Goal: Task Accomplishment & Management: Complete application form

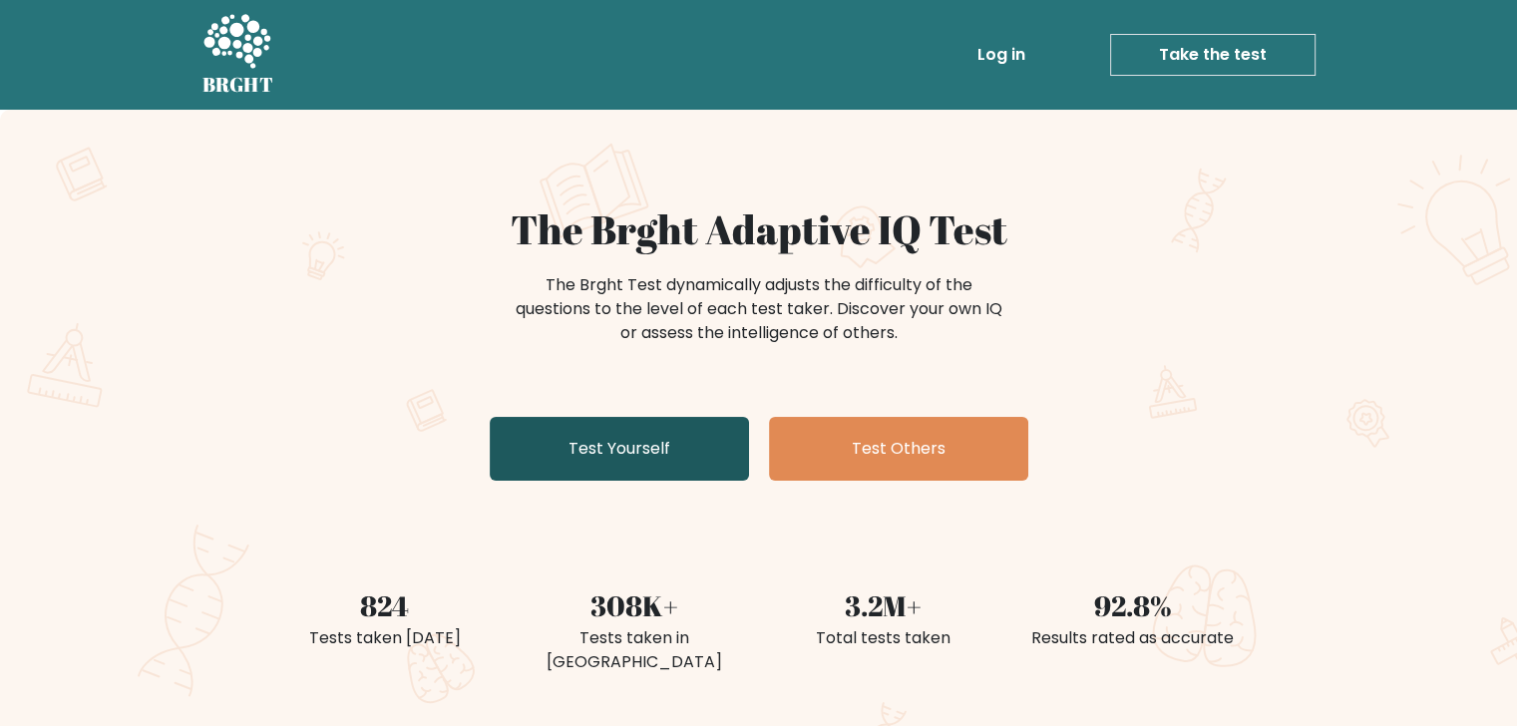
click at [593, 436] on link "Test Yourself" at bounding box center [619, 449] width 259 height 64
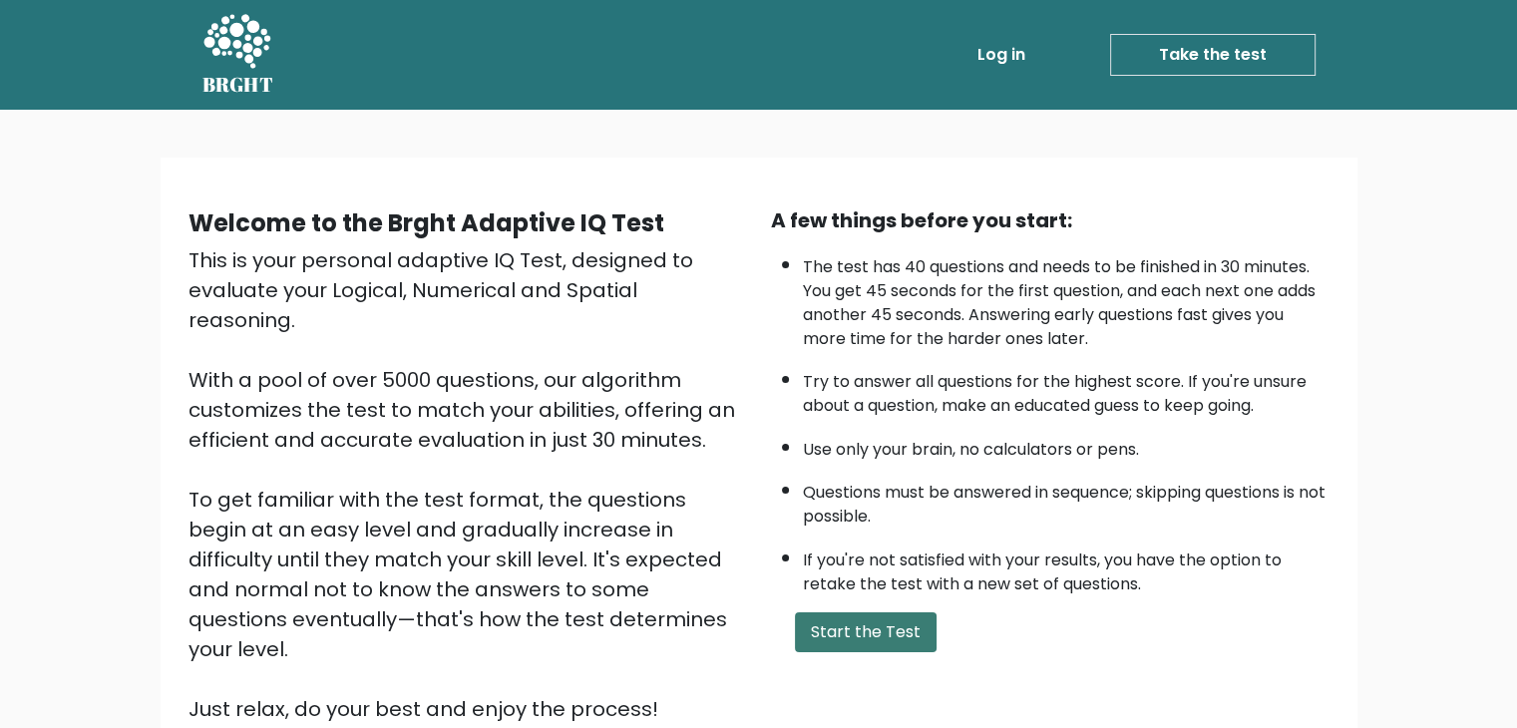
click at [881, 620] on button "Start the Test" at bounding box center [866, 633] width 142 height 40
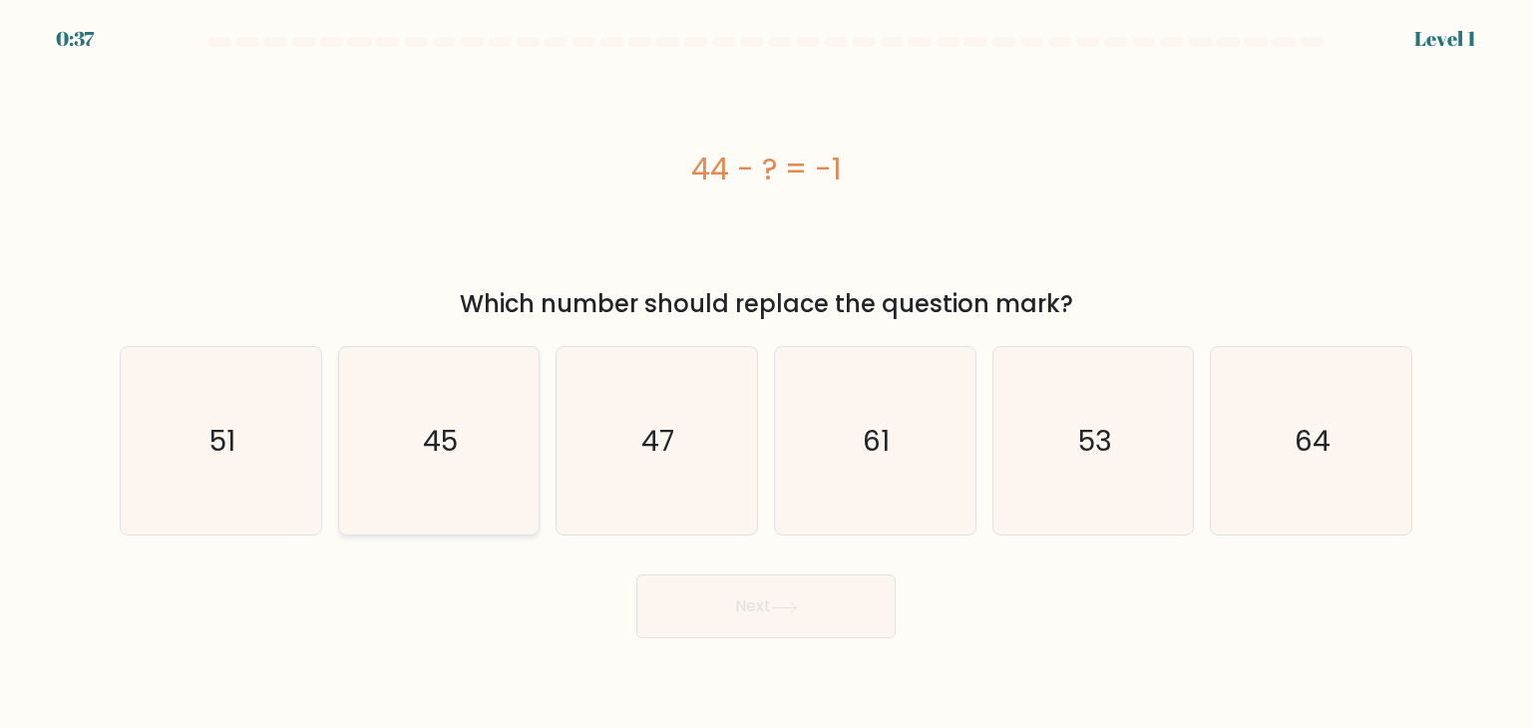
click at [468, 456] on icon "45" at bounding box center [439, 441] width 188 height 188
click at [766, 374] on input "b. 45" at bounding box center [766, 369] width 1 height 10
radio input "true"
click at [834, 584] on button "Next" at bounding box center [765, 607] width 259 height 64
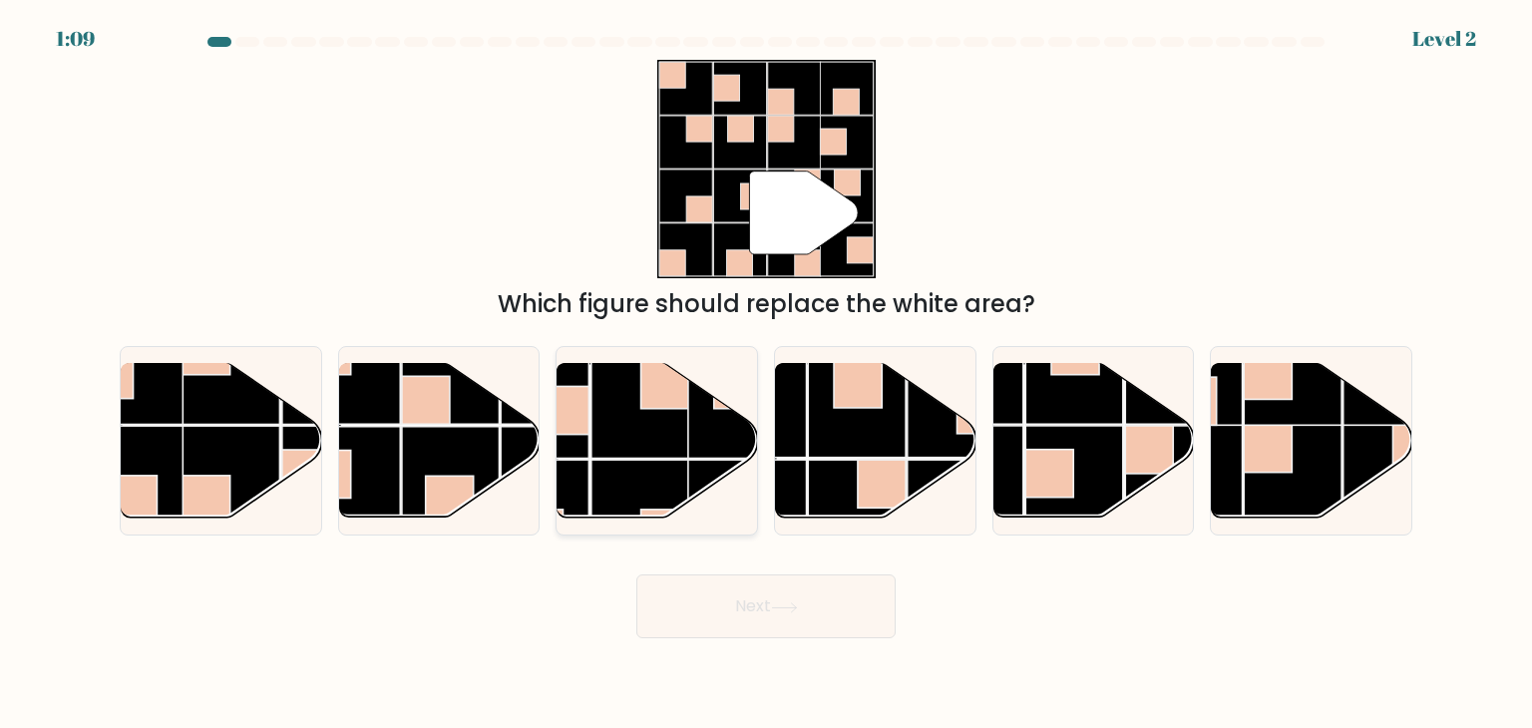
click at [647, 489] on rect at bounding box center [641, 509] width 98 height 98
click at [766, 374] on input "c." at bounding box center [766, 369] width 1 height 10
radio input "true"
click at [768, 614] on button "Next" at bounding box center [765, 607] width 259 height 64
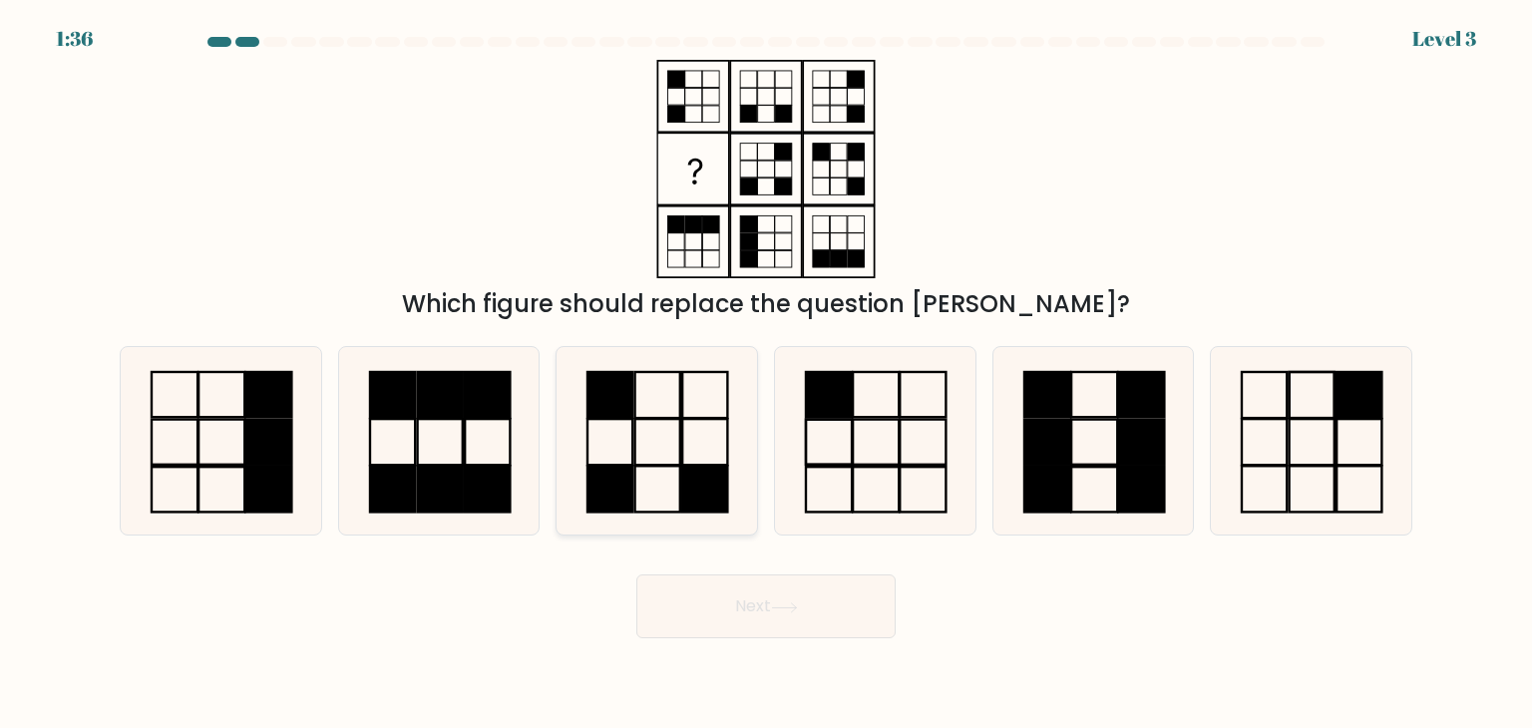
click at [674, 462] on icon at bounding box center [657, 441] width 188 height 188
click at [766, 374] on input "c." at bounding box center [766, 369] width 1 height 10
radio input "true"
click at [760, 605] on button "Next" at bounding box center [765, 607] width 259 height 64
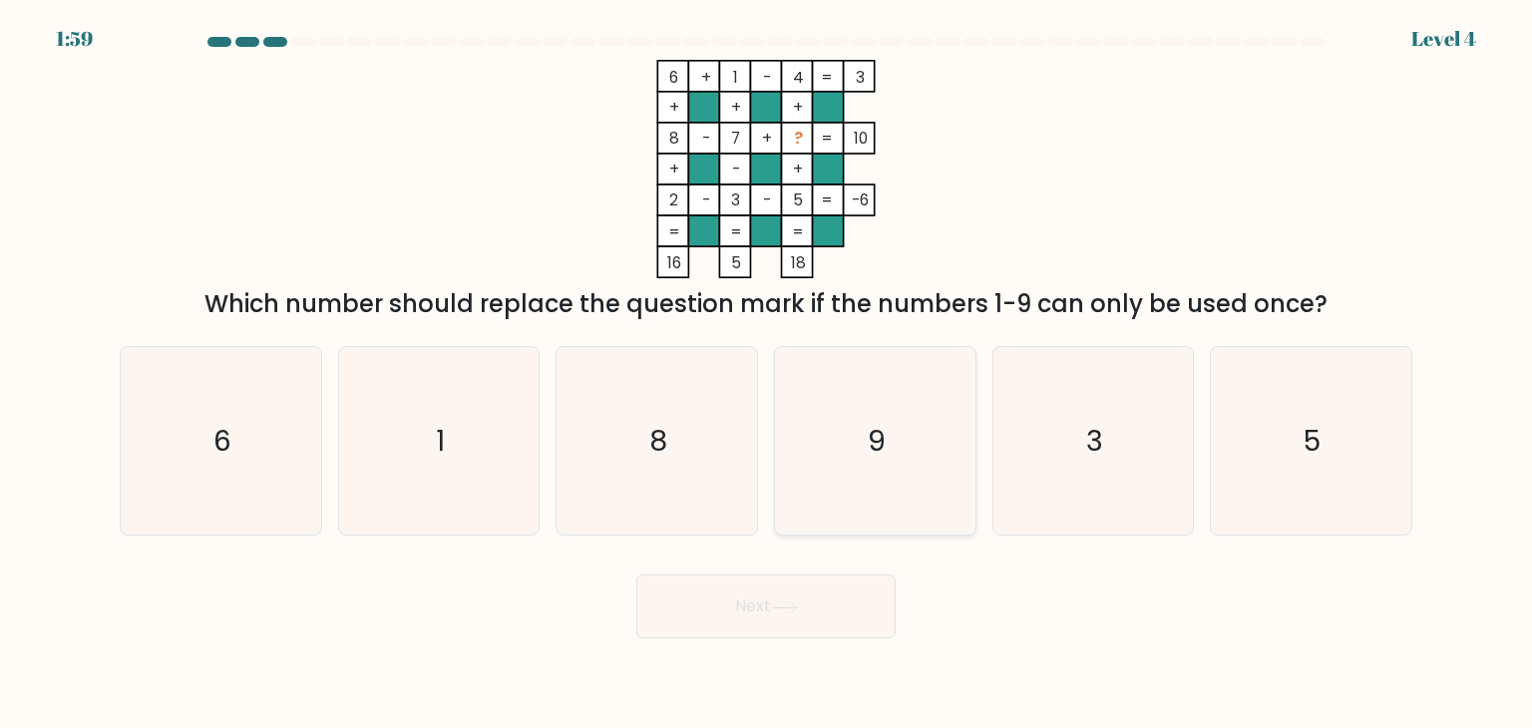
click at [880, 440] on text "9" at bounding box center [877, 441] width 18 height 40
click at [767, 374] on input "d. 9" at bounding box center [766, 369] width 1 height 10
radio input "true"
click at [792, 616] on button "Next" at bounding box center [765, 607] width 259 height 64
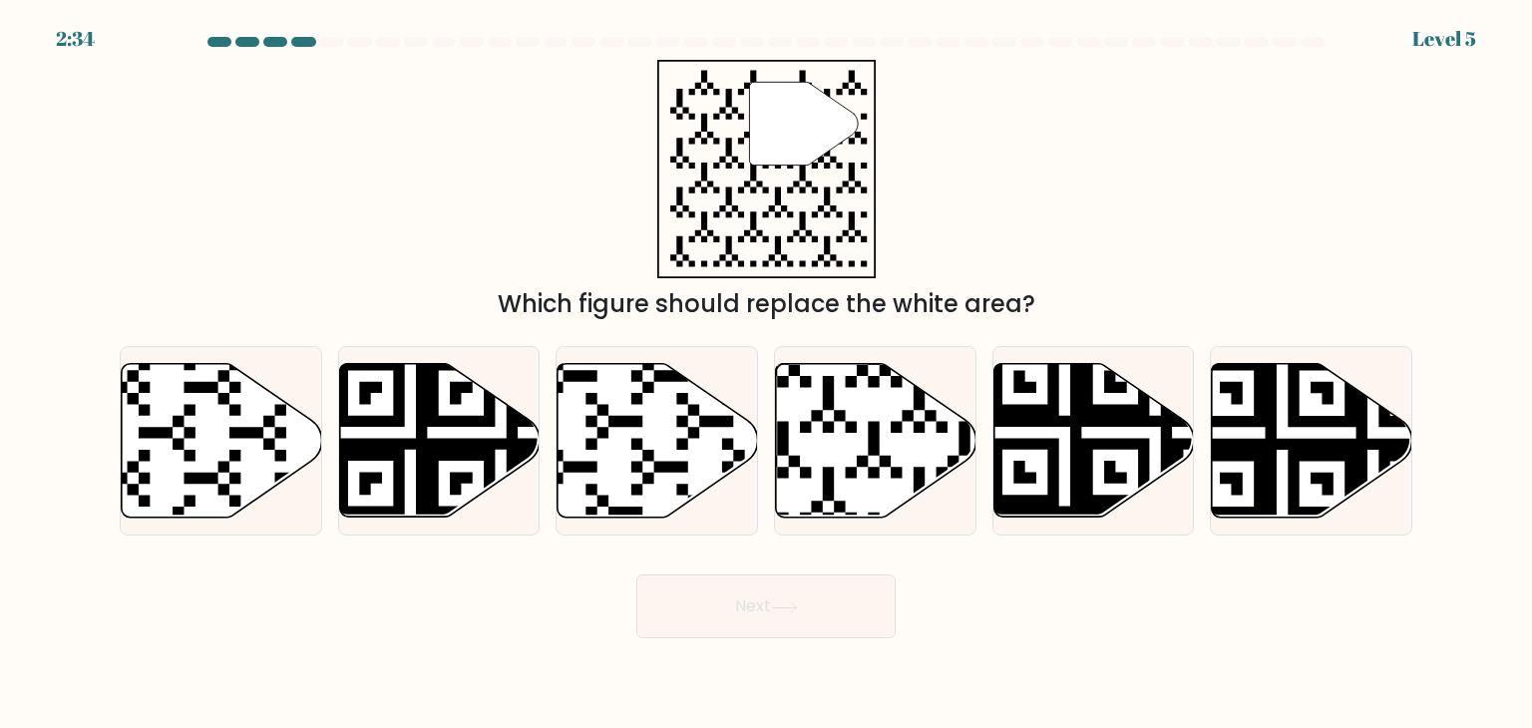
click at [1091, 208] on div "" Which figure should replace the white area?" at bounding box center [766, 191] width 1317 height 262
click at [876, 427] on icon at bounding box center [810, 523] width 363 height 363
click at [767, 374] on input "d." at bounding box center [766, 369] width 1 height 10
radio input "true"
click at [789, 608] on icon at bounding box center [784, 608] width 27 height 11
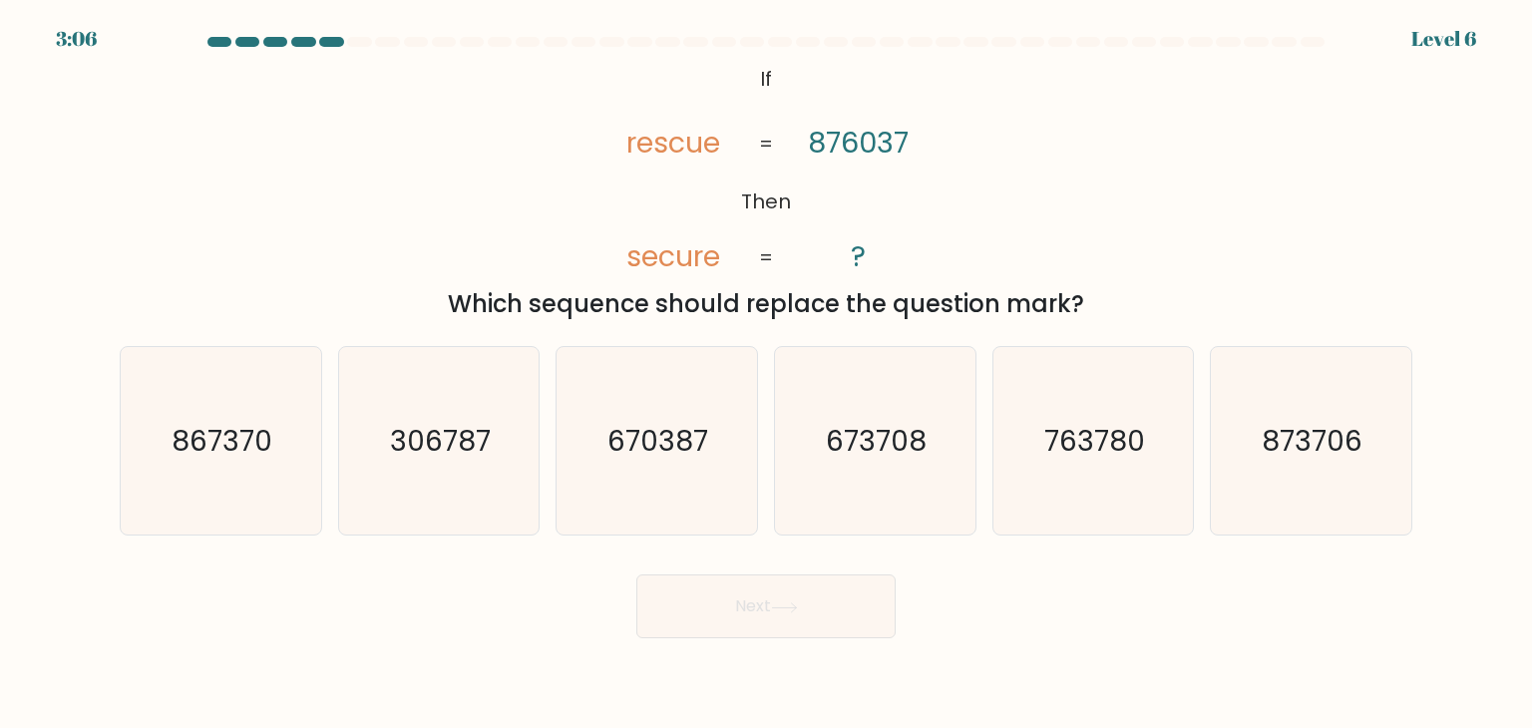
click at [1078, 181] on div "@import url('https://fonts.googleapis.com/css?family=Abril+Fatface:400,100,100i…" at bounding box center [766, 191] width 1317 height 262
click at [651, 469] on icon "670387" at bounding box center [657, 441] width 188 height 188
click at [766, 374] on input "c. 670387" at bounding box center [766, 369] width 1 height 10
radio input "true"
click at [751, 603] on button "Next" at bounding box center [765, 607] width 259 height 64
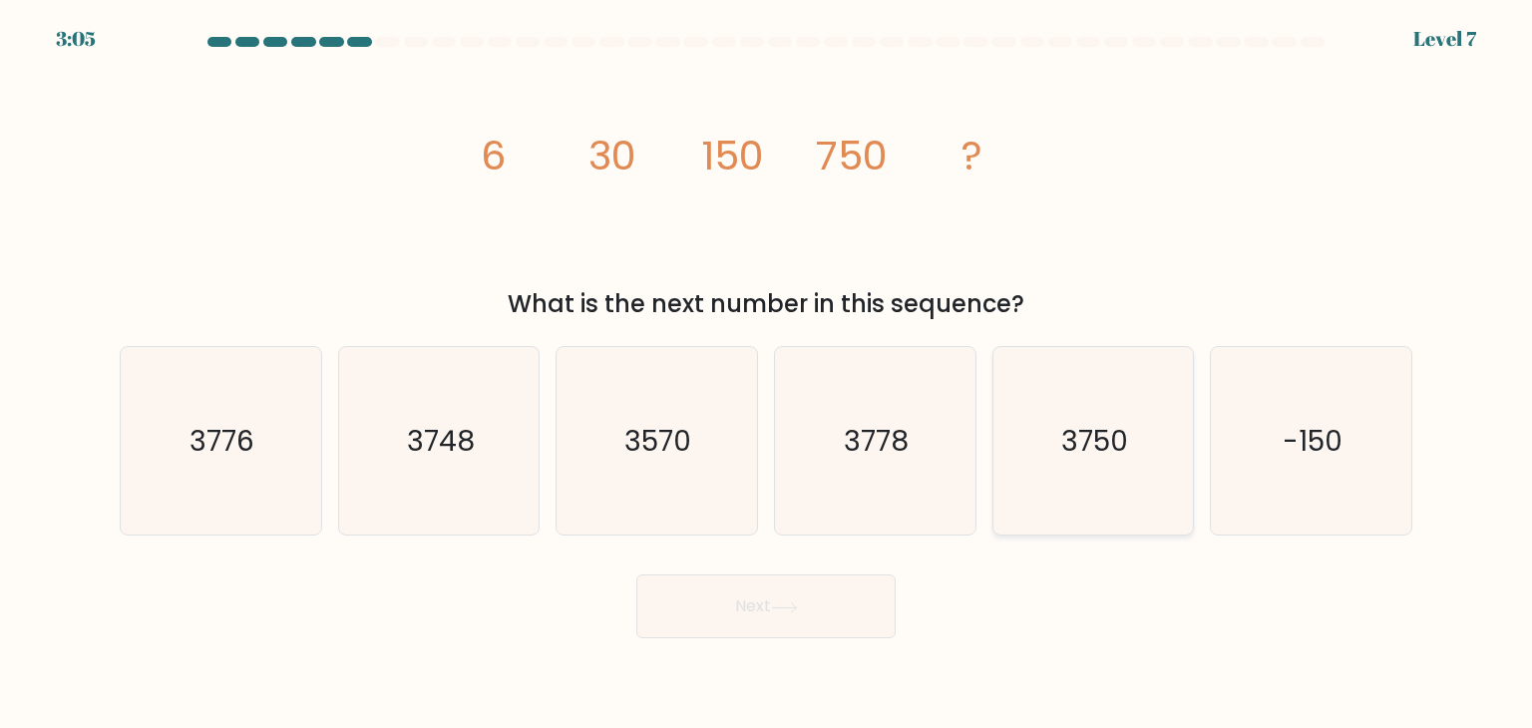
click at [1099, 452] on text "3750" at bounding box center [1094, 441] width 67 height 40
click at [767, 374] on input "e. 3750" at bounding box center [766, 369] width 1 height 10
radio input "true"
click at [746, 612] on button "Next" at bounding box center [765, 607] width 259 height 64
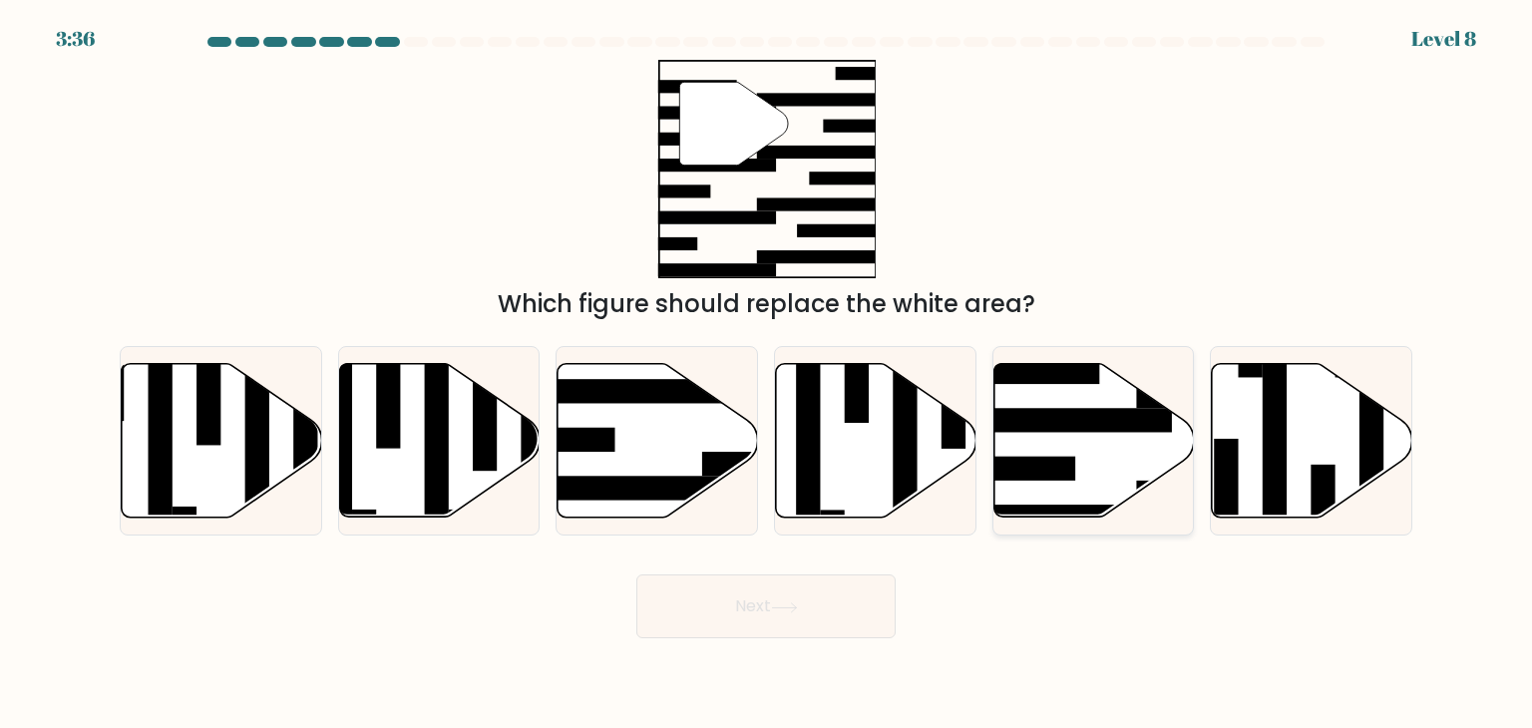
click at [1079, 440] on icon at bounding box center [1094, 441] width 201 height 154
click at [767, 374] on input "e." at bounding box center [766, 369] width 1 height 10
radio input "true"
click at [710, 610] on button "Next" at bounding box center [765, 607] width 259 height 64
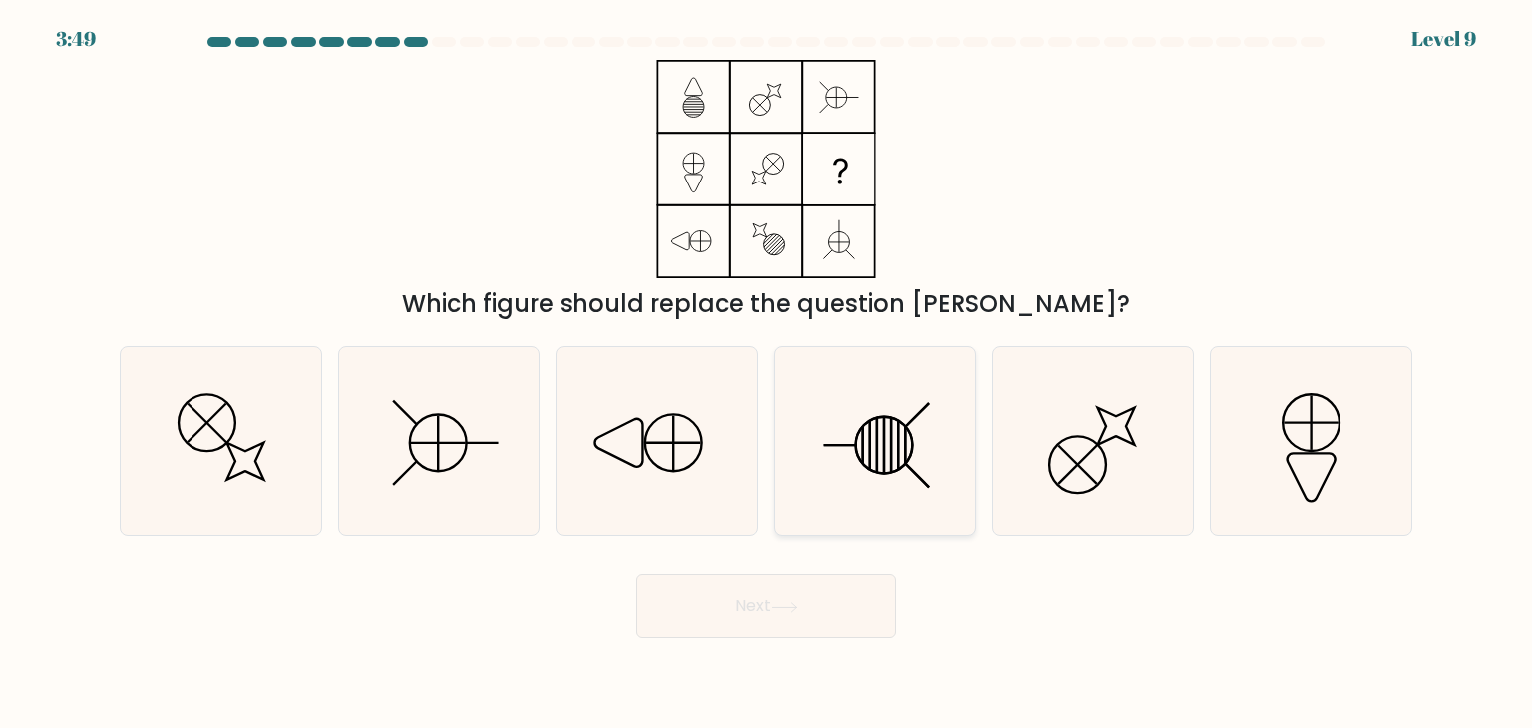
click at [853, 450] on icon at bounding box center [875, 441] width 188 height 188
click at [767, 374] on input "d." at bounding box center [766, 369] width 1 height 10
radio input "true"
click at [811, 601] on button "Next" at bounding box center [765, 607] width 259 height 64
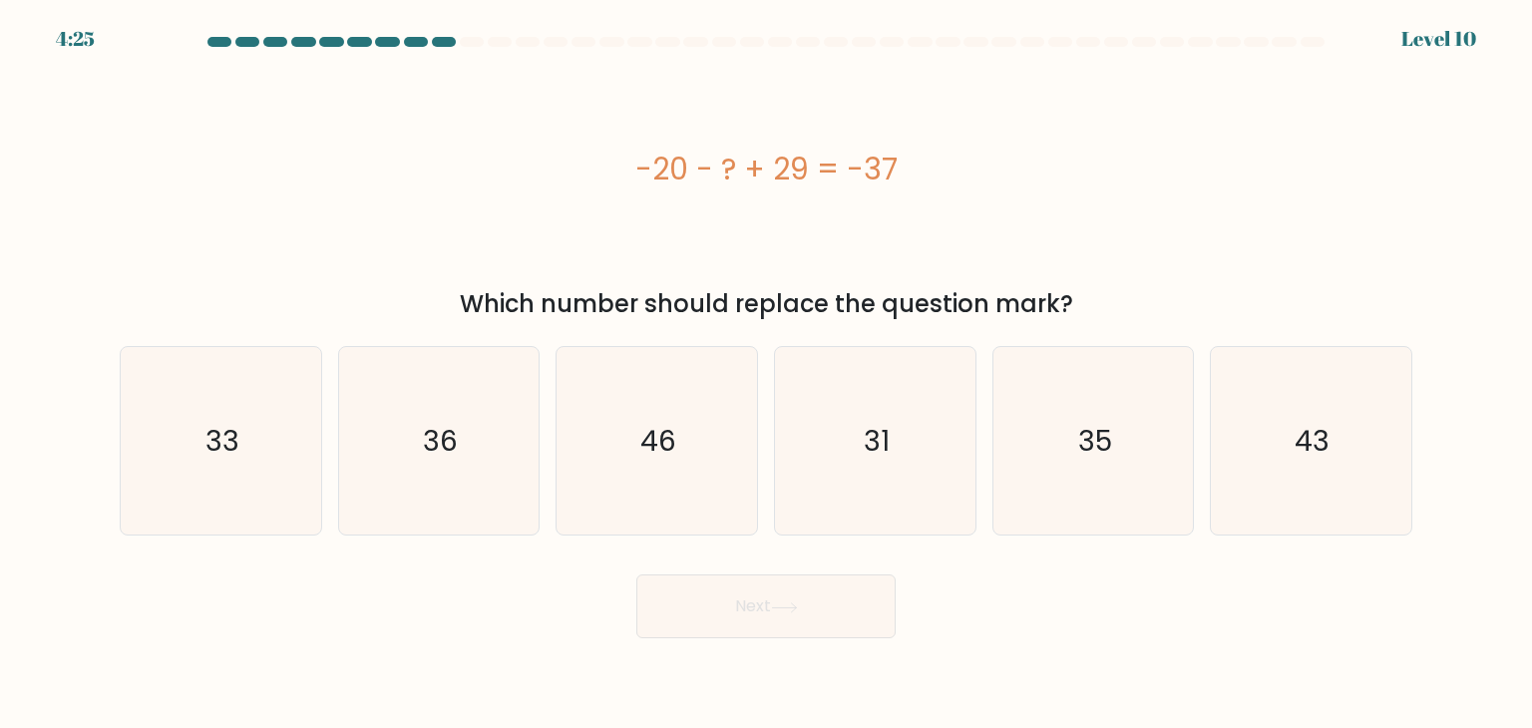
click at [1161, 152] on div "-20 - ? + 29 = -37" at bounding box center [766, 169] width 1293 height 45
click at [674, 472] on icon "46" at bounding box center [657, 441] width 188 height 188
click at [766, 374] on input "c. 46" at bounding box center [766, 369] width 1 height 10
radio input "true"
click at [732, 615] on button "Next" at bounding box center [765, 607] width 259 height 64
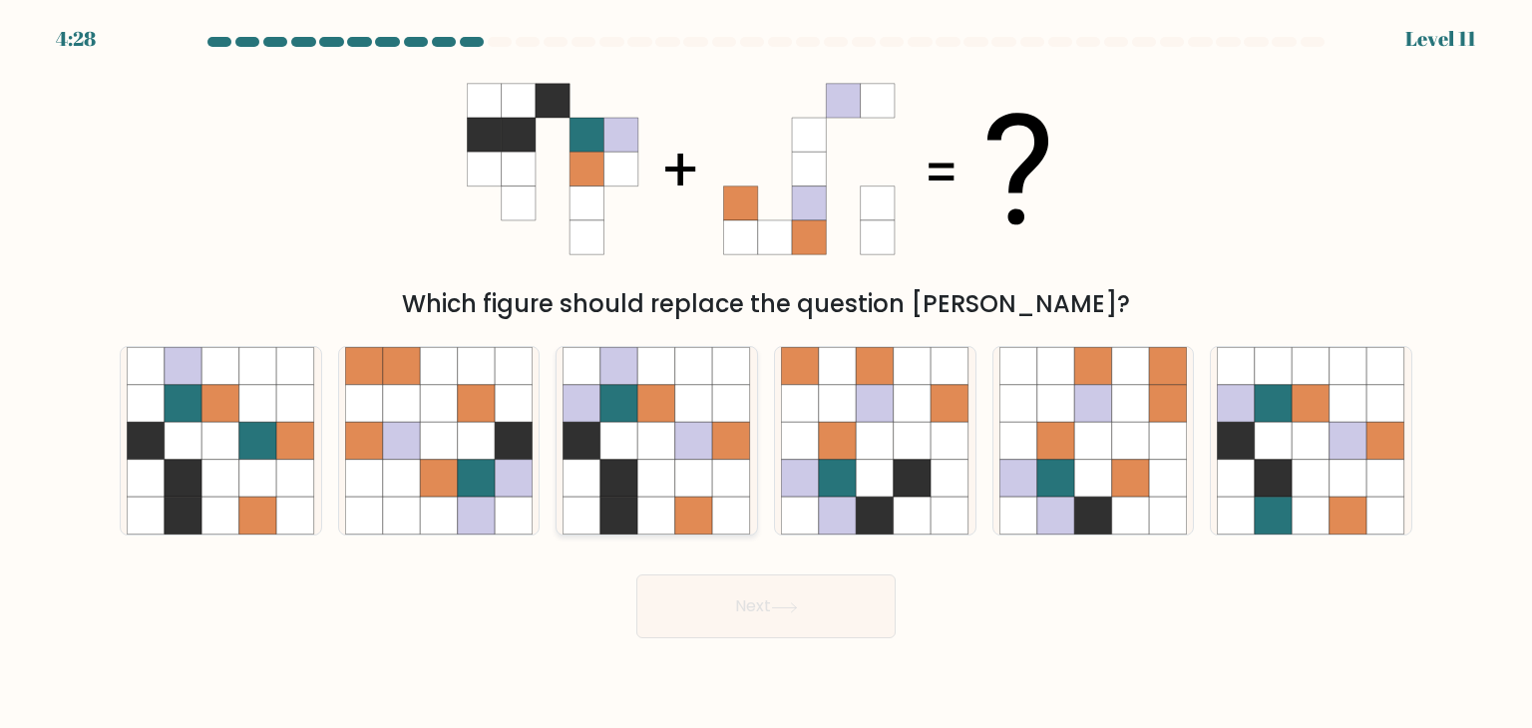
click at [662, 500] on icon at bounding box center [657, 517] width 38 height 38
click at [766, 374] on input "c." at bounding box center [766, 369] width 1 height 10
radio input "true"
click at [833, 603] on button "Next" at bounding box center [765, 607] width 259 height 64
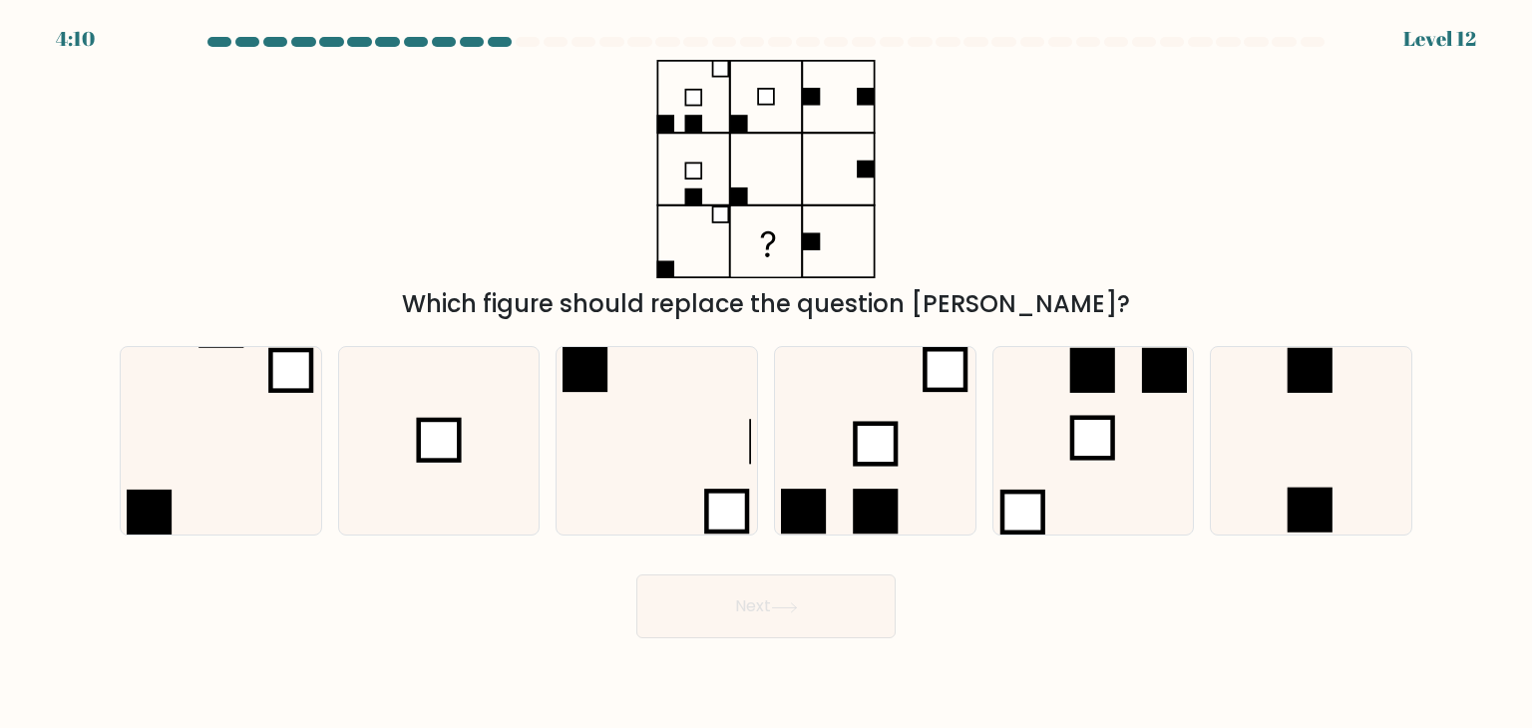
click at [1172, 191] on div "Which figure should replace the question mark?" at bounding box center [766, 191] width 1317 height 262
click at [1221, 464] on icon at bounding box center [1311, 441] width 188 height 188
click at [767, 374] on input "f." at bounding box center [766, 369] width 1 height 10
radio input "true"
click at [839, 604] on button "Next" at bounding box center [765, 607] width 259 height 64
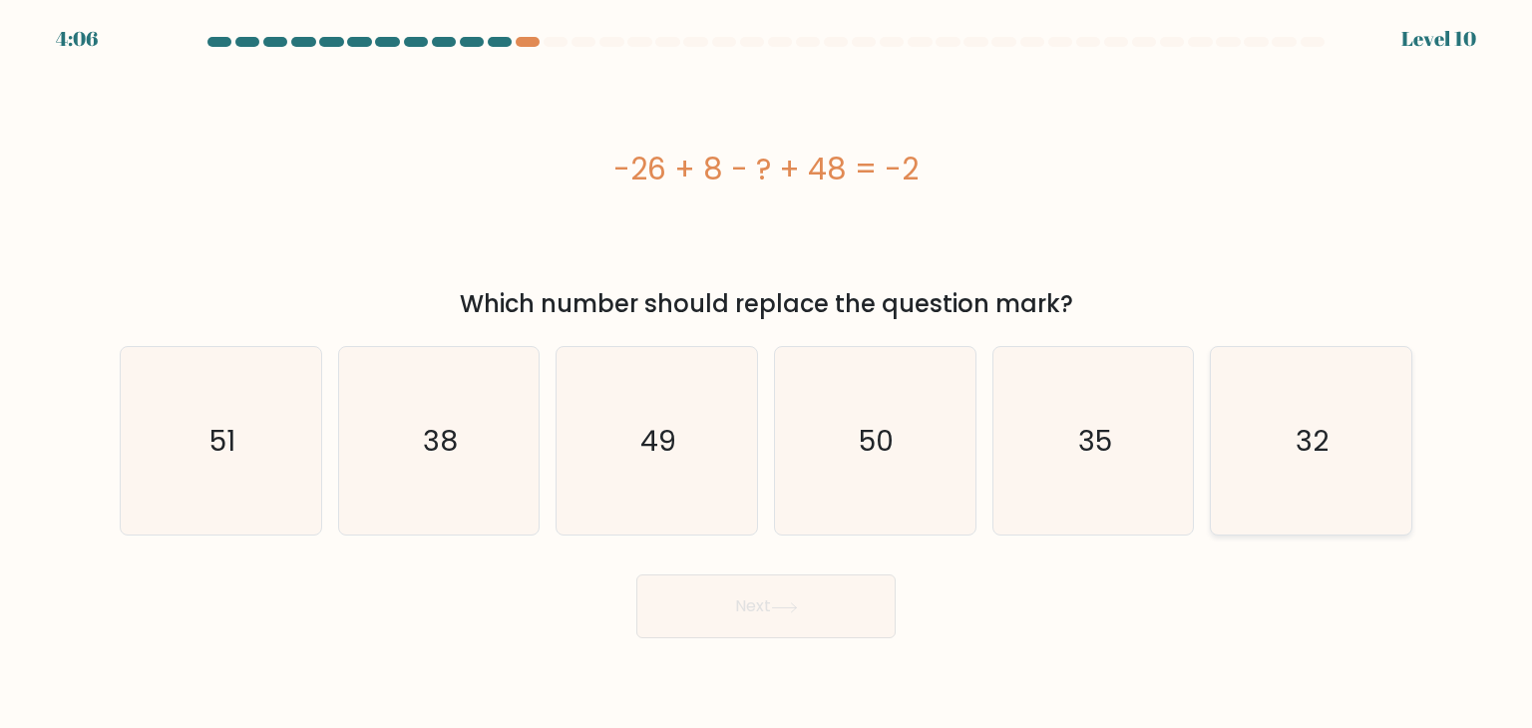
click at [1267, 412] on icon "32" at bounding box center [1311, 441] width 188 height 188
click at [767, 374] on input "f. 32" at bounding box center [766, 369] width 1 height 10
radio input "true"
click at [762, 614] on button "Next" at bounding box center [765, 607] width 259 height 64
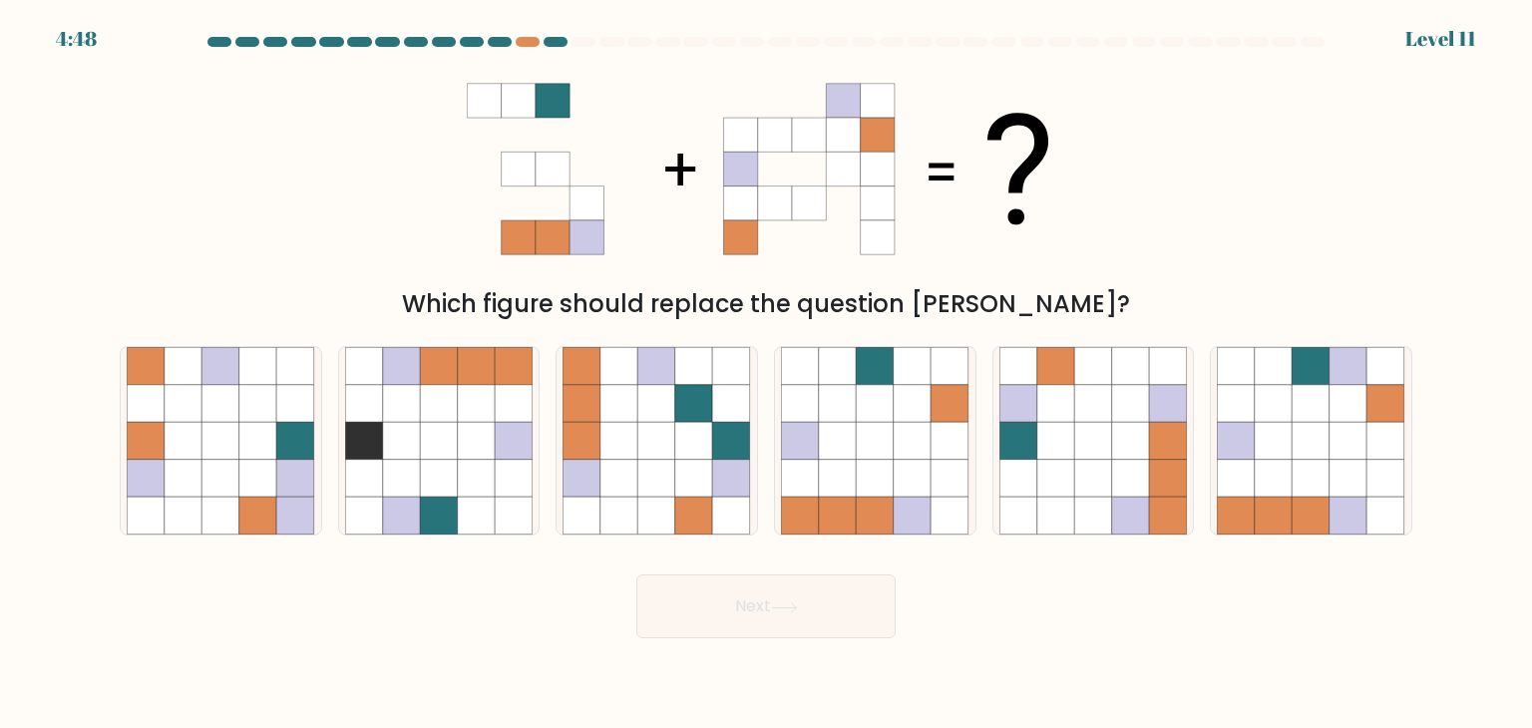
click at [1192, 166] on div "Which figure should replace the question mark?" at bounding box center [766, 191] width 1317 height 262
click at [1285, 482] on icon at bounding box center [1274, 479] width 38 height 38
click at [767, 374] on input "f." at bounding box center [766, 369] width 1 height 10
radio input "true"
click at [789, 605] on icon at bounding box center [784, 608] width 27 height 11
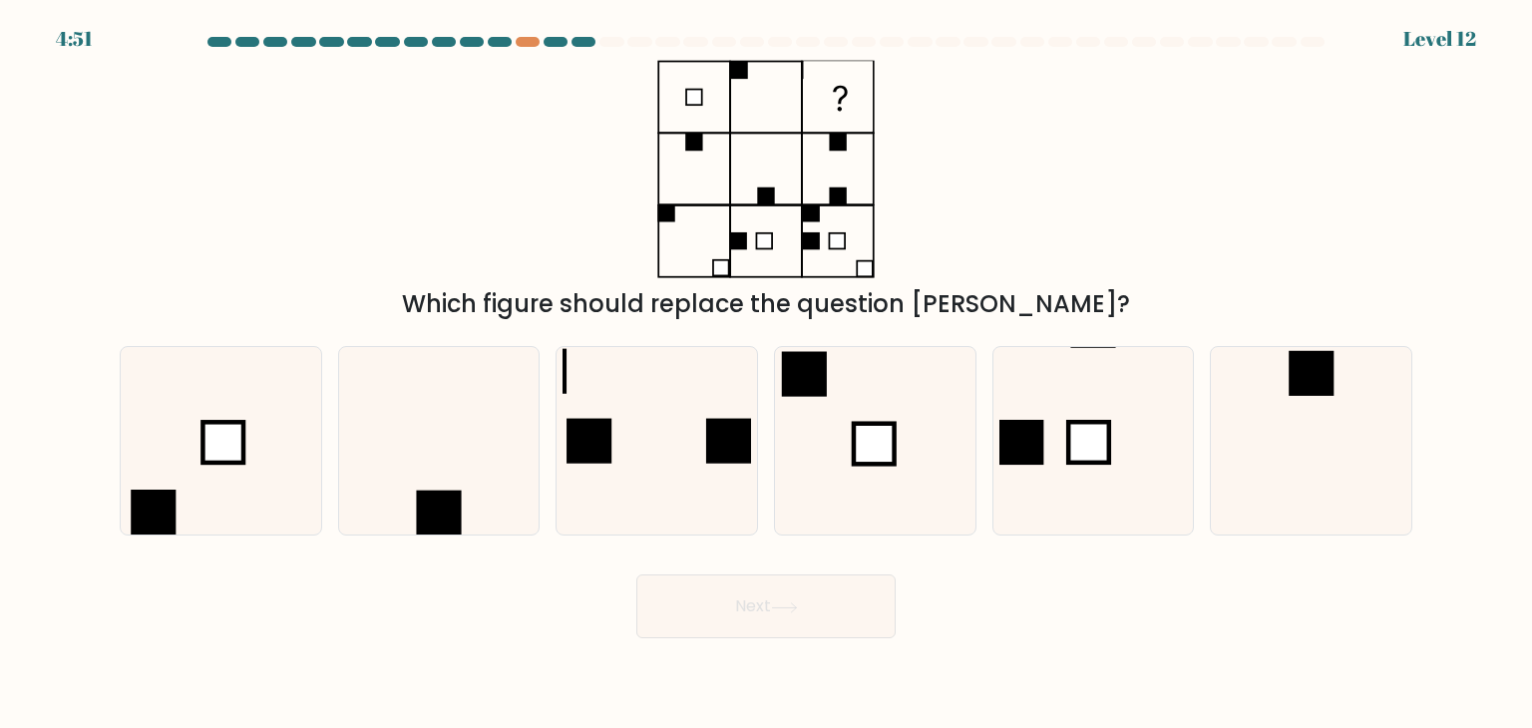
click at [966, 156] on div "Which figure should replace the question mark?" at bounding box center [766, 191] width 1317 height 262
click at [814, 502] on icon at bounding box center [875, 441] width 188 height 188
click at [767, 374] on input "d." at bounding box center [766, 369] width 1 height 10
radio input "true"
click at [803, 584] on button "Next" at bounding box center [765, 607] width 259 height 64
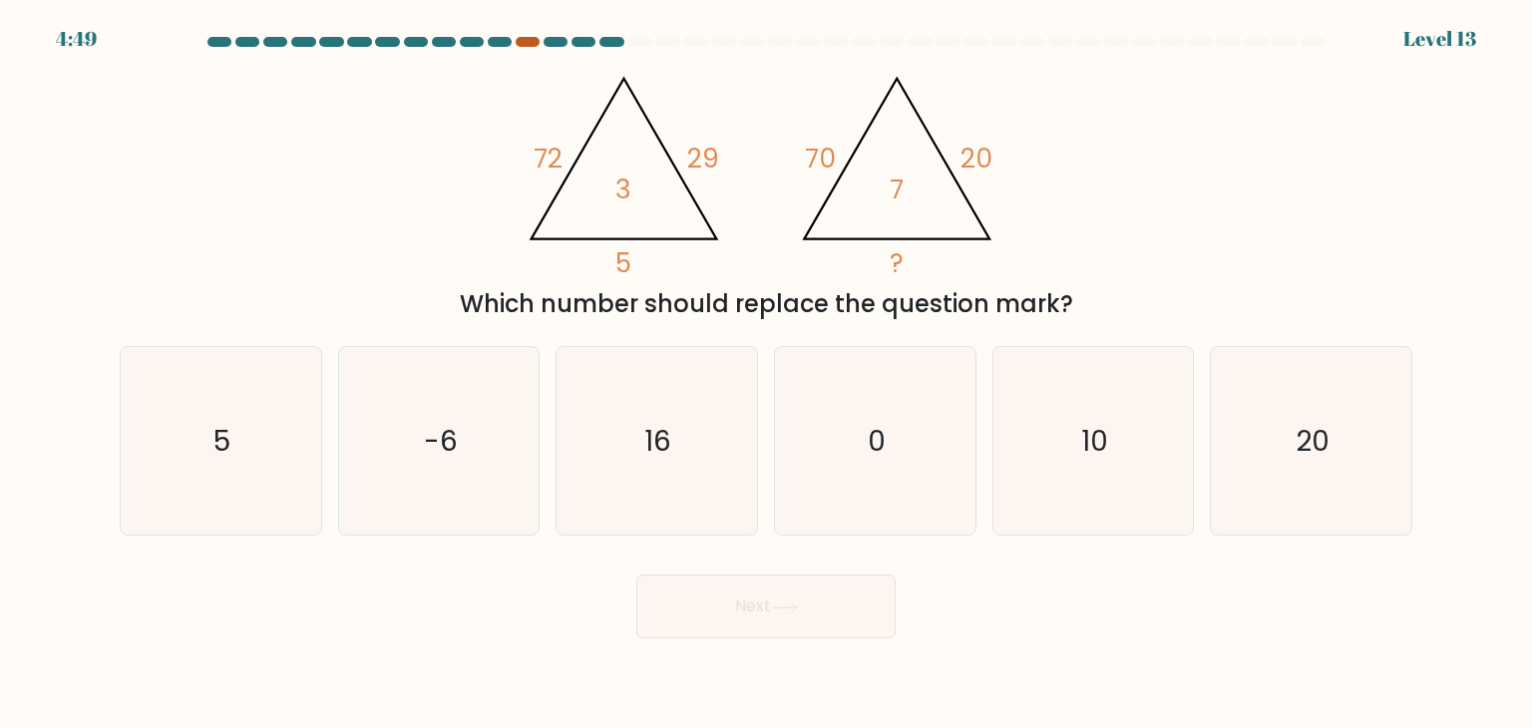
click at [533, 42] on div at bounding box center [528, 42] width 24 height 10
click at [1081, 512] on icon "10" at bounding box center [1094, 441] width 188 height 188
click at [767, 374] on input "e. 10" at bounding box center [766, 369] width 1 height 10
radio input "true"
click at [808, 602] on button "Next" at bounding box center [765, 607] width 259 height 64
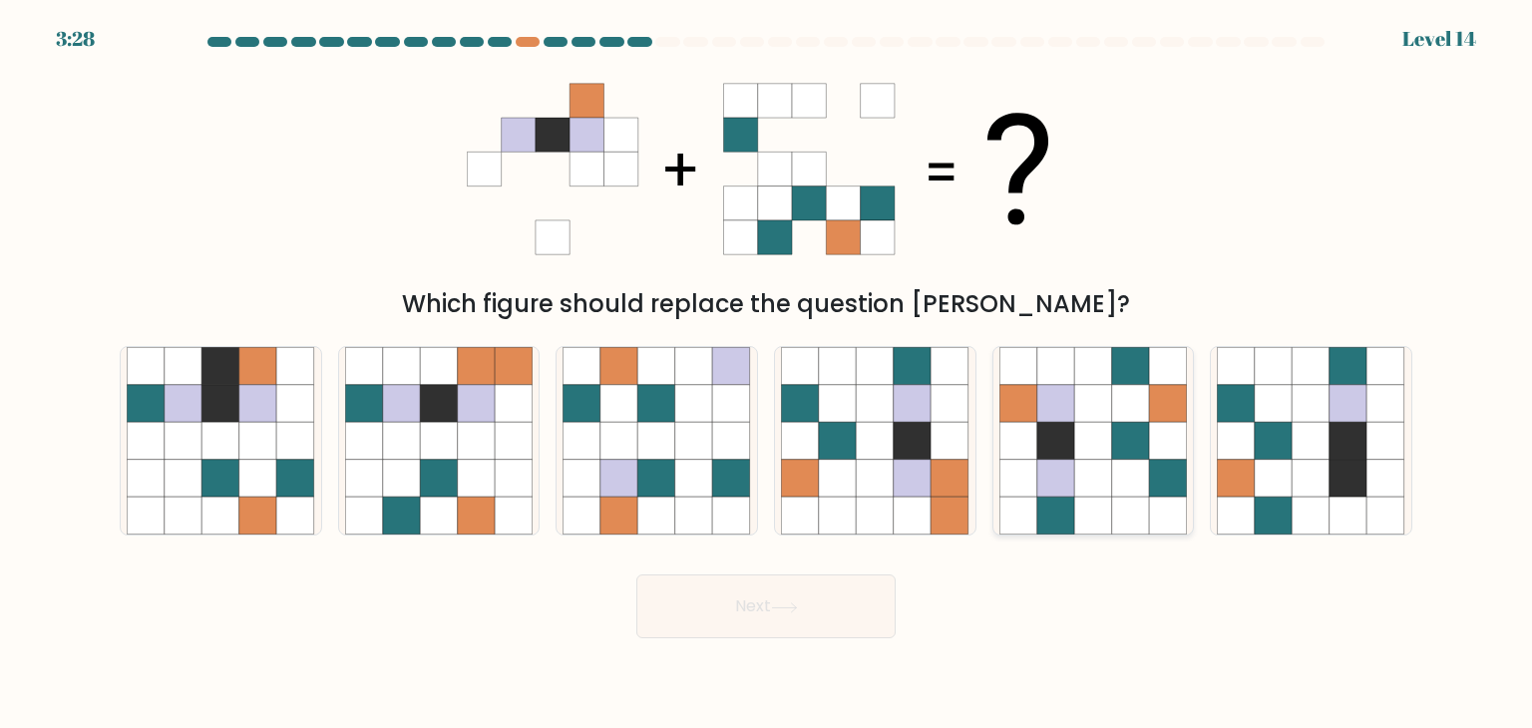
click at [1033, 484] on icon at bounding box center [1019, 479] width 38 height 38
click at [767, 374] on input "e." at bounding box center [766, 369] width 1 height 10
radio input "true"
click at [770, 620] on button "Next" at bounding box center [765, 607] width 259 height 64
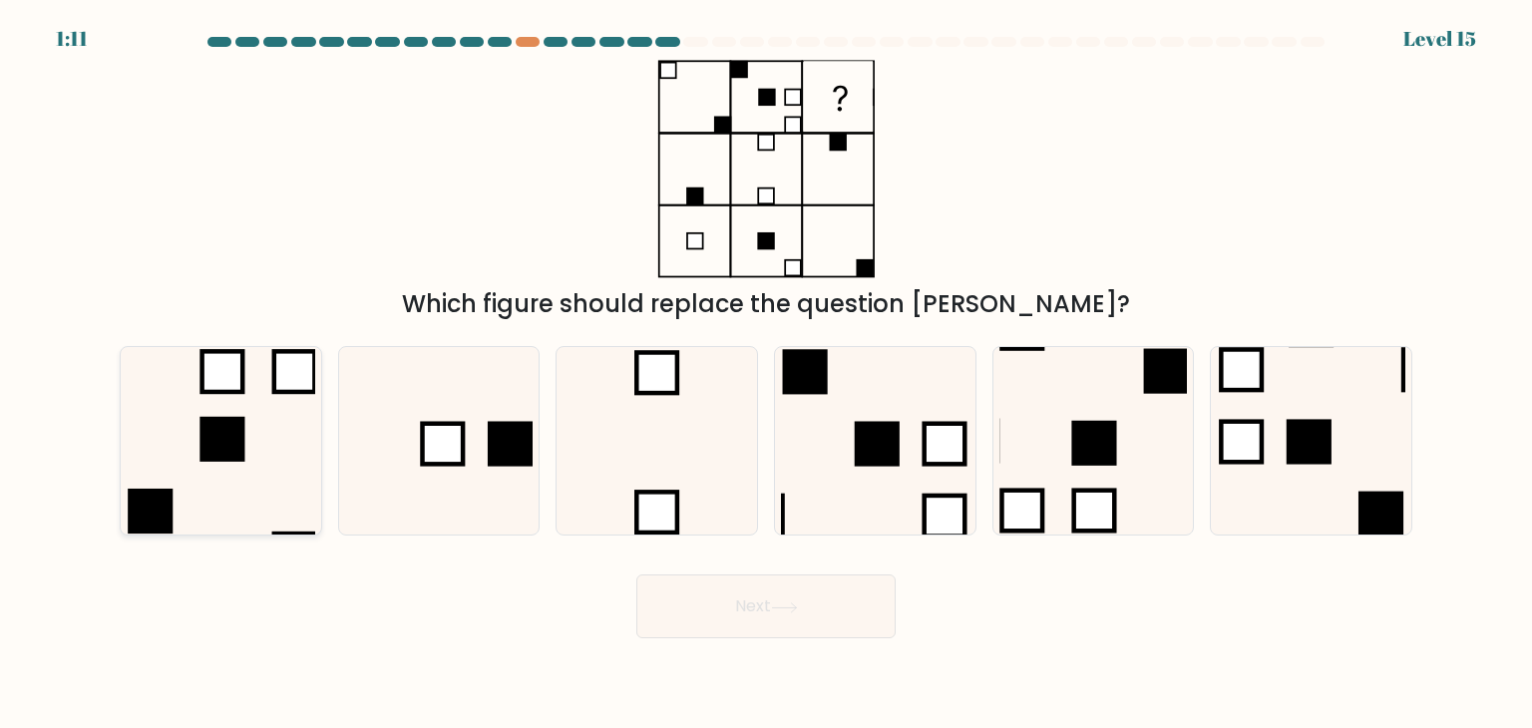
click at [173, 506] on icon at bounding box center [221, 441] width 188 height 188
click at [766, 374] on input "a." at bounding box center [766, 369] width 1 height 10
radio input "true"
click at [773, 586] on button "Next" at bounding box center [765, 607] width 259 height 64
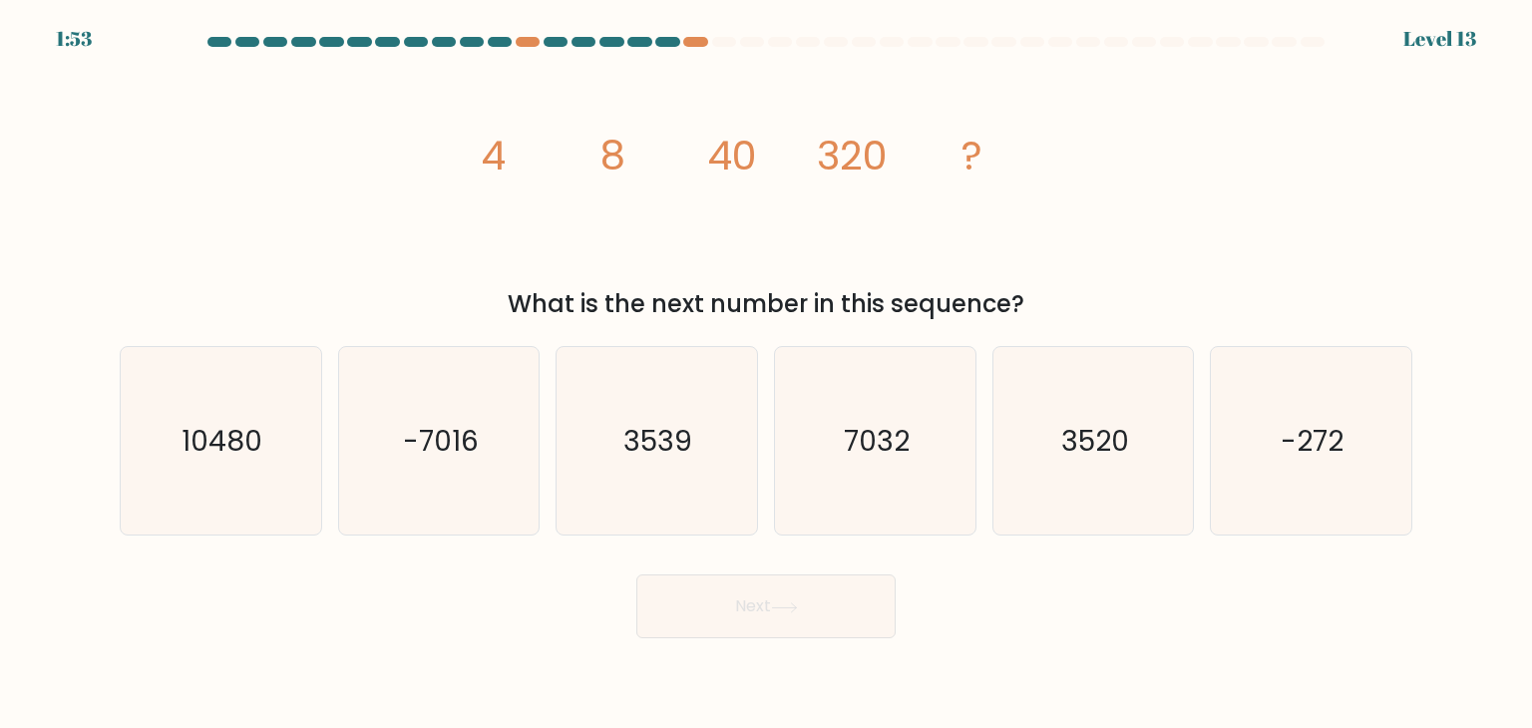
click at [1233, 210] on div "image/svg+xml 4 8 40 320 ? What is the next number in this sequence?" at bounding box center [766, 191] width 1317 height 262
click at [1163, 371] on icon "3520" at bounding box center [1094, 441] width 188 height 188
click at [767, 371] on input "e. 3520" at bounding box center [766, 369] width 1 height 10
radio input "true"
click at [802, 624] on button "Next" at bounding box center [765, 607] width 259 height 64
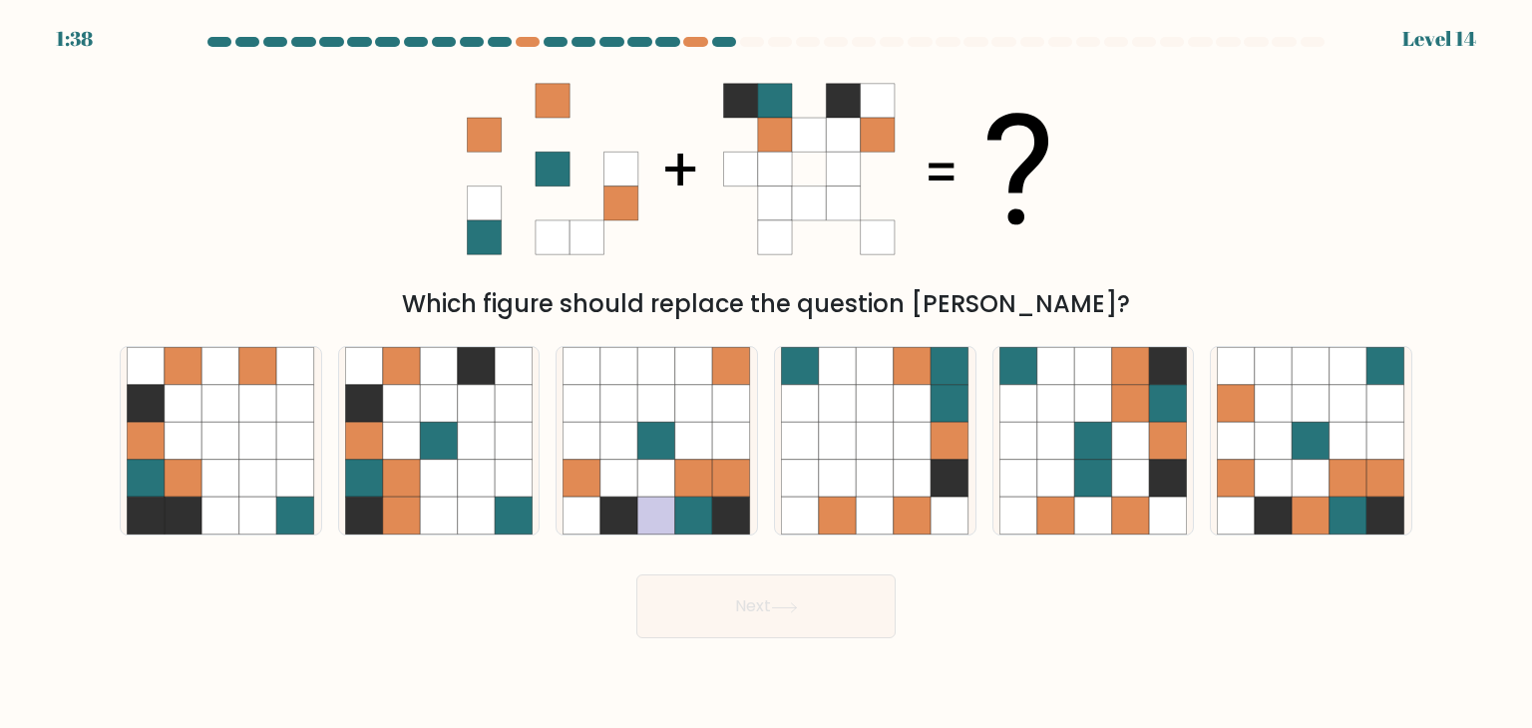
click at [1282, 100] on div "Which figure should replace the question mark?" at bounding box center [766, 191] width 1317 height 262
click at [1292, 385] on icon at bounding box center [1274, 404] width 38 height 38
click at [767, 374] on input "f." at bounding box center [766, 369] width 1 height 10
radio input "true"
click at [777, 627] on button "Next" at bounding box center [765, 607] width 259 height 64
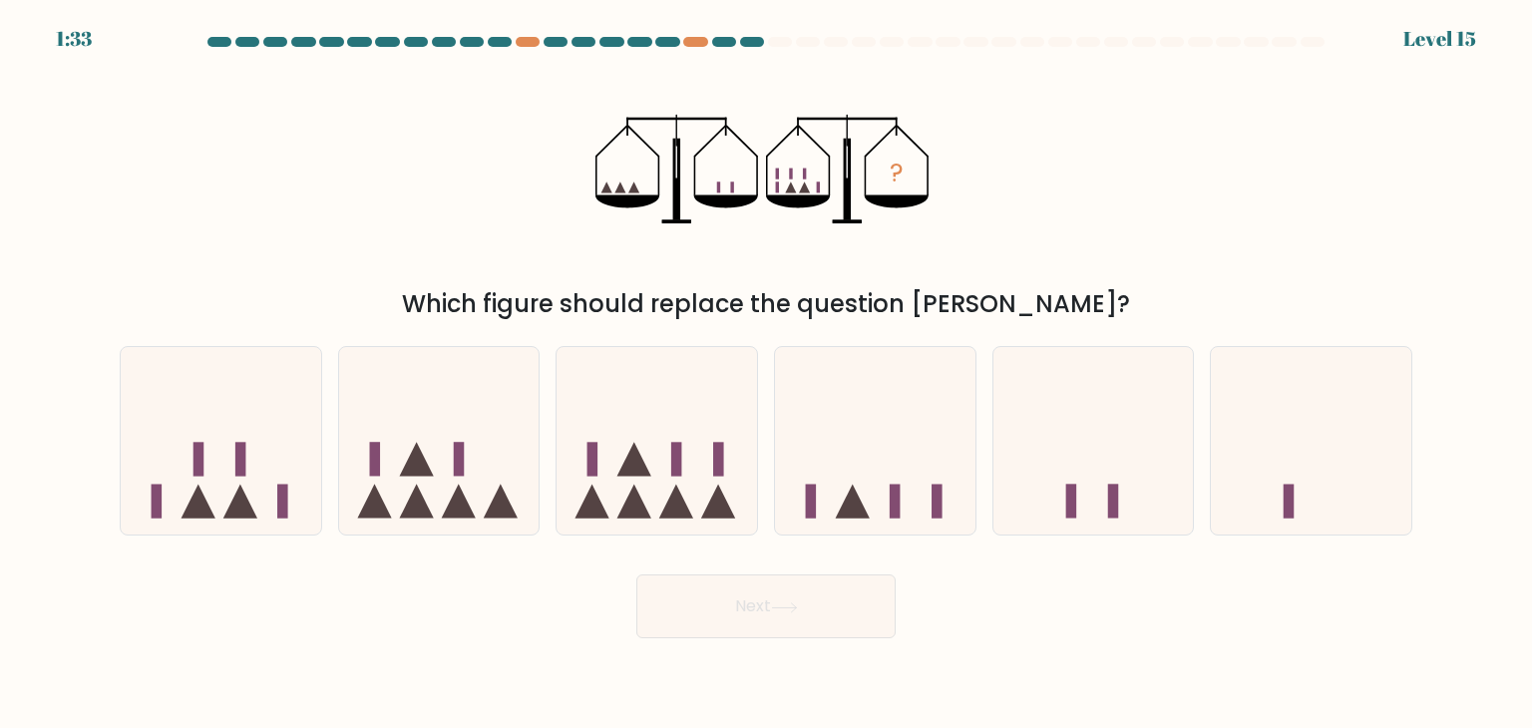
click at [1136, 193] on div "? Which figure should replace the question mark?" at bounding box center [766, 191] width 1317 height 262
click at [1269, 479] on icon at bounding box center [1311, 441] width 201 height 166
click at [767, 374] on input "f." at bounding box center [766, 369] width 1 height 10
radio input "true"
click at [868, 606] on button "Next" at bounding box center [765, 607] width 259 height 64
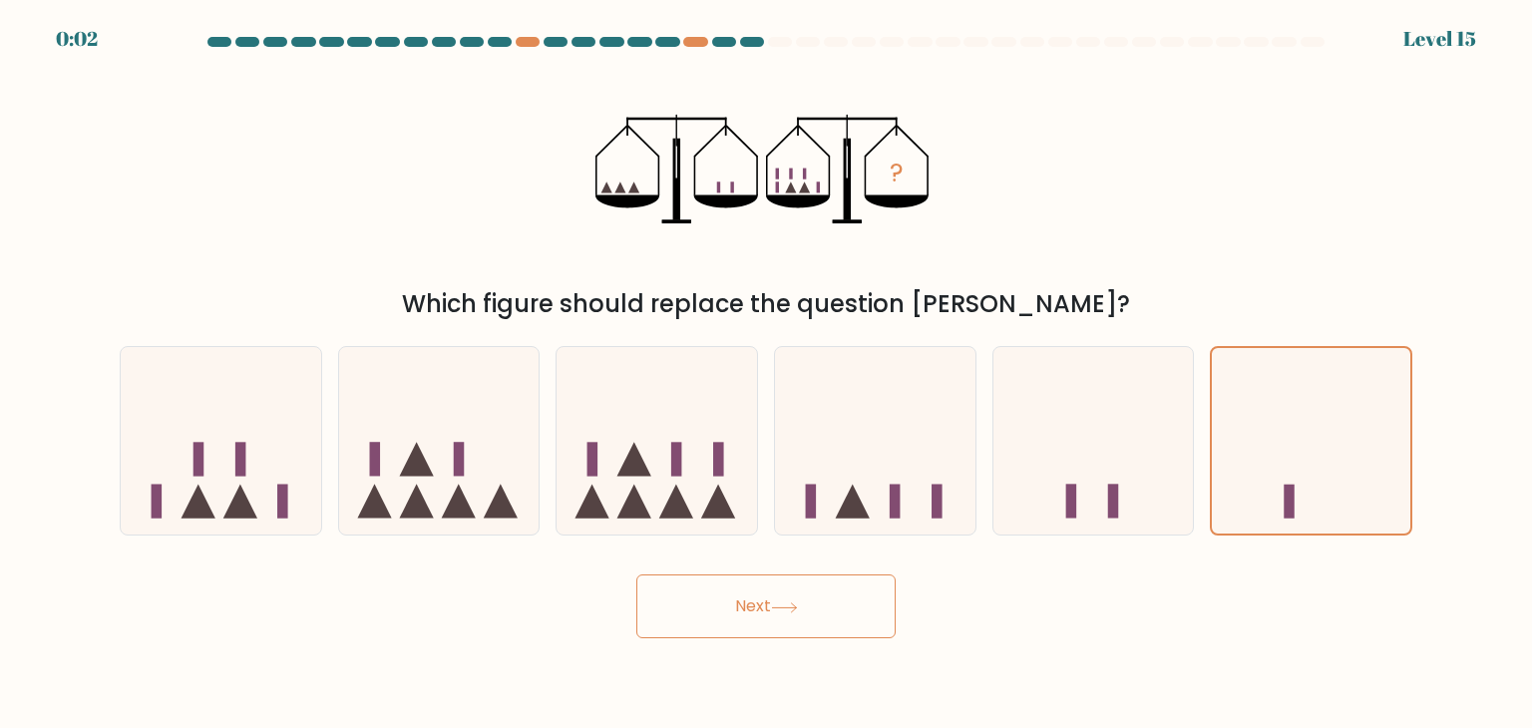
click at [868, 606] on button "Next" at bounding box center [765, 607] width 259 height 64
click at [781, 615] on button "Next" at bounding box center [765, 607] width 259 height 64
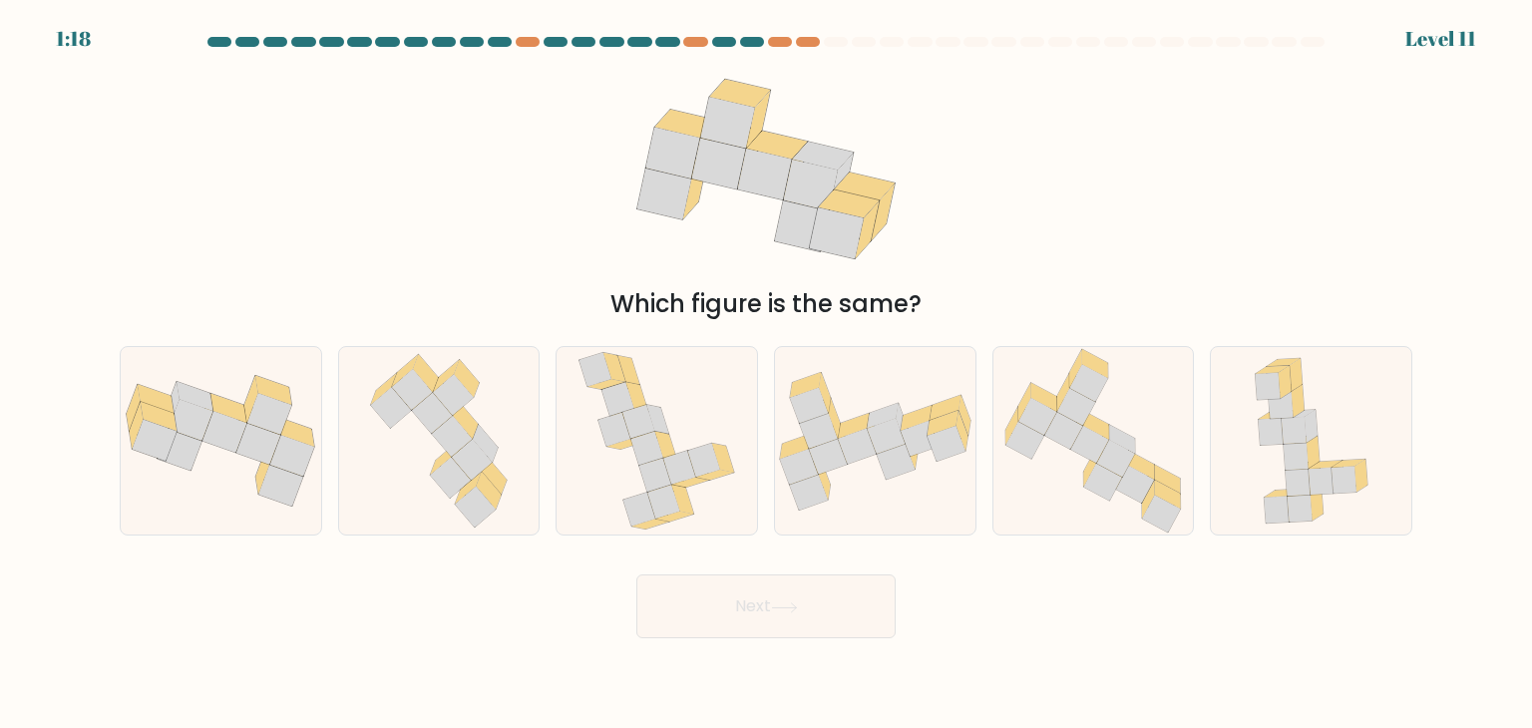
click at [994, 153] on div "Which figure is the same?" at bounding box center [766, 191] width 1317 height 262
click at [214, 462] on icon at bounding box center [221, 441] width 201 height 133
click at [766, 374] on input "a." at bounding box center [766, 369] width 1 height 10
radio input "true"
click at [779, 640] on body "1:00 Level 11" at bounding box center [766, 364] width 1532 height 728
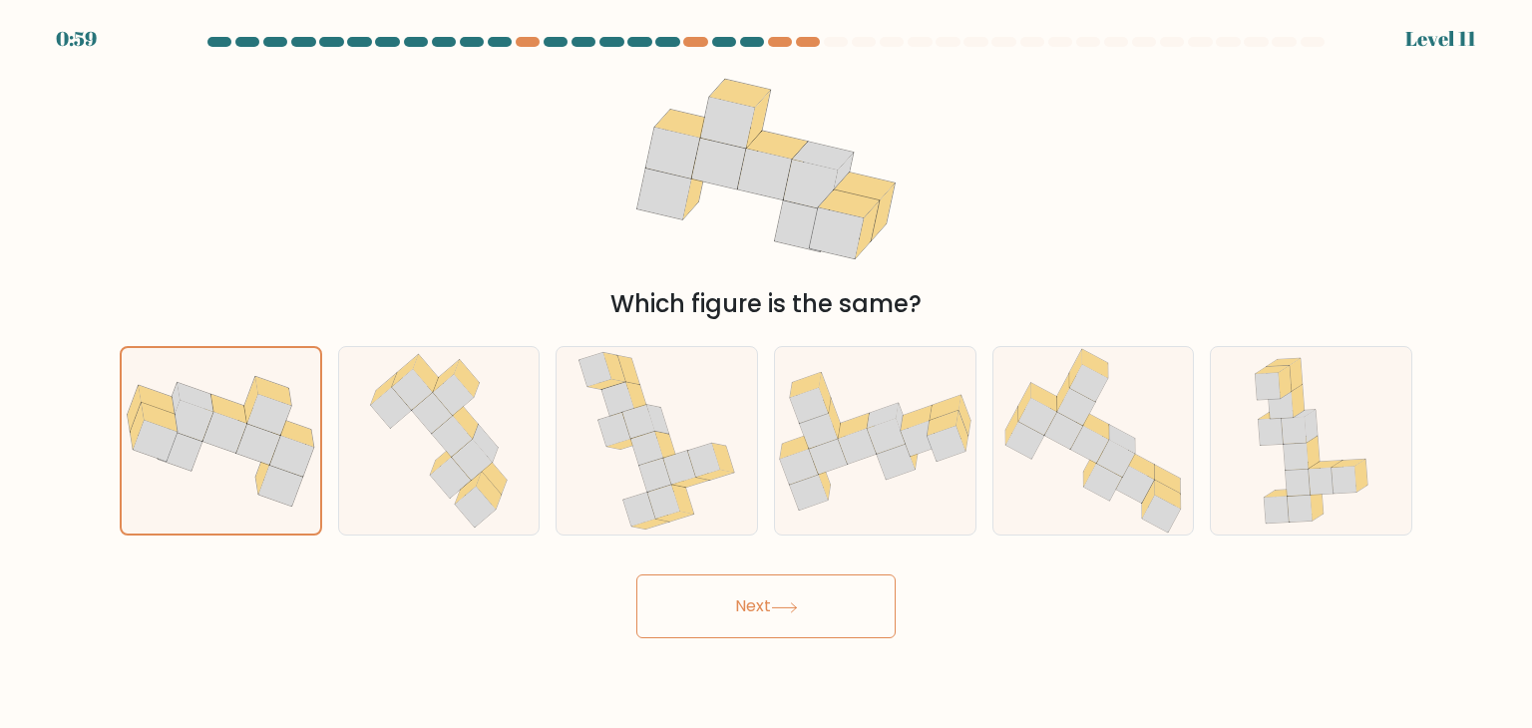
click at [802, 629] on button "Next" at bounding box center [765, 607] width 259 height 64
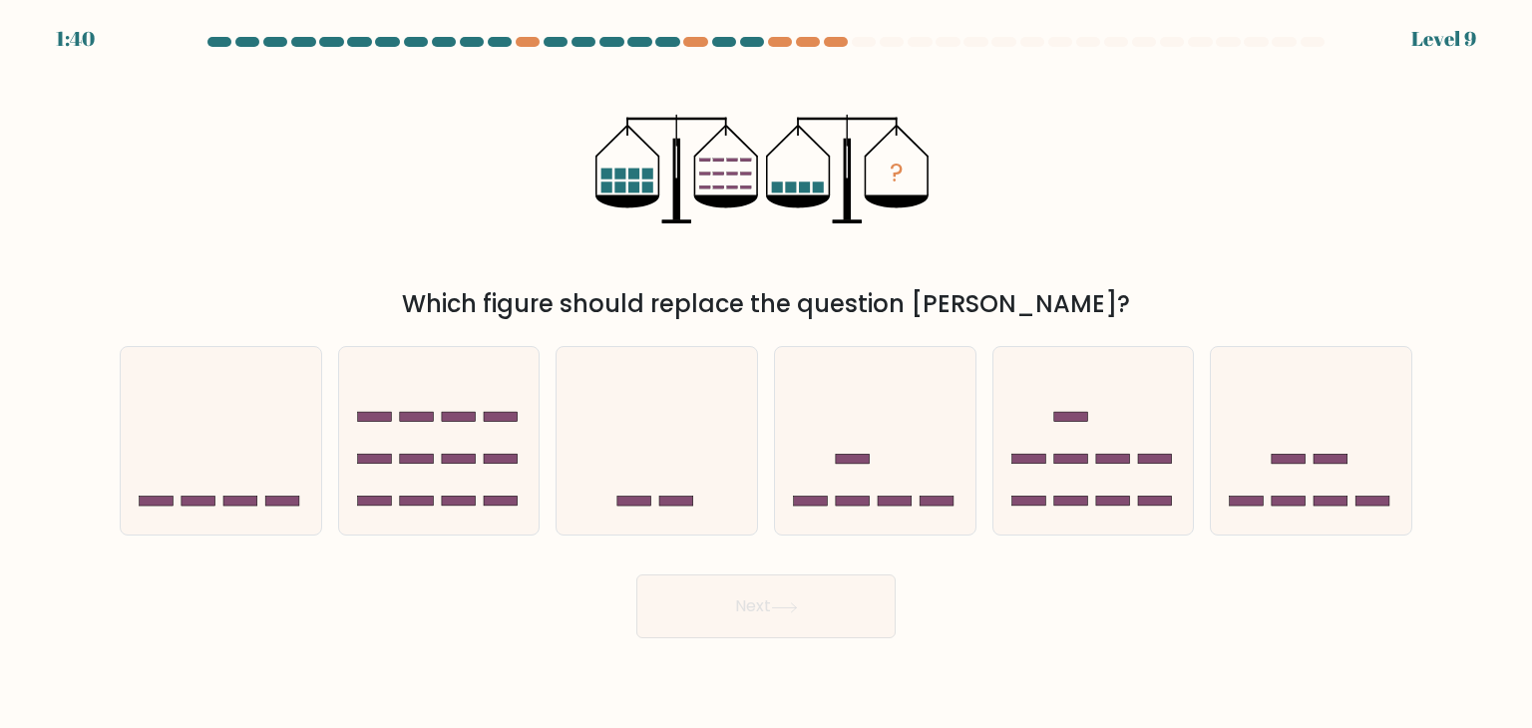
click at [802, 629] on button "Next" at bounding box center [765, 607] width 259 height 64
click at [1113, 240] on div "? Which figure should replace the question mark?" at bounding box center [766, 191] width 1317 height 262
click at [1361, 423] on icon at bounding box center [1311, 441] width 201 height 166
click at [767, 374] on input "f." at bounding box center [766, 369] width 1 height 10
radio input "true"
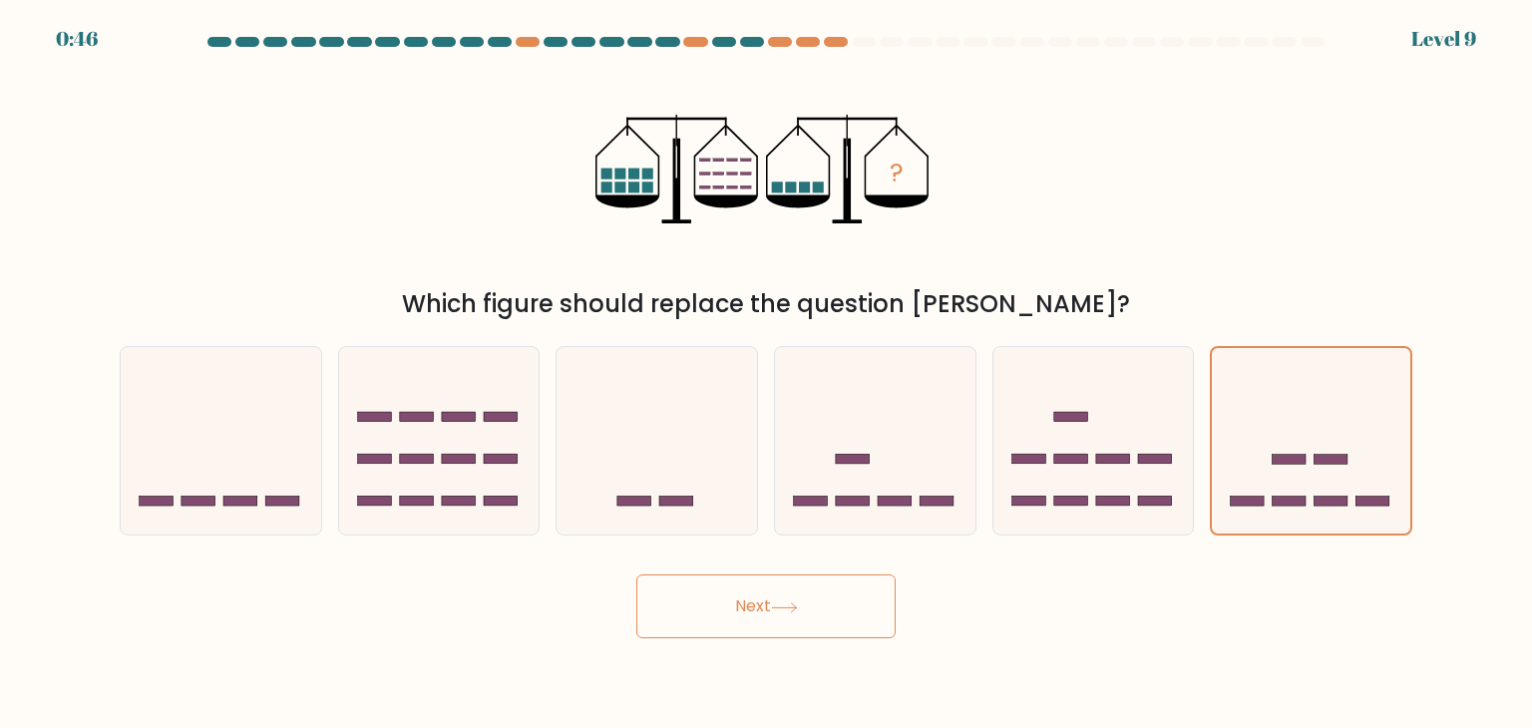
click at [725, 622] on button "Next" at bounding box center [765, 607] width 259 height 64
click at [733, 615] on button "Next" at bounding box center [765, 607] width 259 height 64
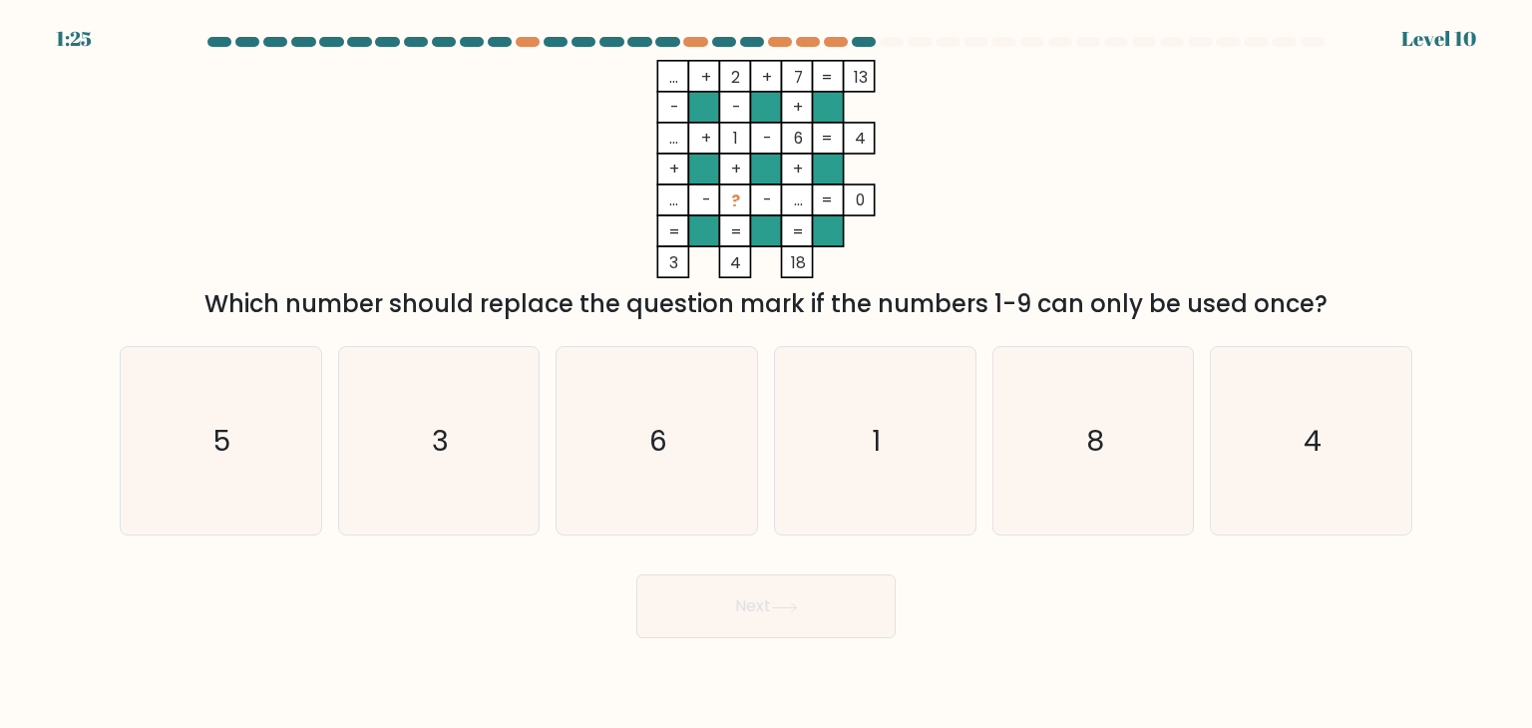
click at [1059, 196] on icon "... + 2 + 7 13 - - + ... + 1 - 6 4 + + + ... - ? - ... = 0 = = = = 3 4 18 =" at bounding box center [766, 169] width 599 height 218
click at [886, 422] on icon "1" at bounding box center [875, 441] width 188 height 188
click at [767, 374] on input "d. 1" at bounding box center [766, 369] width 1 height 10
radio input "true"
click at [443, 497] on icon "3" at bounding box center [439, 441] width 188 height 188
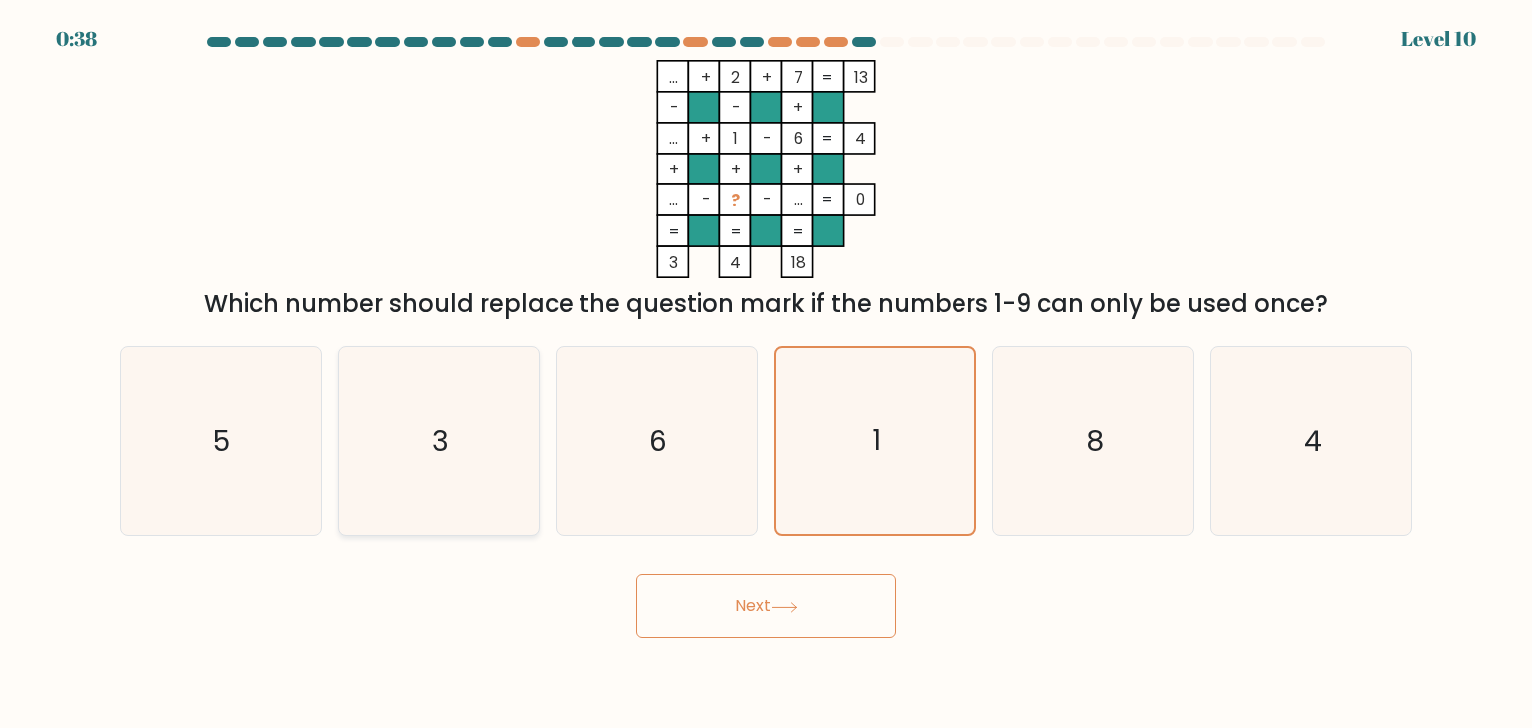
click at [766, 374] on input "b. 3" at bounding box center [766, 369] width 1 height 10
radio input "true"
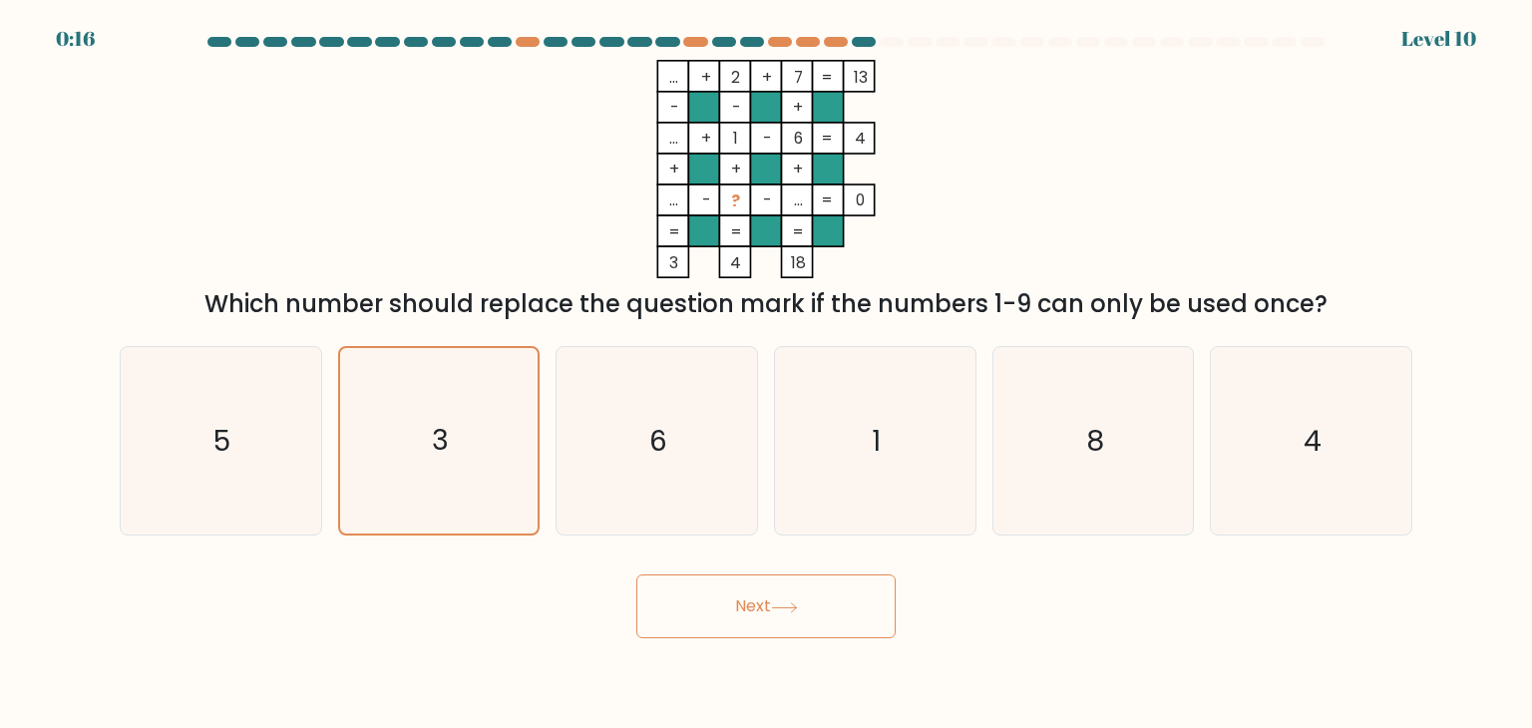
click at [830, 605] on button "Next" at bounding box center [765, 607] width 259 height 64
click at [782, 598] on button "Next" at bounding box center [765, 607] width 259 height 64
click at [754, 604] on button "Next" at bounding box center [765, 607] width 259 height 64
click at [636, 575] on button "Next" at bounding box center [765, 607] width 259 height 64
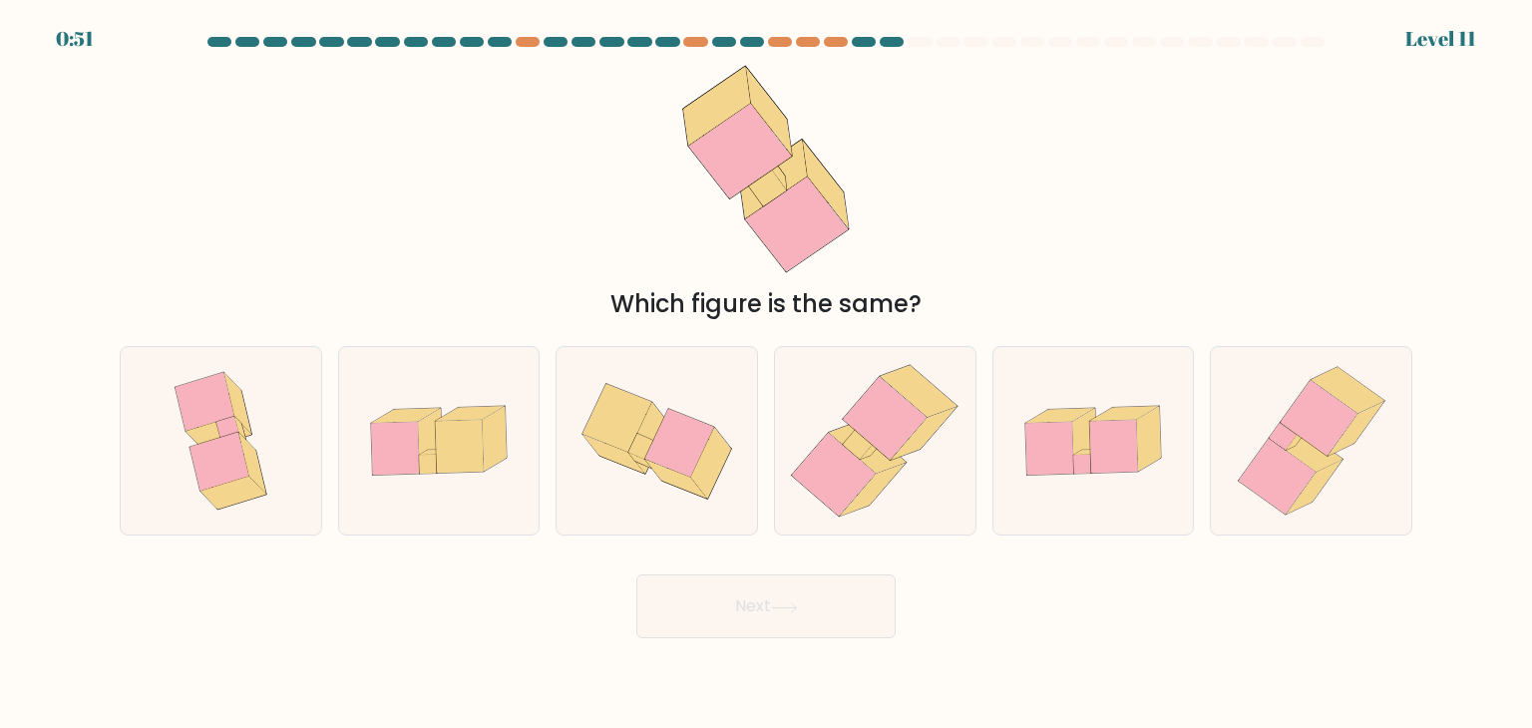
click at [1161, 211] on div "Which figure is the same?" at bounding box center [766, 191] width 1317 height 262
click at [869, 443] on icon at bounding box center [858, 445] width 30 height 30
click at [767, 374] on input "d." at bounding box center [766, 369] width 1 height 10
radio input "true"
click at [636, 575] on button "Next" at bounding box center [765, 607] width 259 height 64
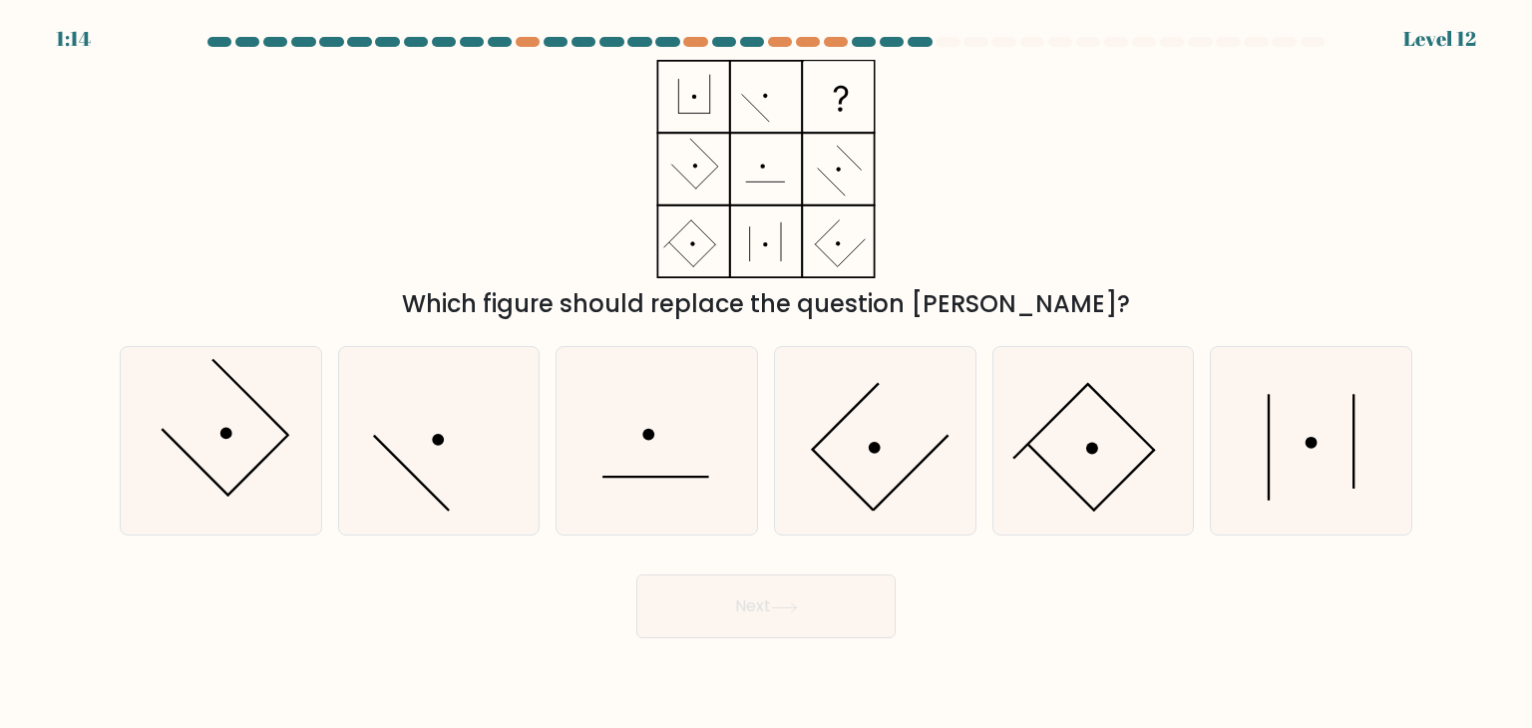
click at [1005, 210] on div "Which figure should replace the question mark?" at bounding box center [766, 191] width 1317 height 262
click at [1323, 434] on icon at bounding box center [1311, 441] width 188 height 188
click at [767, 374] on input "f." at bounding box center [766, 369] width 1 height 10
radio input "true"
click at [847, 596] on button "Next" at bounding box center [765, 607] width 259 height 64
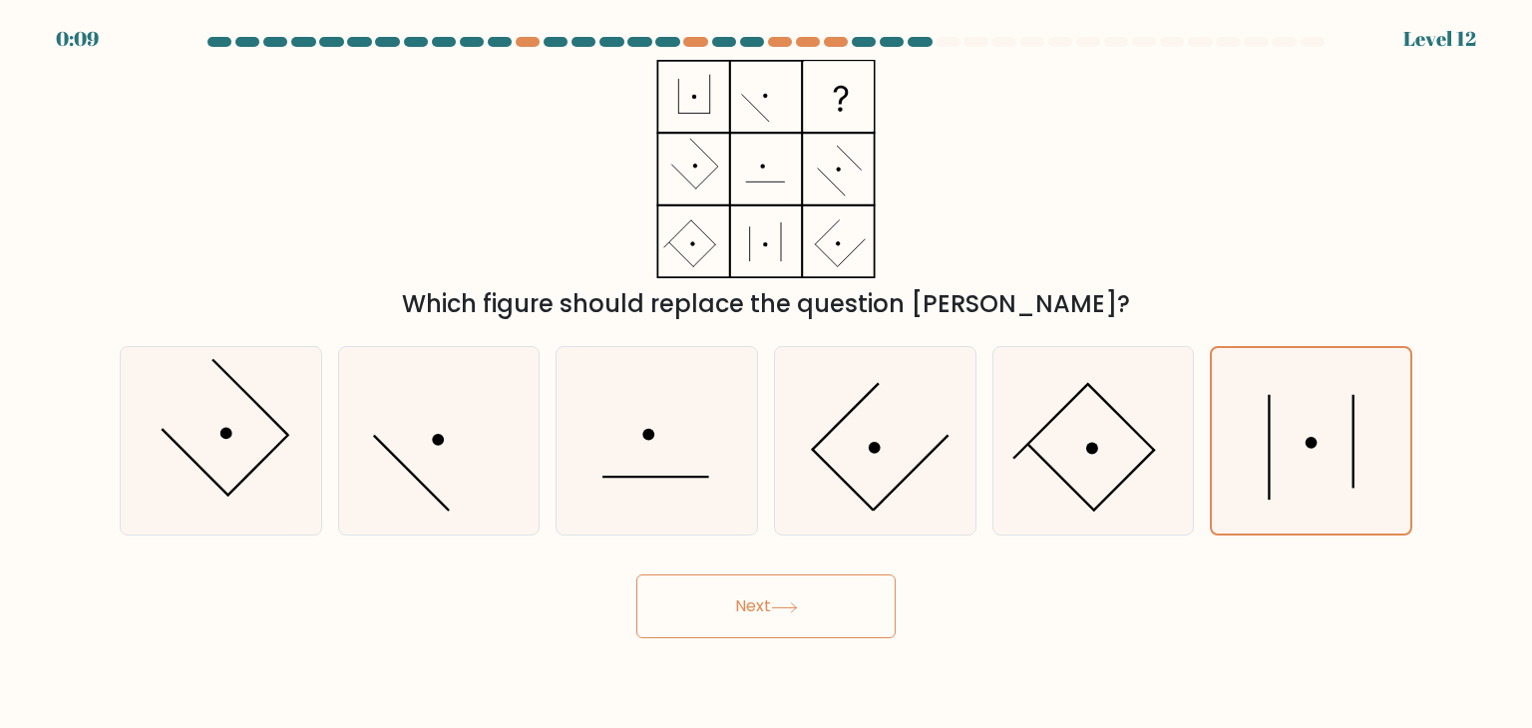
click at [636, 575] on button "Next" at bounding box center [765, 607] width 259 height 64
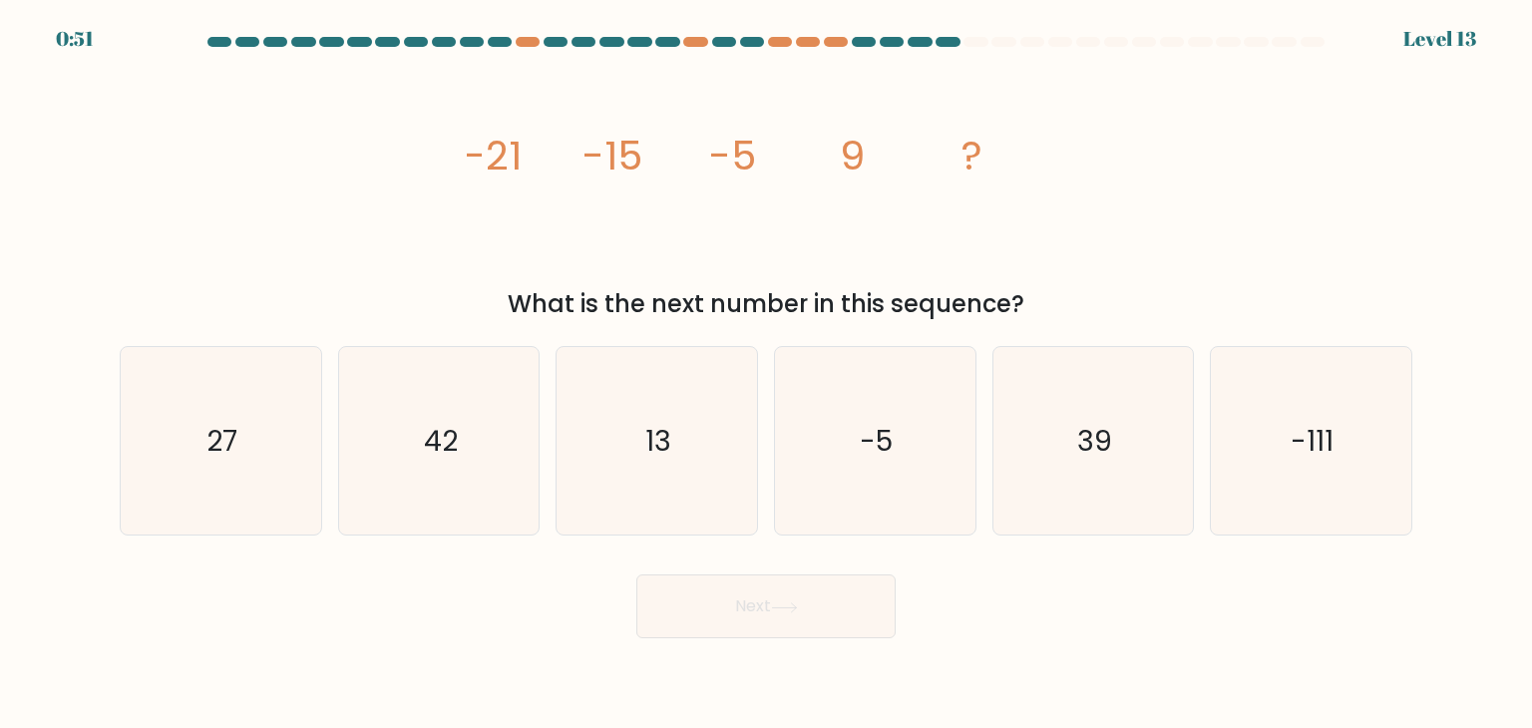
click at [1202, 121] on div "image/svg+xml -21 -15 -5 9 ? What is the next number in this sequence?" at bounding box center [766, 191] width 1317 height 262
click at [153, 502] on icon "27" at bounding box center [221, 441] width 188 height 188
click at [766, 374] on input "a. 27" at bounding box center [766, 369] width 1 height 10
radio input "true"
click at [636, 575] on button "Next" at bounding box center [765, 607] width 259 height 64
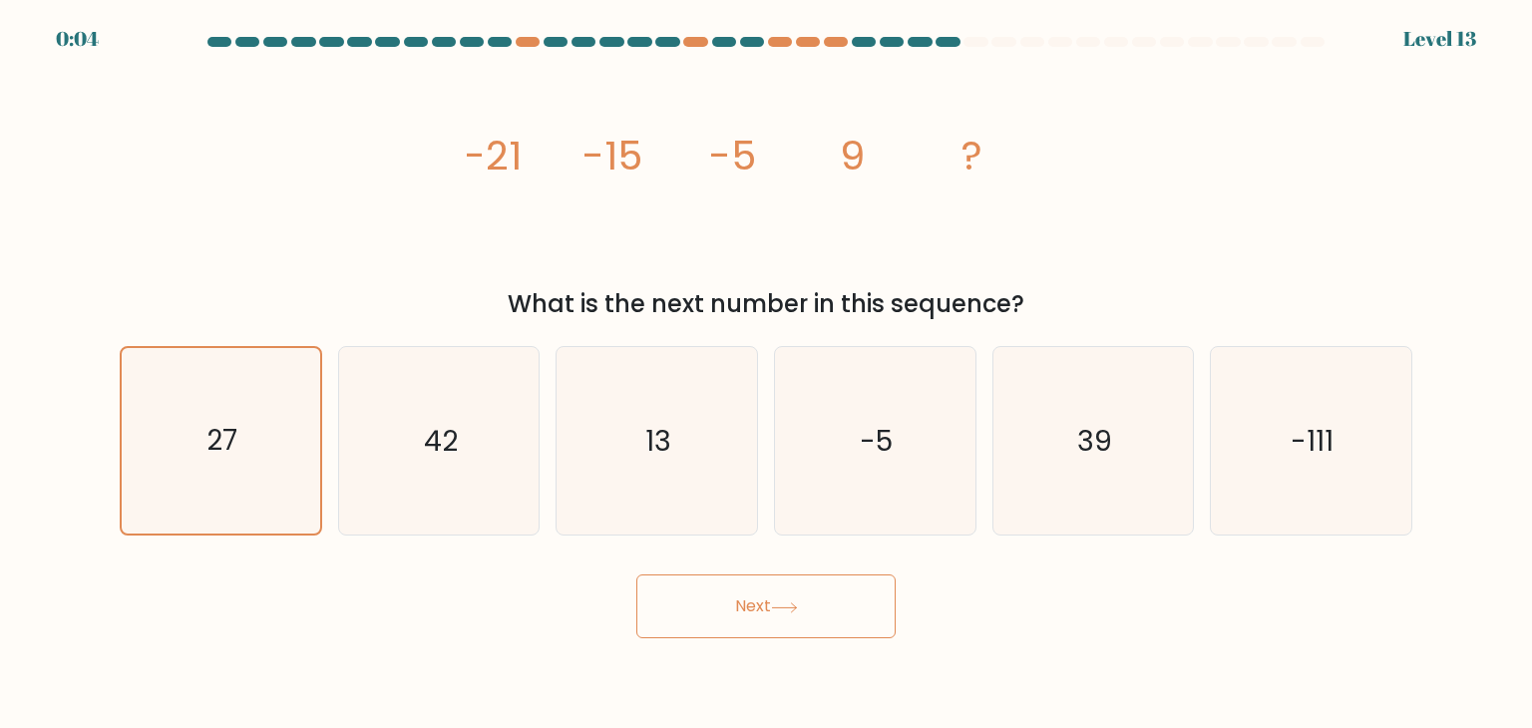
click at [828, 618] on button "Next" at bounding box center [765, 607] width 259 height 64
click at [636, 575] on button "Next" at bounding box center [765, 607] width 259 height 64
click button "Next" at bounding box center [765, 607] width 259 height 64
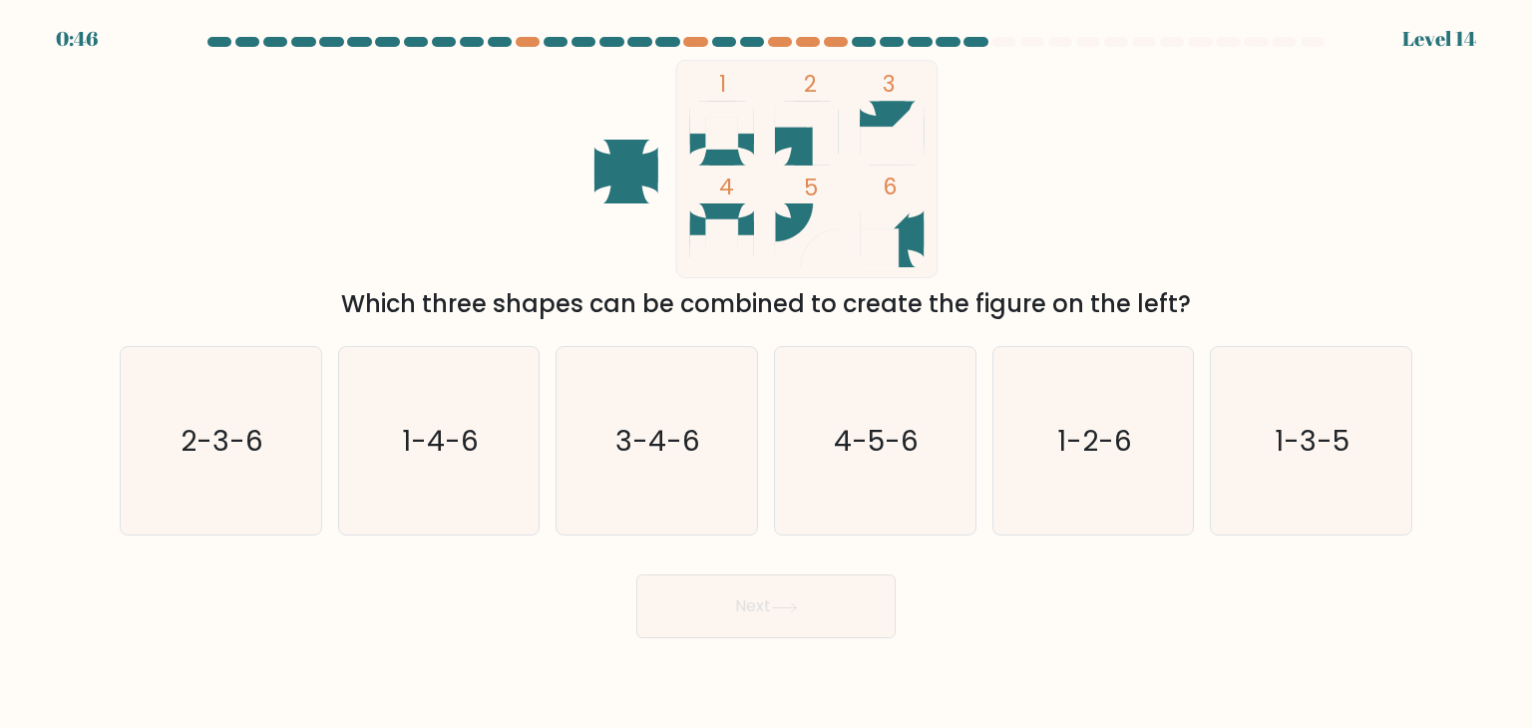
click at [1133, 174] on div "1 2 3 4 5 6 Which three shapes can be combined to create the figure on the left?" at bounding box center [766, 191] width 1317 height 262
click at [236, 448] on text "2-3-6" at bounding box center [223, 441] width 83 height 40
click at [766, 374] on input "a. 2-3-6" at bounding box center [766, 369] width 1 height 10
radio input "true"
click at [636, 575] on button "Next" at bounding box center [765, 607] width 259 height 64
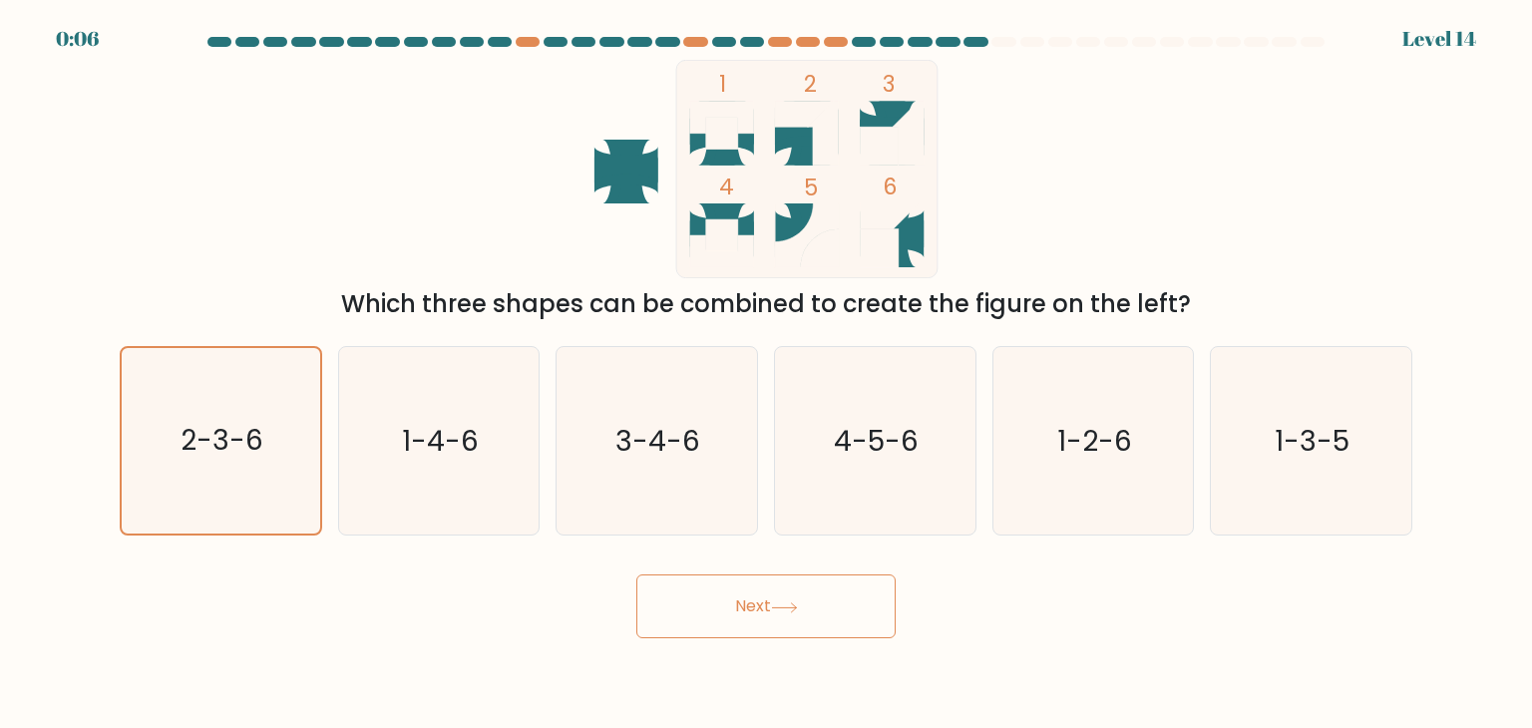
click at [636, 575] on button "Next" at bounding box center [765, 607] width 259 height 64
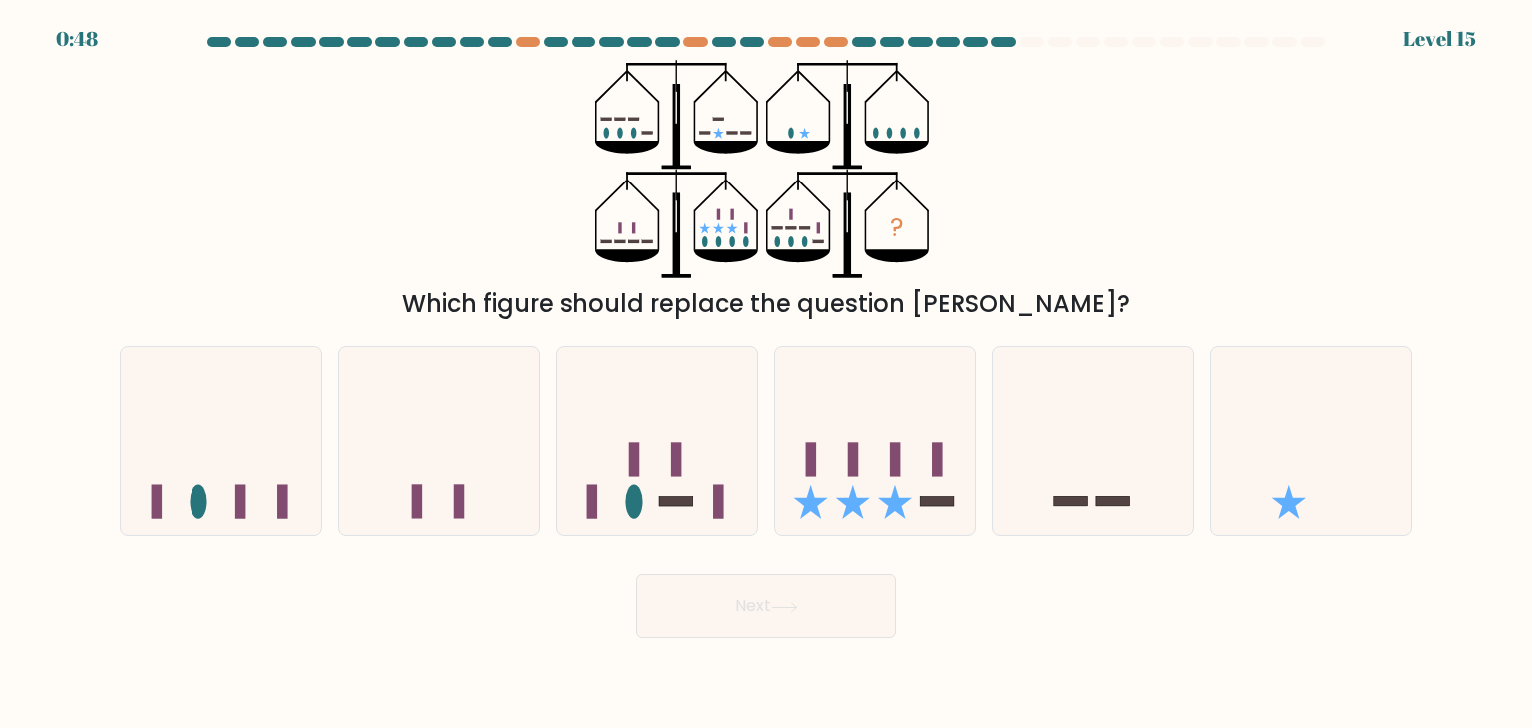
click at [1088, 260] on div "? Which figure should replace the question mark?" at bounding box center [766, 191] width 1317 height 262
click at [606, 486] on icon at bounding box center [657, 441] width 201 height 166
click at [766, 374] on input "c." at bounding box center [766, 369] width 1 height 10
radio input "true"
click at [830, 609] on button "Next" at bounding box center [765, 607] width 259 height 64
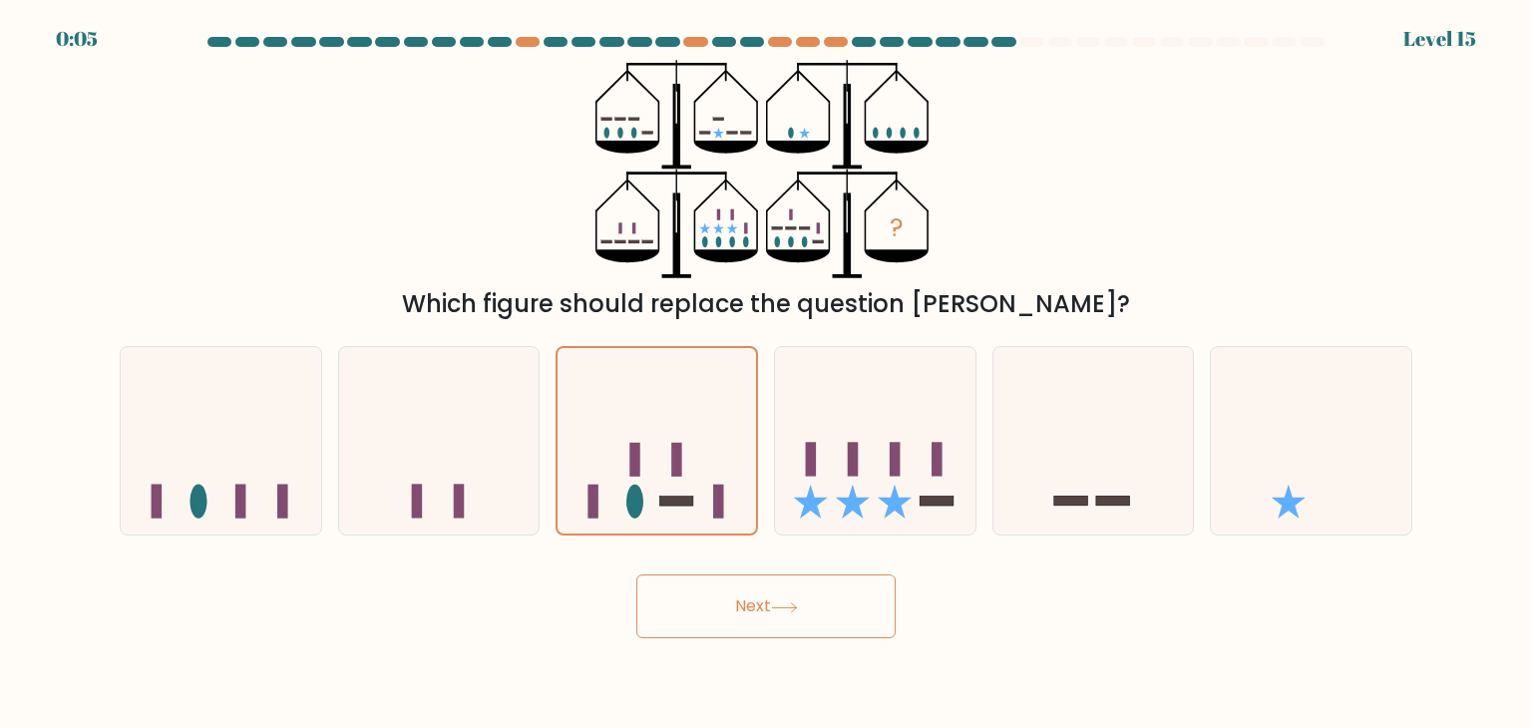
click at [636, 575] on button "Next" at bounding box center [765, 607] width 259 height 64
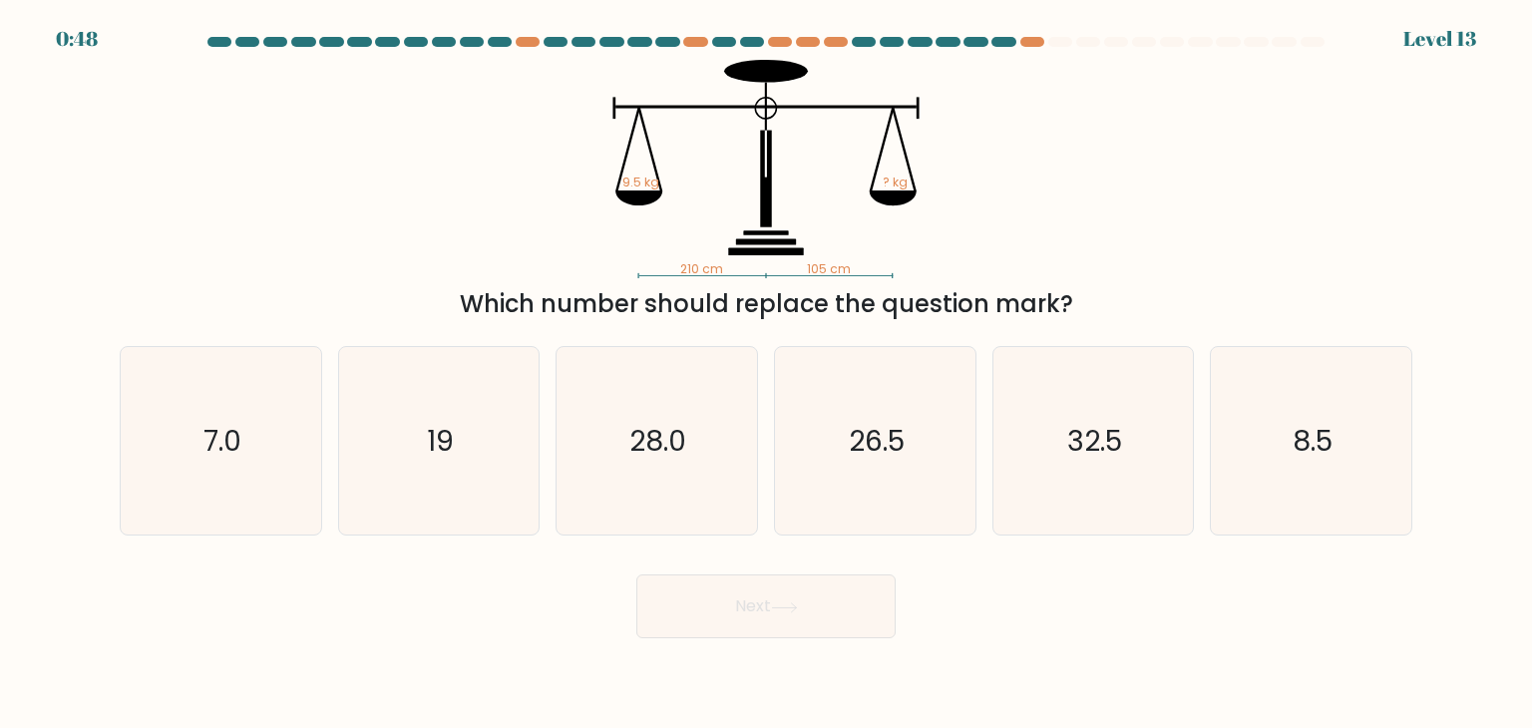
click at [1157, 192] on div "210 cm 105 cm 9.5 kg ? kg Which number should replace the question mark?" at bounding box center [766, 191] width 1317 height 262
click at [440, 430] on text "19" at bounding box center [440, 441] width 27 height 40
click at [766, 374] on input "b. 19" at bounding box center [766, 369] width 1 height 10
radio input "true"
click at [738, 615] on button "Next" at bounding box center [765, 607] width 259 height 64
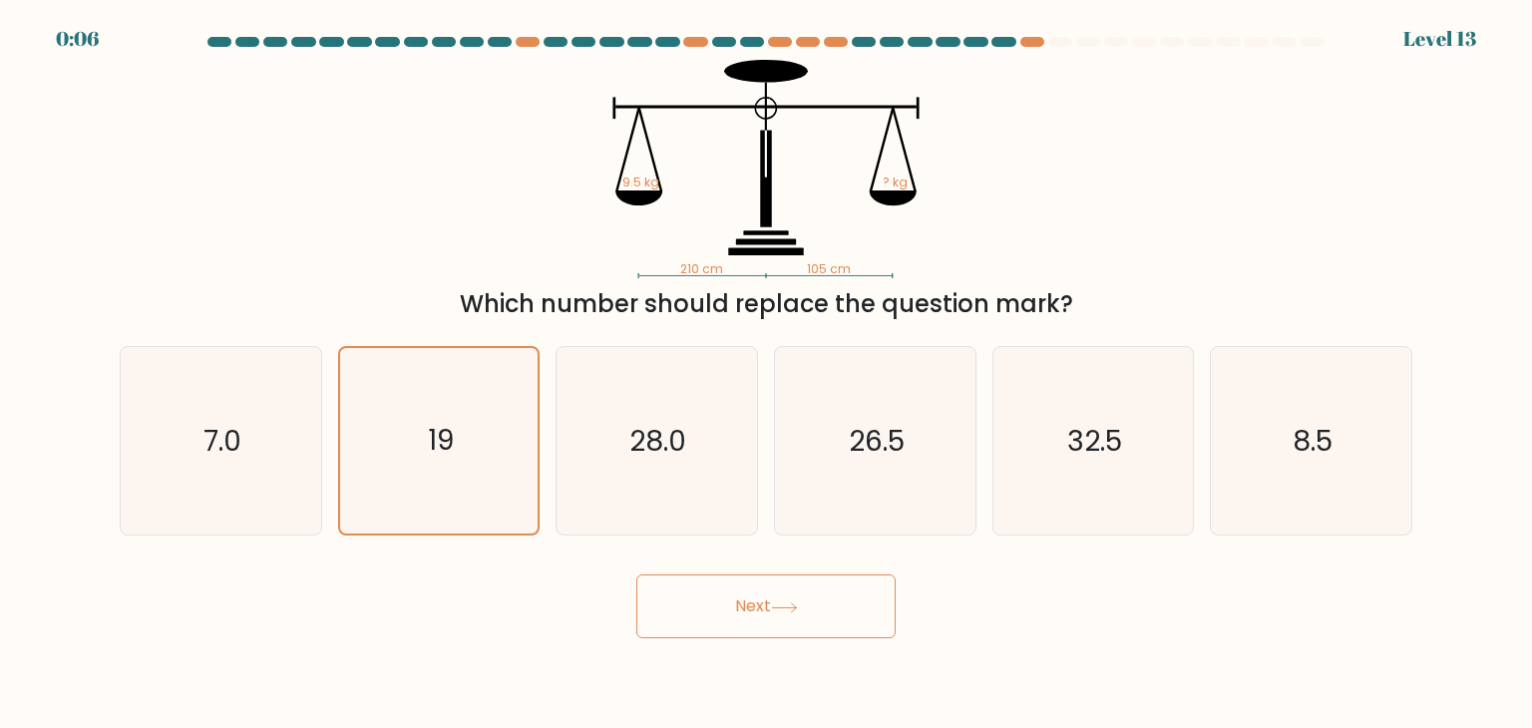
click at [636, 575] on button "Next" at bounding box center [765, 607] width 259 height 64
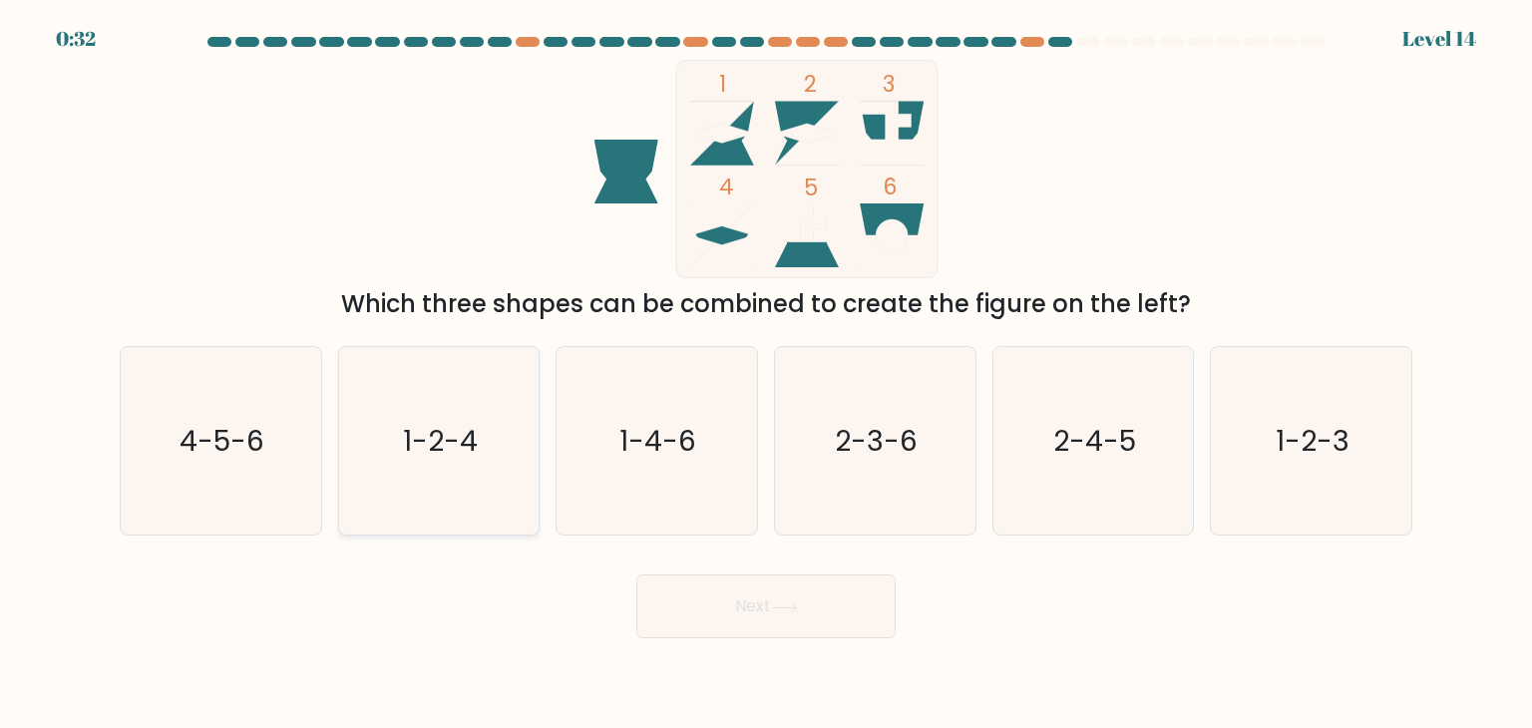
click at [415, 463] on icon "1-2-4" at bounding box center [439, 441] width 188 height 188
click at [766, 374] on input "b. 1-2-4" at bounding box center [766, 369] width 1 height 10
radio input "true"
click at [738, 591] on button "Next" at bounding box center [765, 607] width 259 height 64
click at [636, 575] on button "Next" at bounding box center [765, 607] width 259 height 64
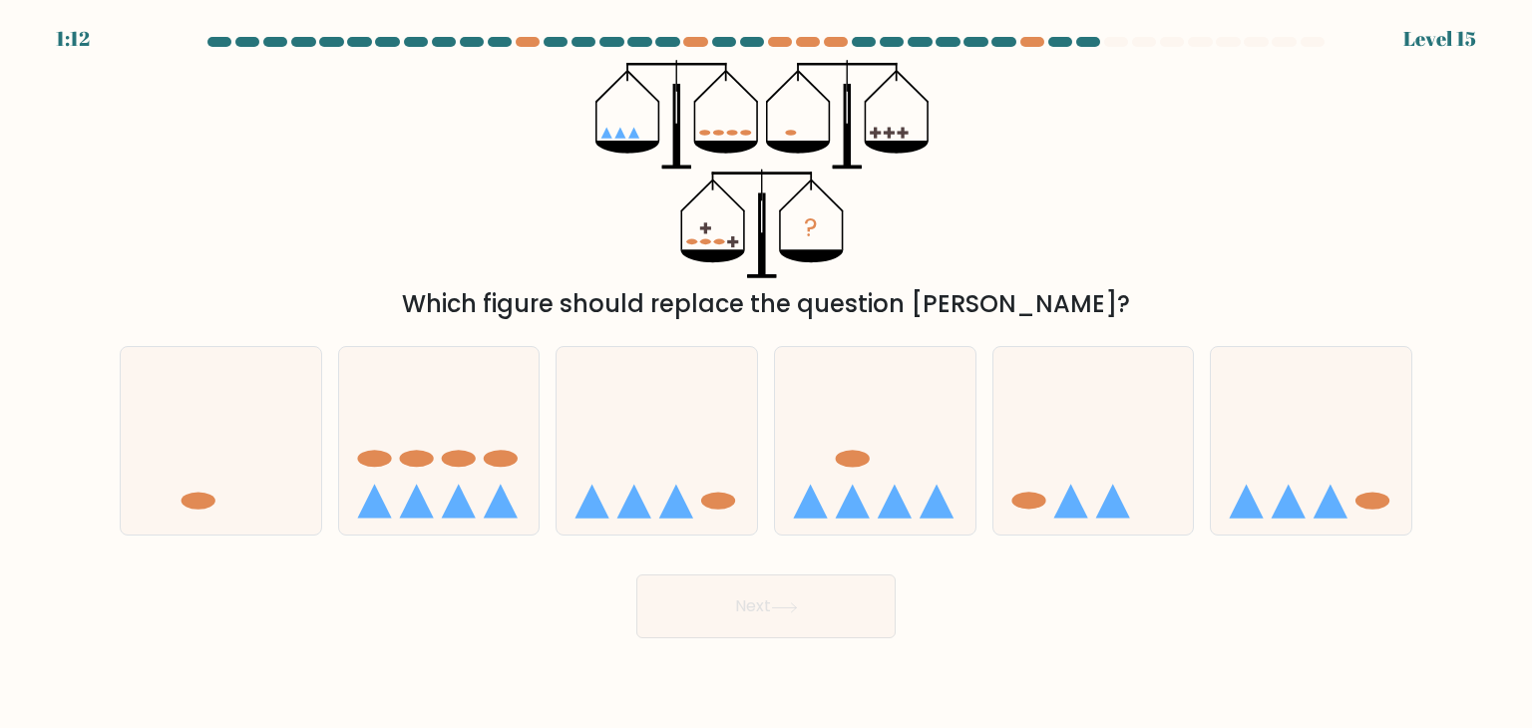
click at [1045, 242] on div "? Which figure should replace the question mark?" at bounding box center [766, 191] width 1317 height 262
click at [657, 504] on icon at bounding box center [657, 441] width 201 height 166
click at [766, 374] on input "c." at bounding box center [766, 369] width 1 height 10
radio input "true"
click at [752, 590] on button "Next" at bounding box center [765, 607] width 259 height 64
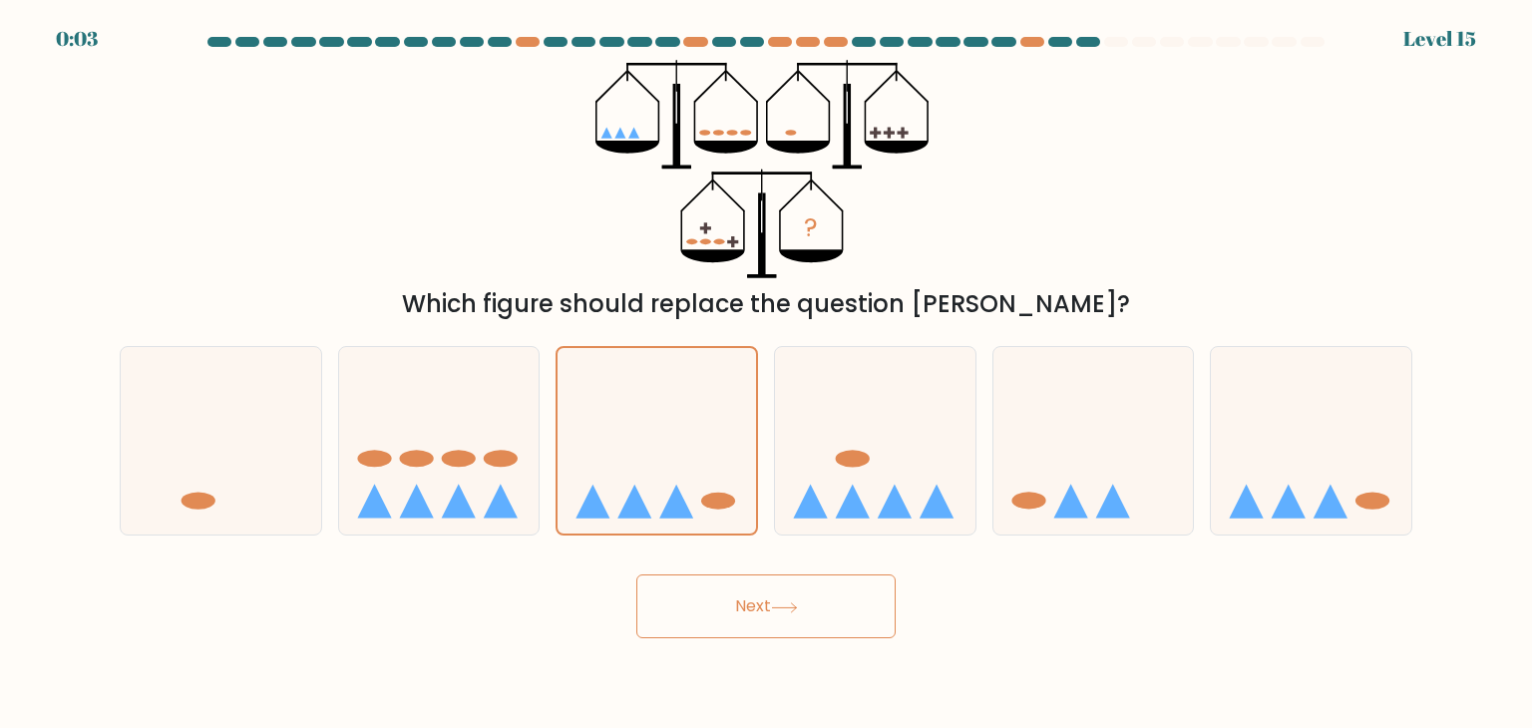
click at [636, 575] on button "Next" at bounding box center [765, 607] width 259 height 64
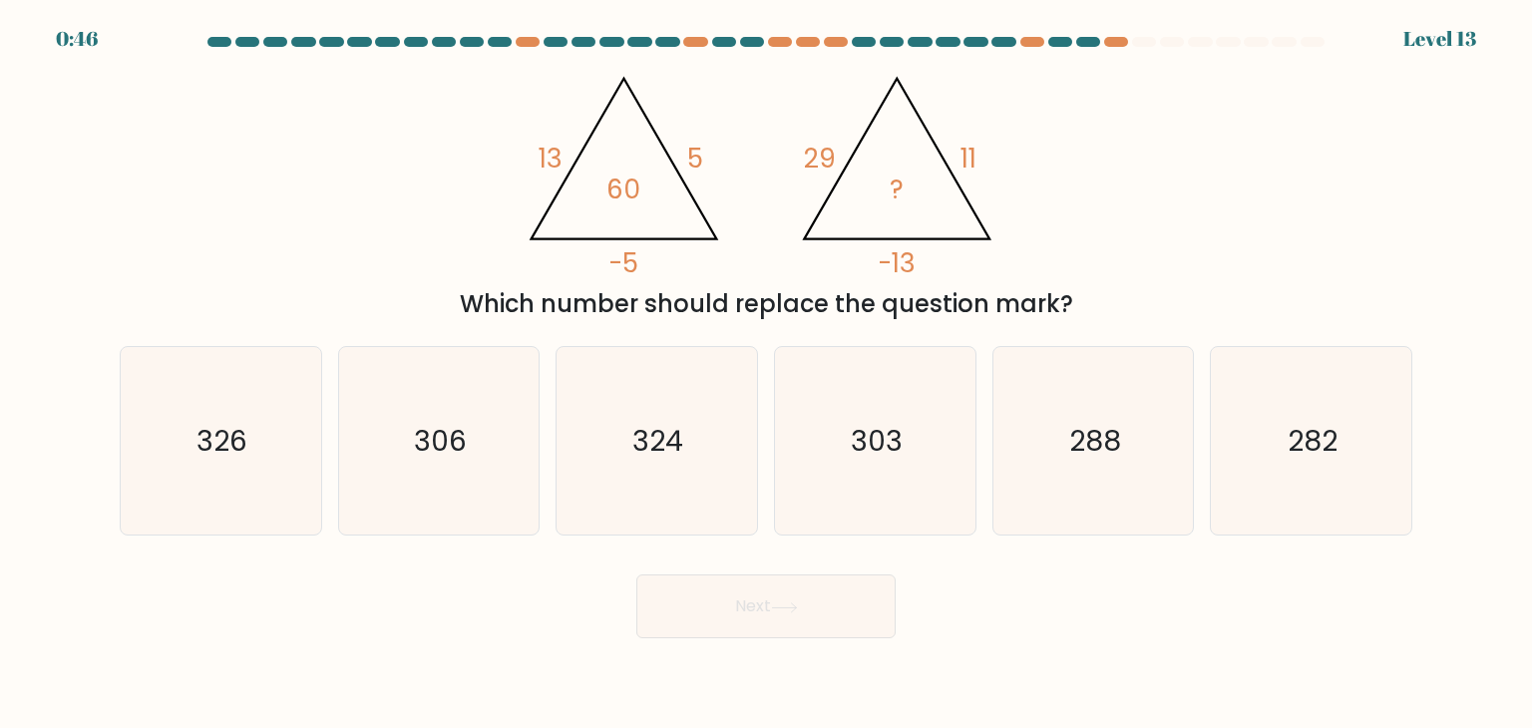
click at [1184, 228] on div "@import url('https://fonts.googleapis.com/css?family=Abril+Fatface:400,100,100i…" at bounding box center [766, 191] width 1317 height 262
click at [455, 424] on text "306" at bounding box center [440, 441] width 53 height 40
click at [766, 374] on input "b. 306" at bounding box center [766, 369] width 1 height 10
radio input "true"
click at [753, 582] on button "Next" at bounding box center [765, 607] width 259 height 64
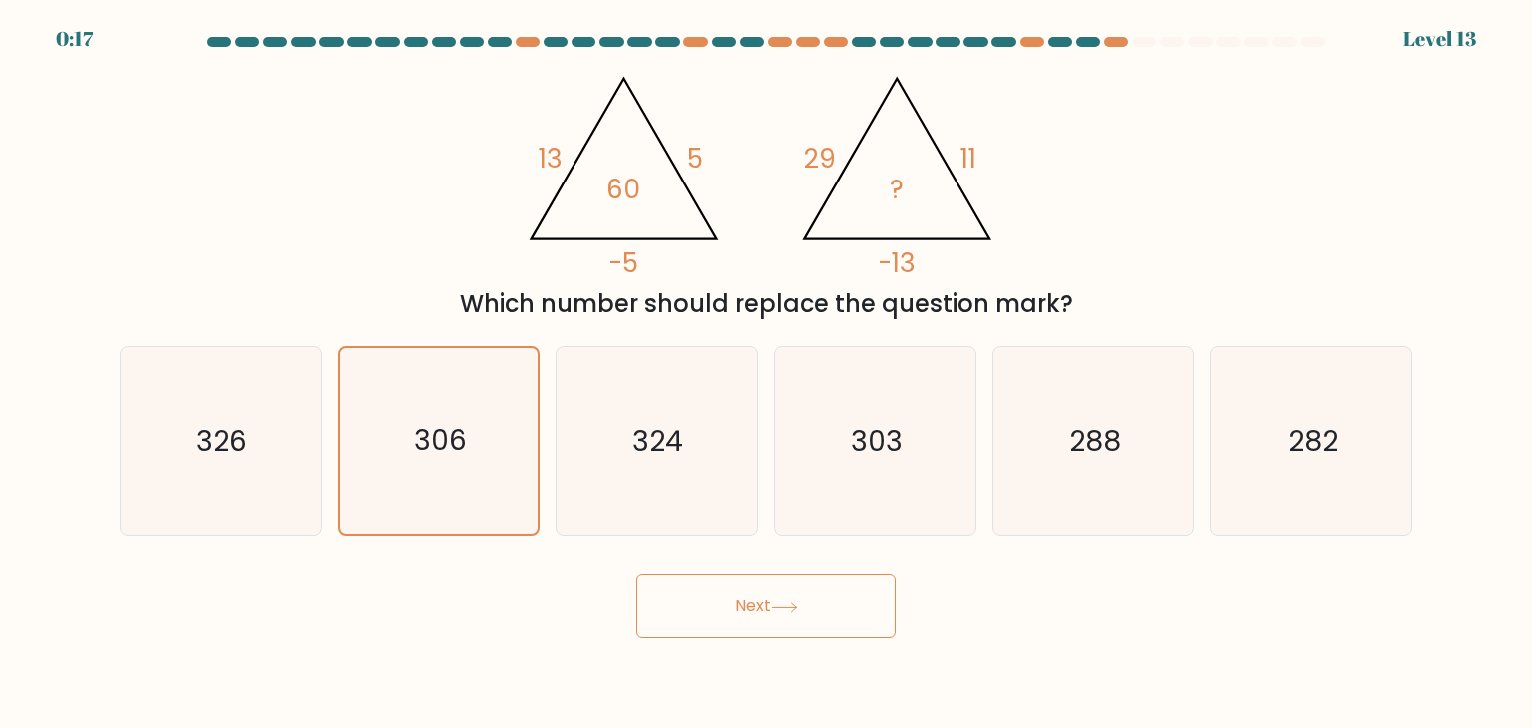
click at [636, 575] on button "Next" at bounding box center [765, 607] width 259 height 64
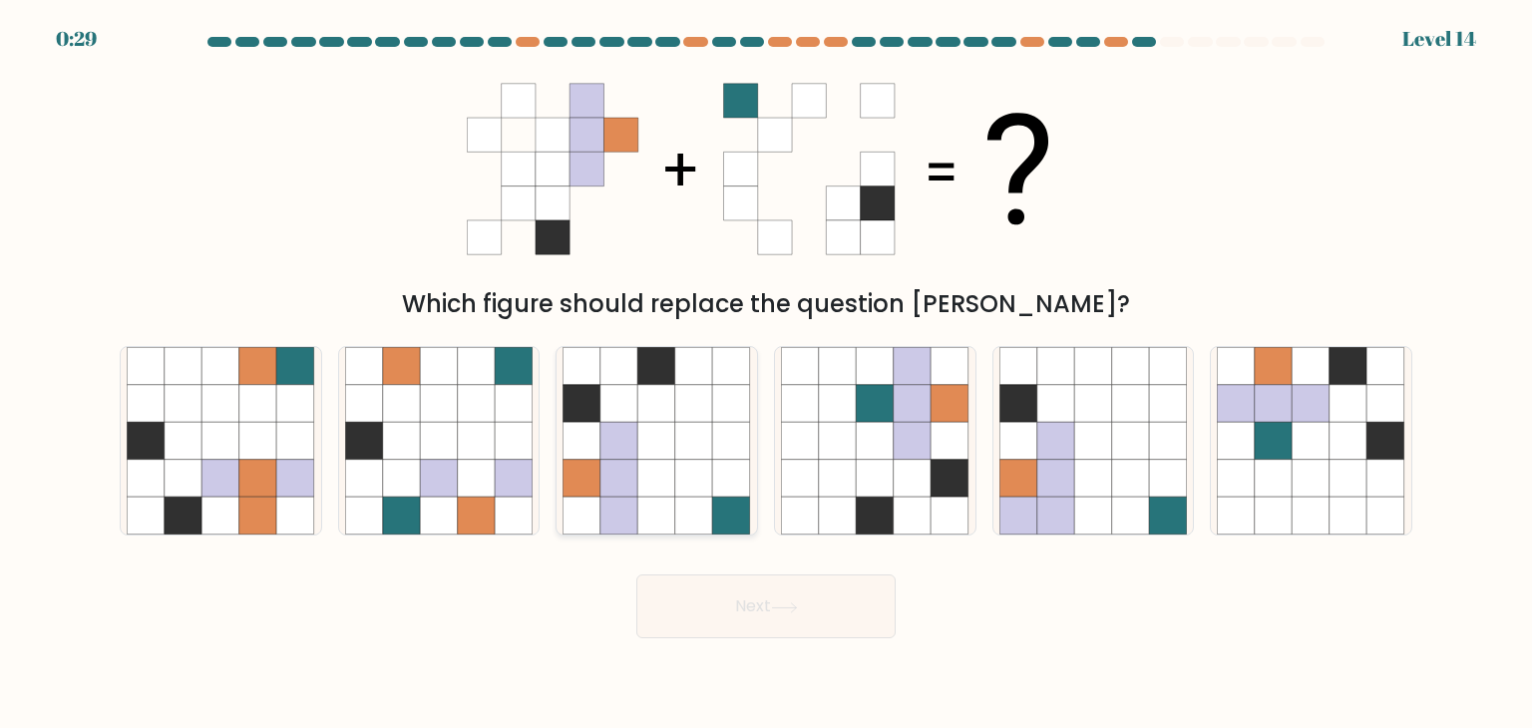
click at [646, 436] on icon at bounding box center [657, 441] width 38 height 38
click at [766, 374] on input "c." at bounding box center [766, 369] width 1 height 10
radio input "true"
click at [636, 575] on button "Next" at bounding box center [765, 607] width 259 height 64
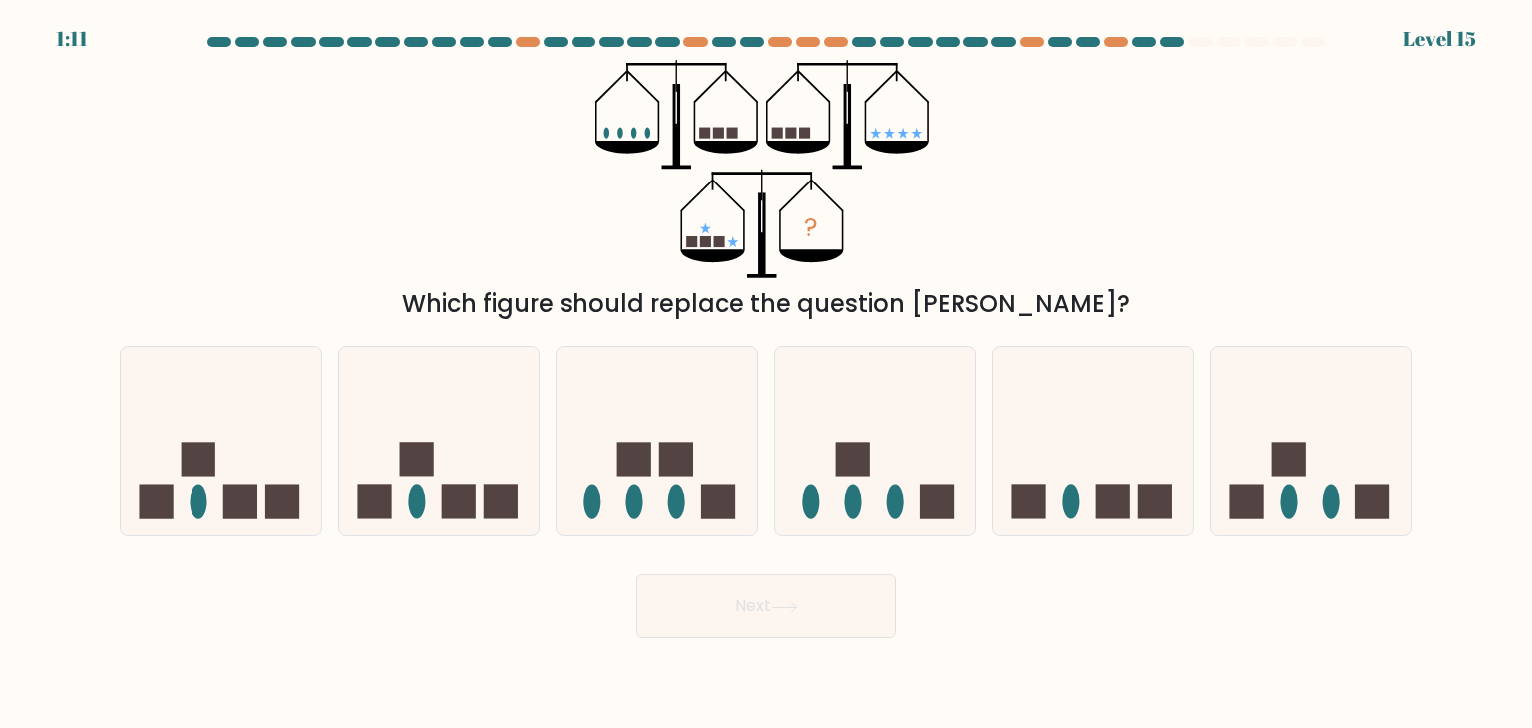
click at [1201, 248] on div "? Which figure should replace the question mark?" at bounding box center [766, 191] width 1317 height 262
click at [1062, 478] on icon at bounding box center [1094, 441] width 201 height 166
click at [767, 374] on input "e." at bounding box center [766, 369] width 1 height 10
radio input "true"
click at [818, 614] on button "Next" at bounding box center [765, 607] width 259 height 64
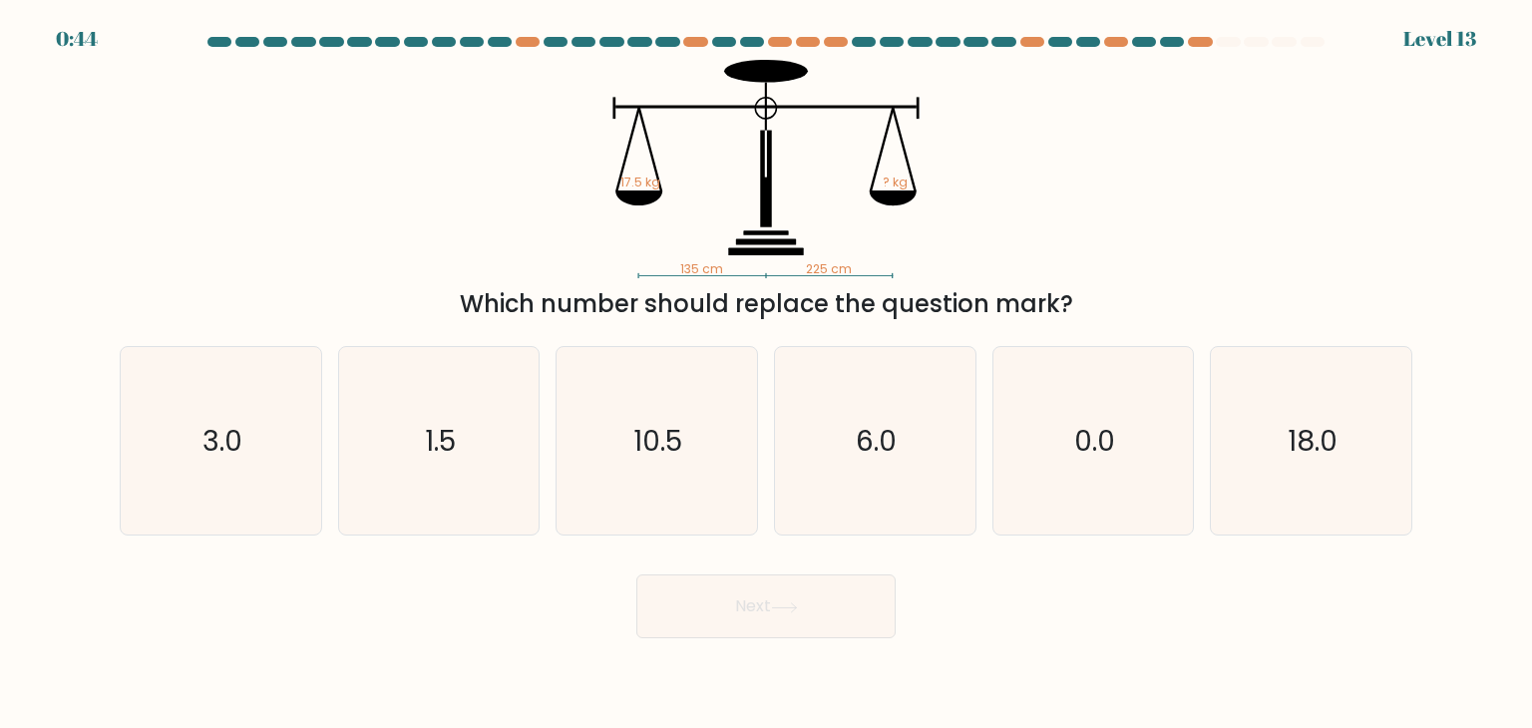
click at [1253, 220] on div "135 cm 225 cm 17.5 kg ? kg Which number should replace the question mark?" at bounding box center [766, 191] width 1317 height 262
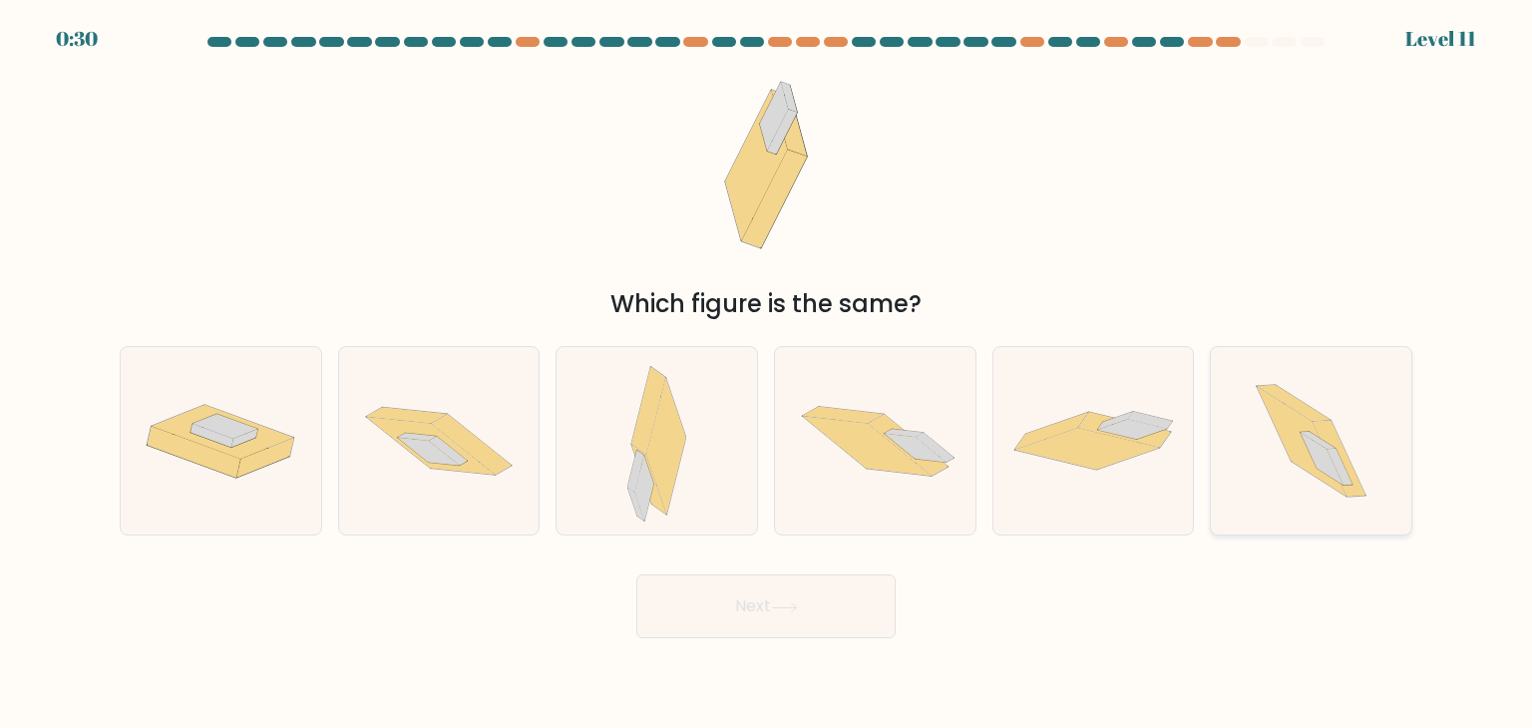
click at [1310, 430] on icon at bounding box center [1302, 442] width 90 height 110
click at [767, 374] on input "f." at bounding box center [766, 369] width 1 height 10
radio input "true"
click at [636, 575] on button "Next" at bounding box center [765, 607] width 259 height 64
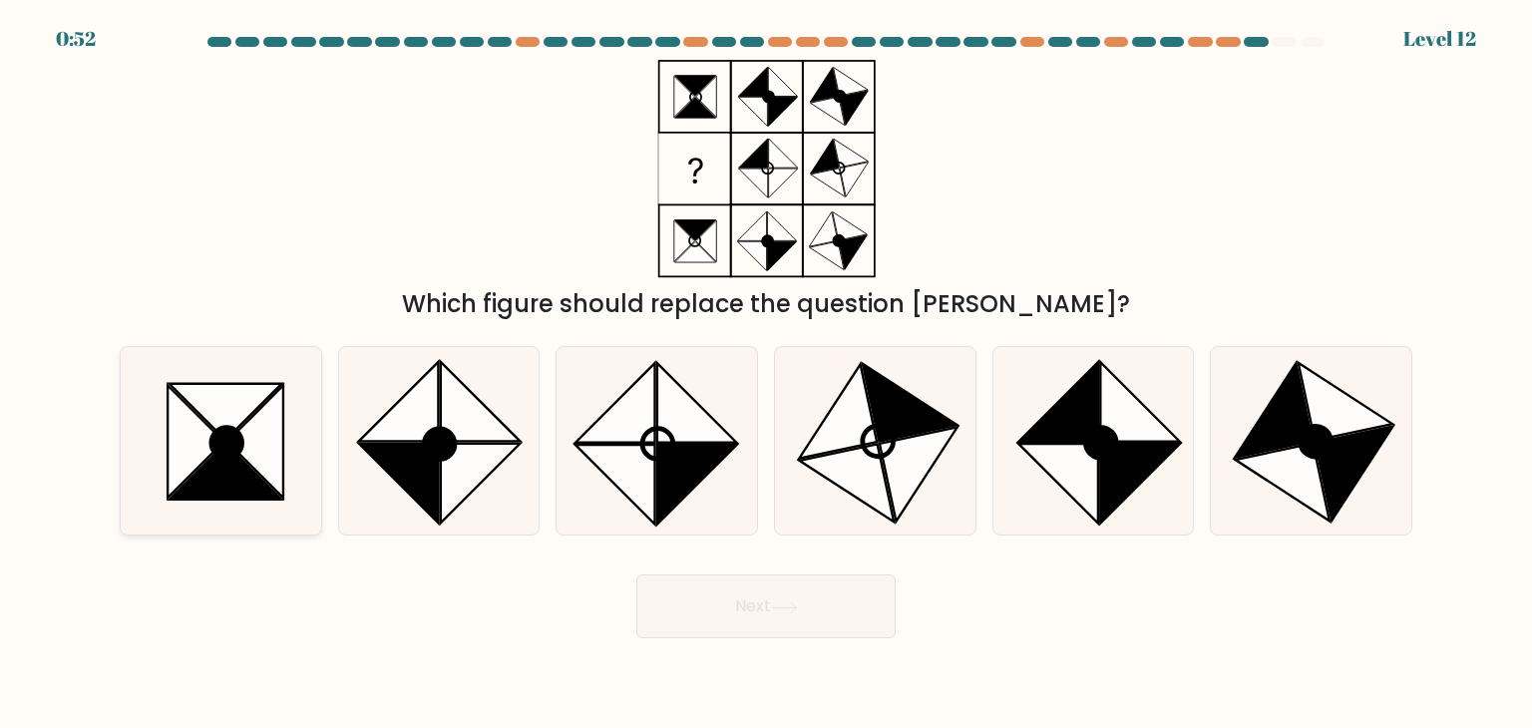
click at [257, 492] on icon at bounding box center [226, 472] width 113 height 56
click at [766, 374] on input "a." at bounding box center [766, 369] width 1 height 10
radio input "true"
click at [840, 608] on button "Next" at bounding box center [765, 607] width 259 height 64
click at [636, 575] on button "Next" at bounding box center [765, 607] width 259 height 64
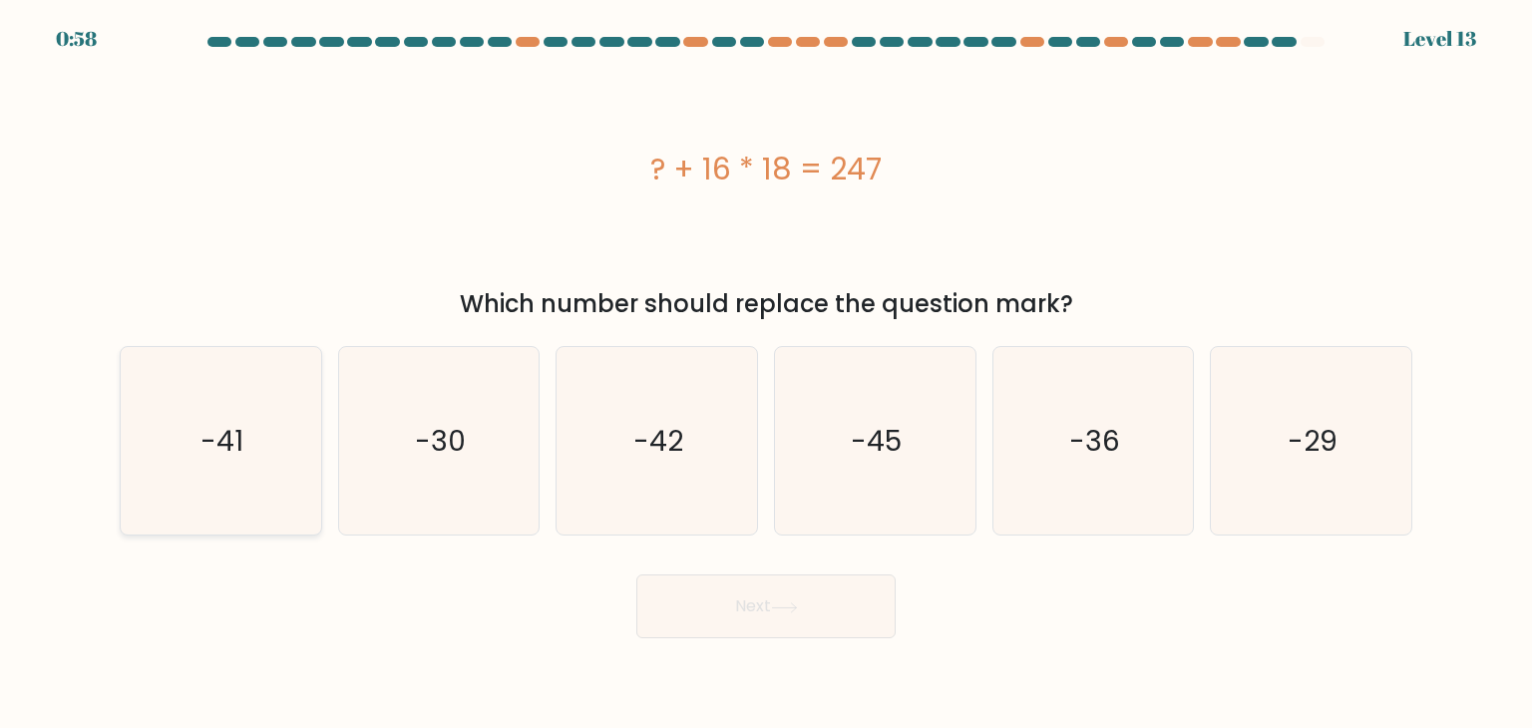
click at [200, 404] on icon "-41" at bounding box center [221, 441] width 188 height 188
click at [766, 374] on input "a. -41" at bounding box center [766, 369] width 1 height 10
radio input "true"
click at [636, 575] on button "Next" at bounding box center [765, 607] width 259 height 64
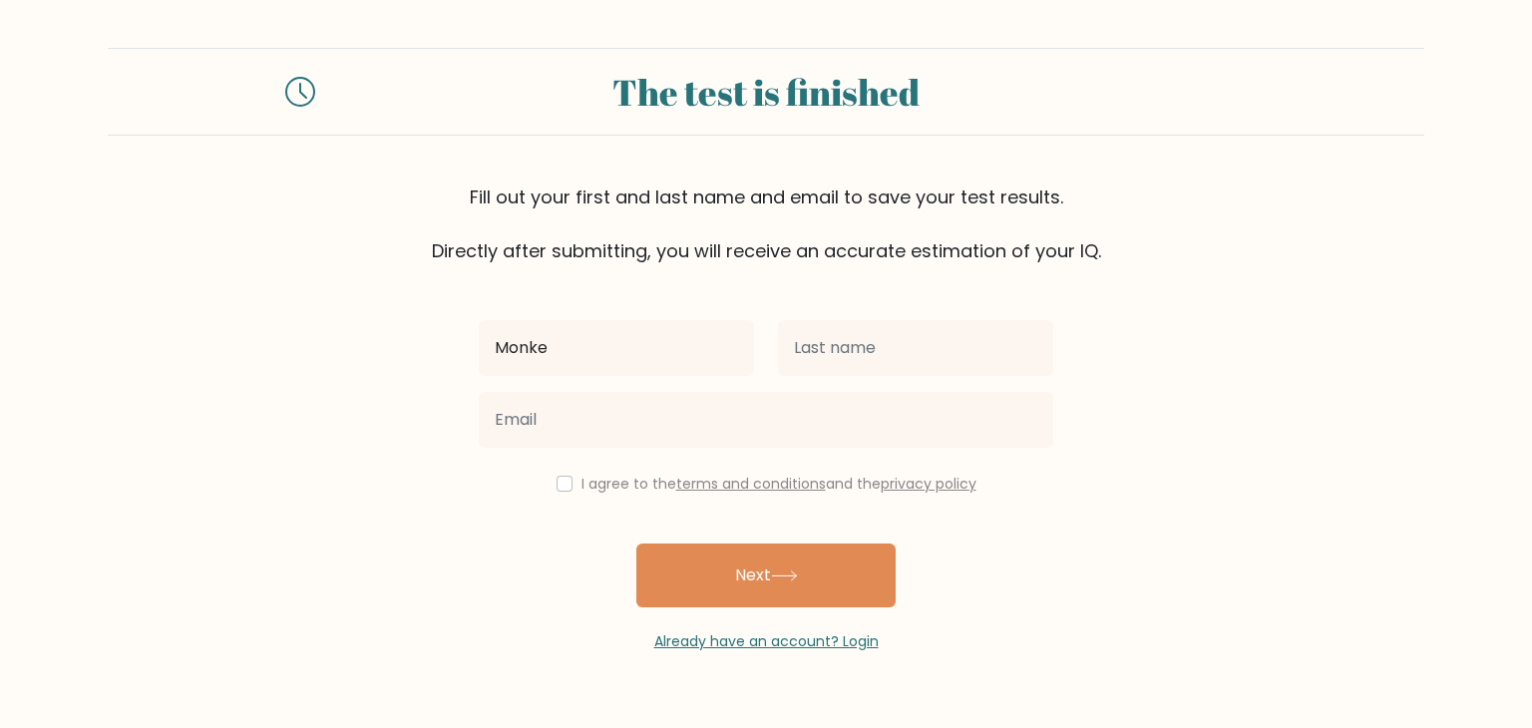
type input "Monke"
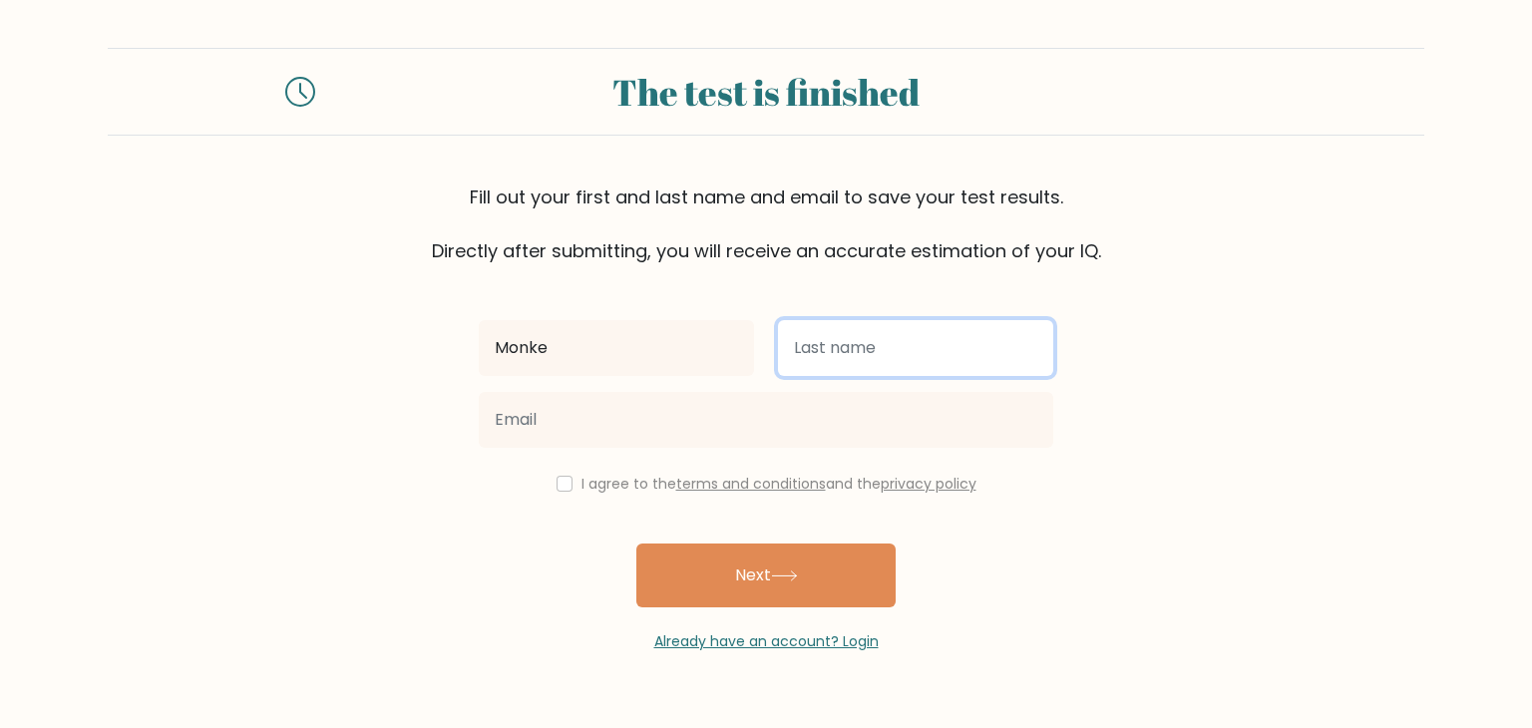
click at [878, 348] on input "text" at bounding box center [915, 348] width 275 height 56
type input "Donkey"
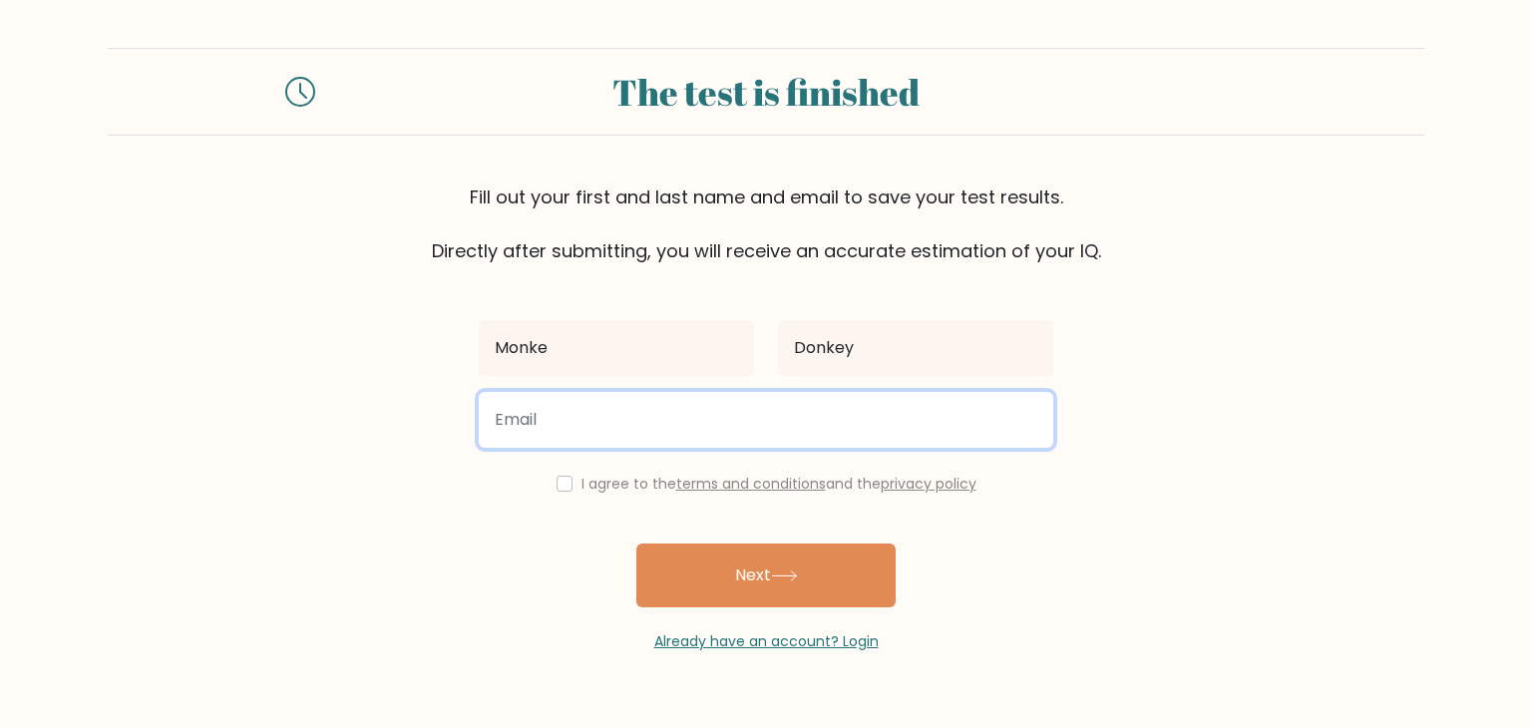
click at [799, 430] on input "email" at bounding box center [766, 420] width 575 height 56
type input "senguptasukrit@gmail.com"
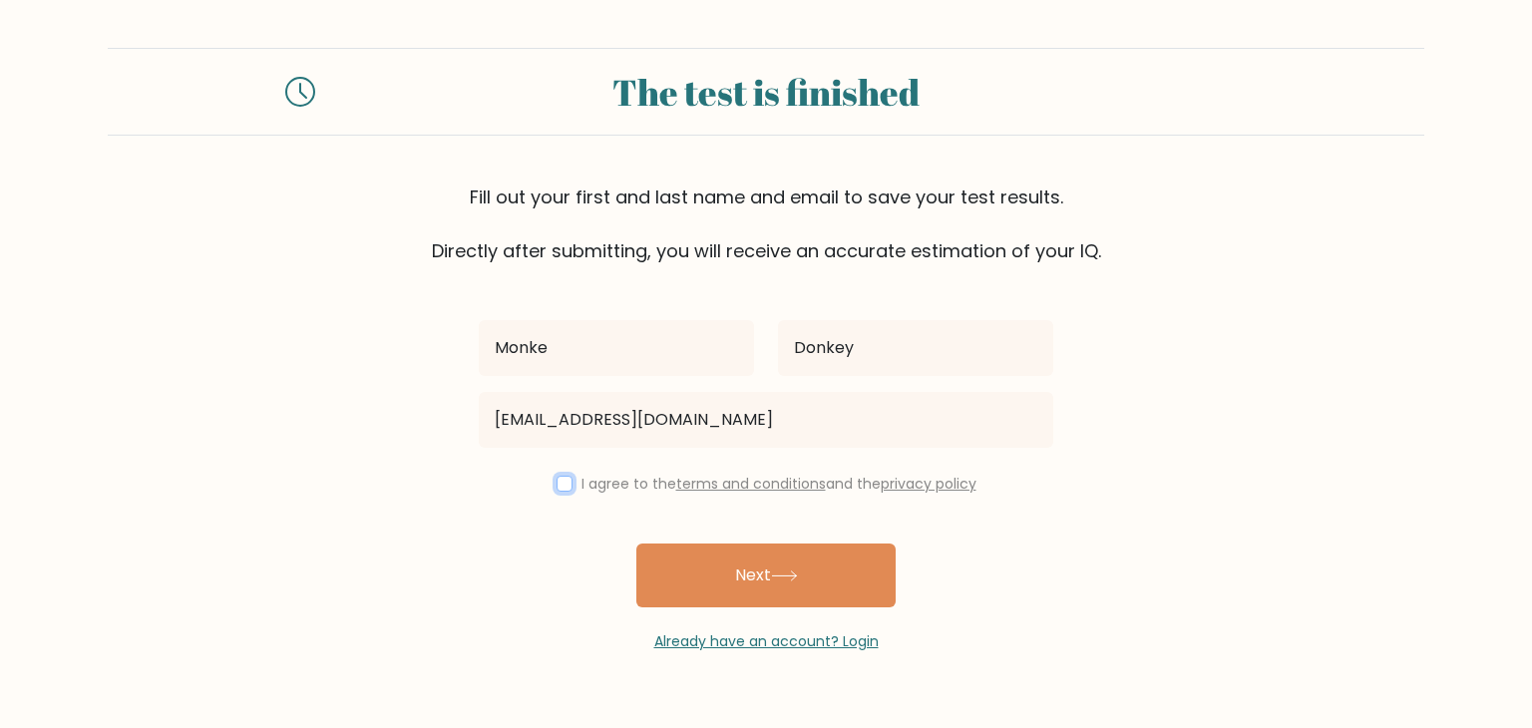
click at [558, 484] on input "checkbox" at bounding box center [565, 484] width 16 height 16
checkbox input "true"
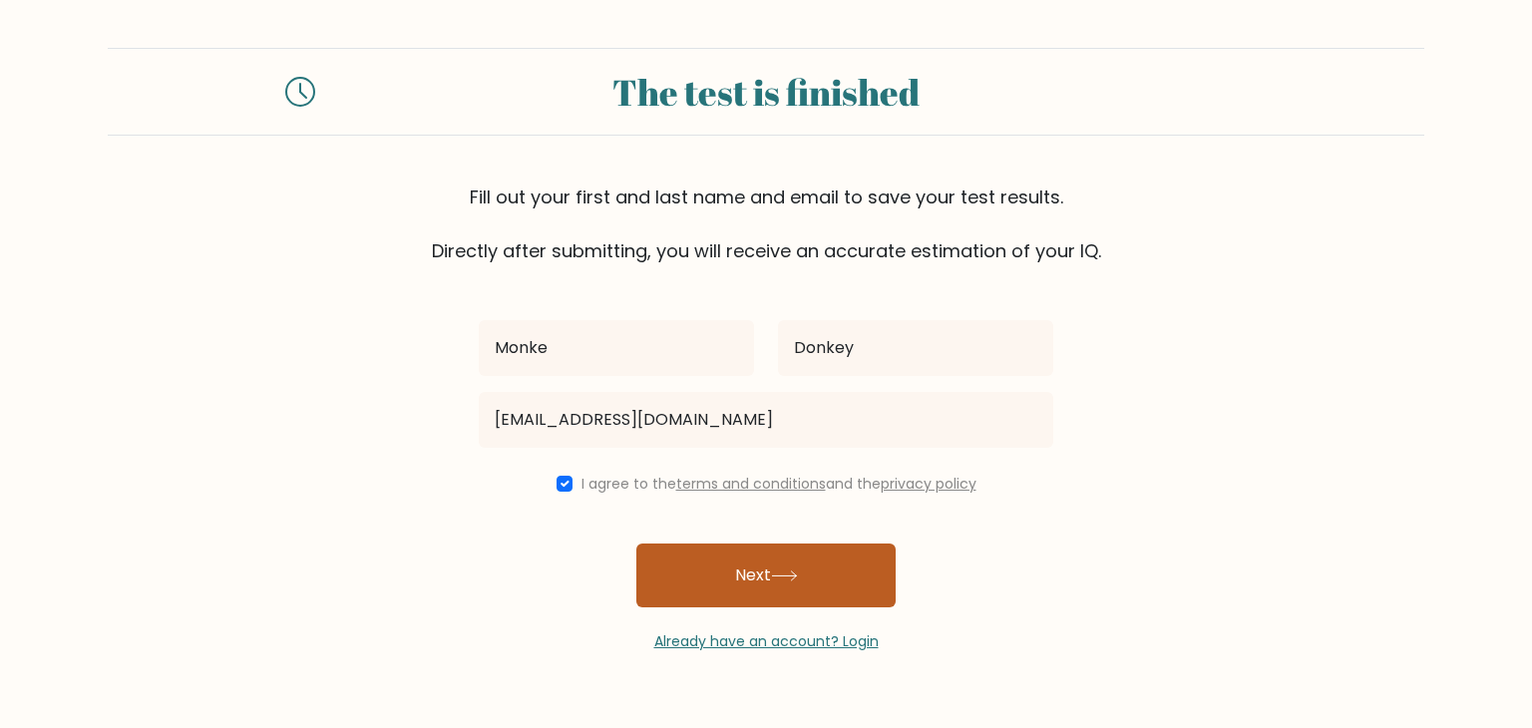
click at [721, 560] on button "Next" at bounding box center [765, 576] width 259 height 64
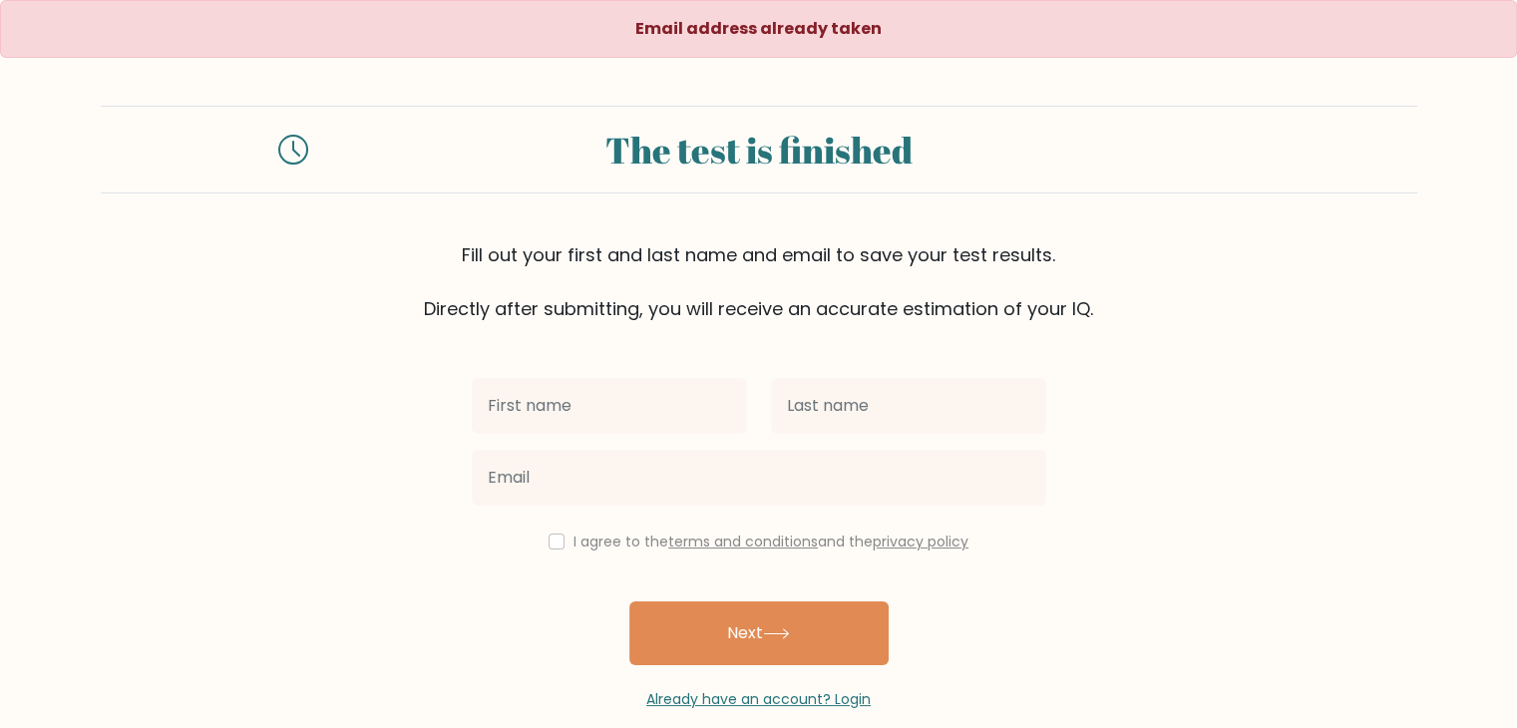
scroll to position [29, 0]
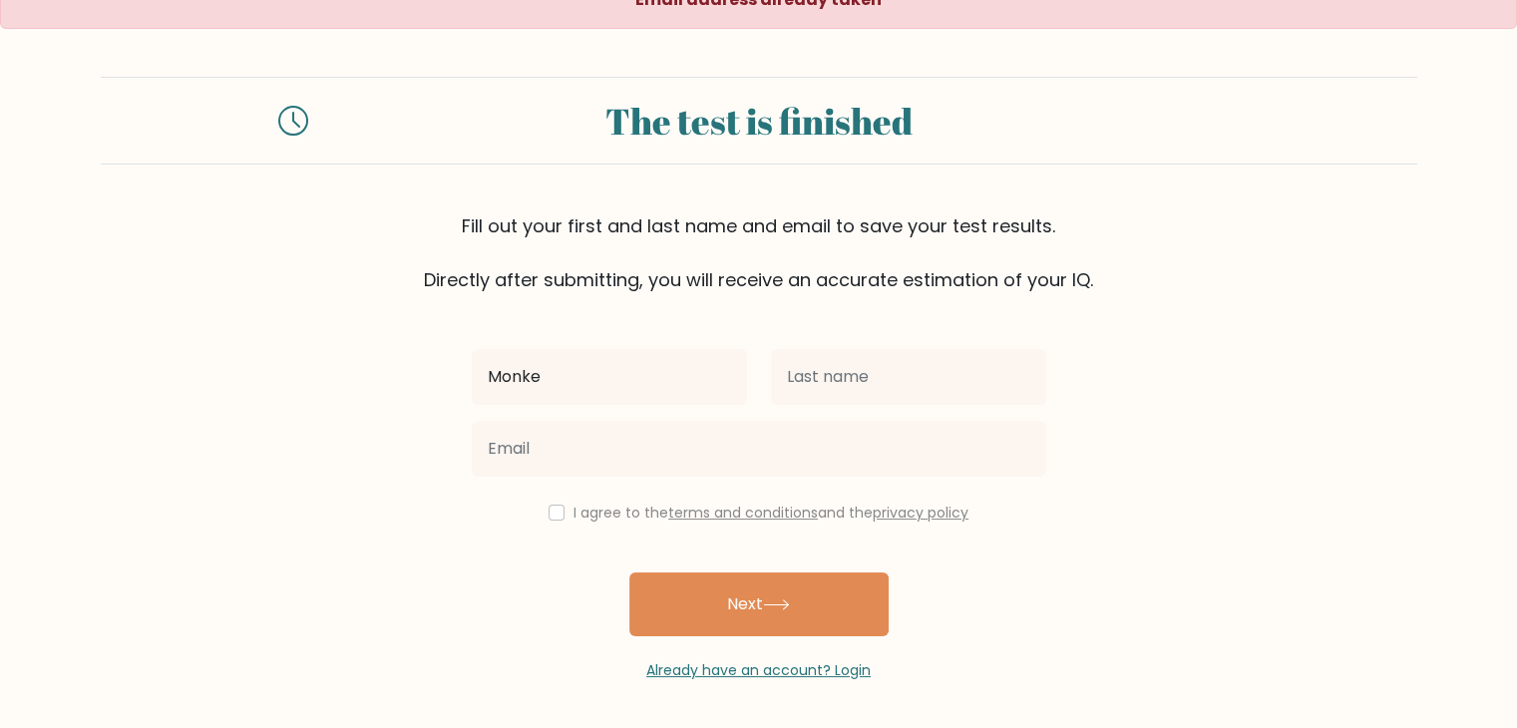
type input "Monke"
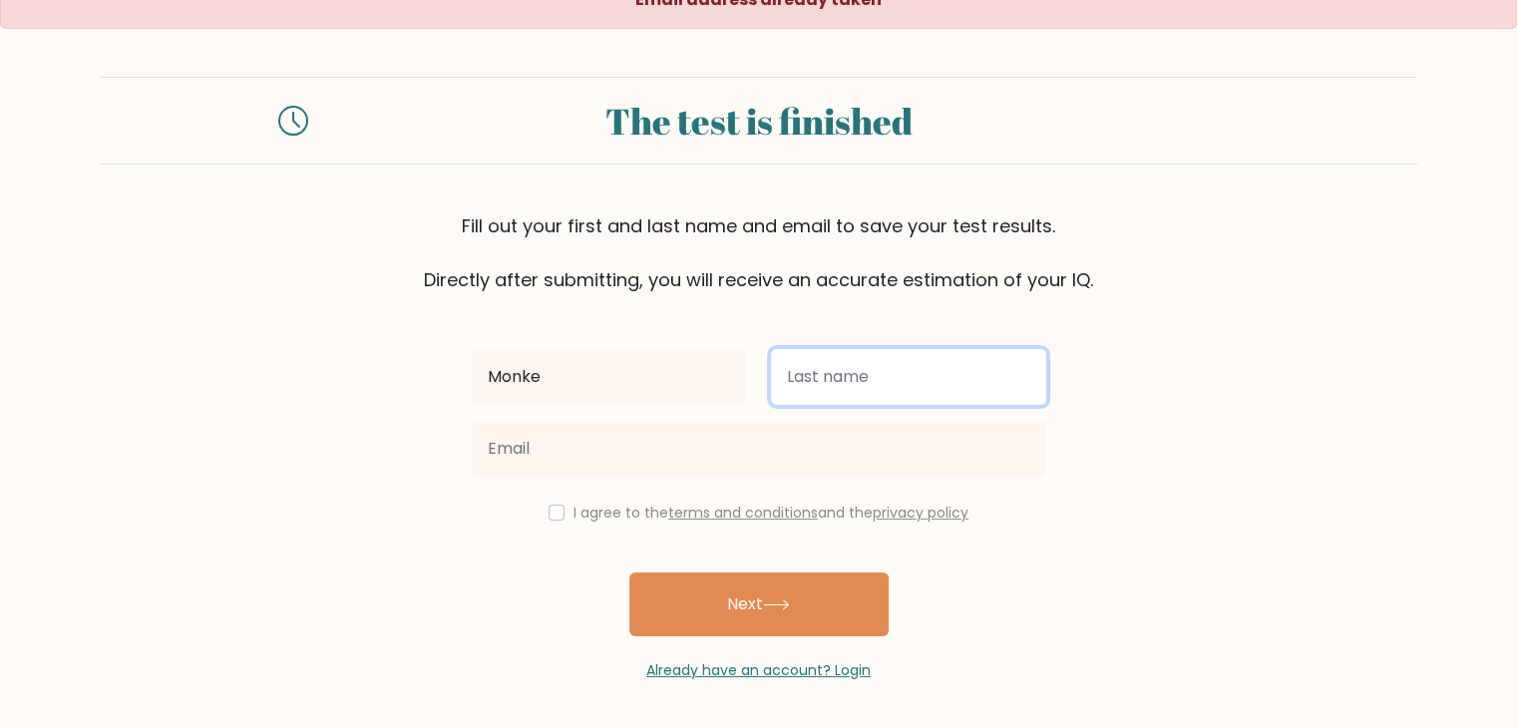
click at [900, 366] on input "text" at bounding box center [908, 377] width 275 height 56
type input "Donkey"
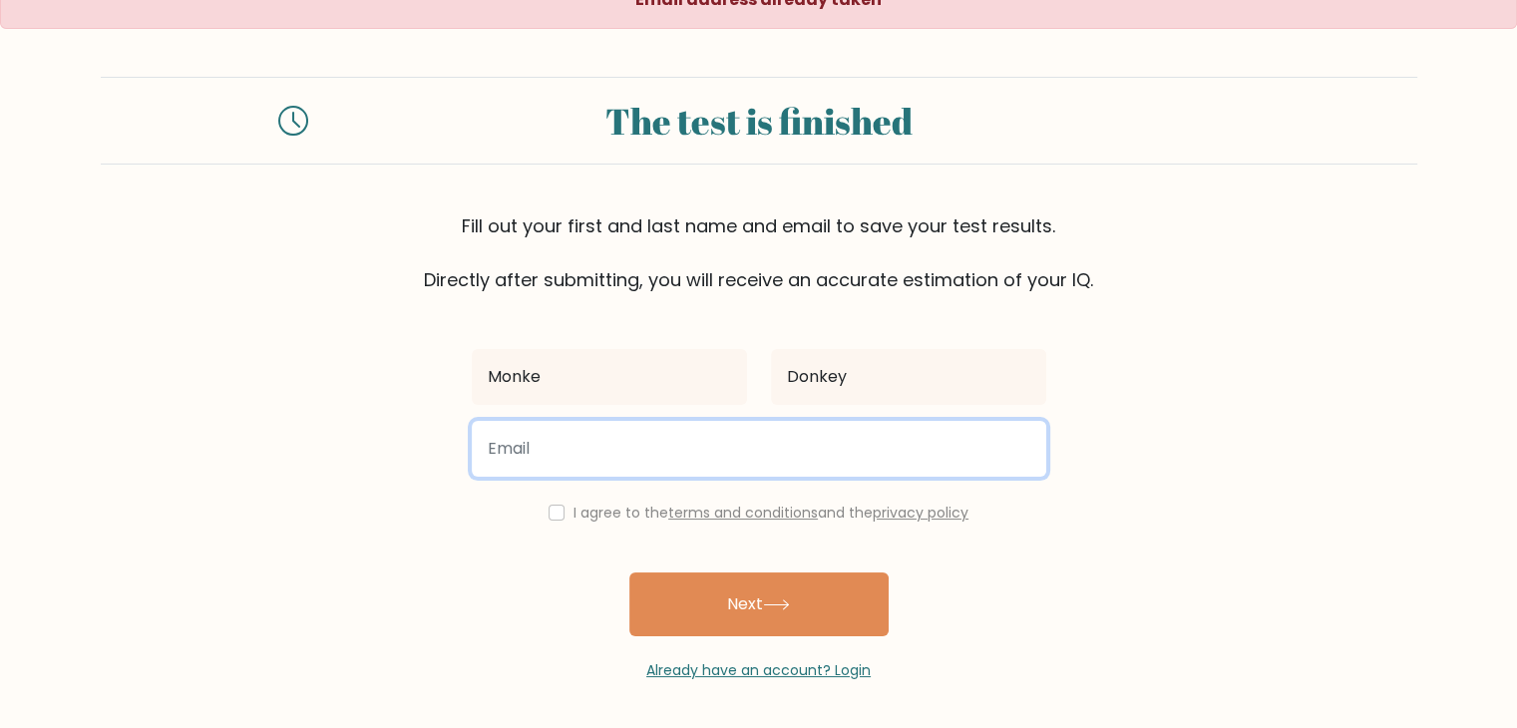
click at [737, 428] on input "email" at bounding box center [759, 449] width 575 height 56
type input "8052712340013glorifirecom@gmail.com"
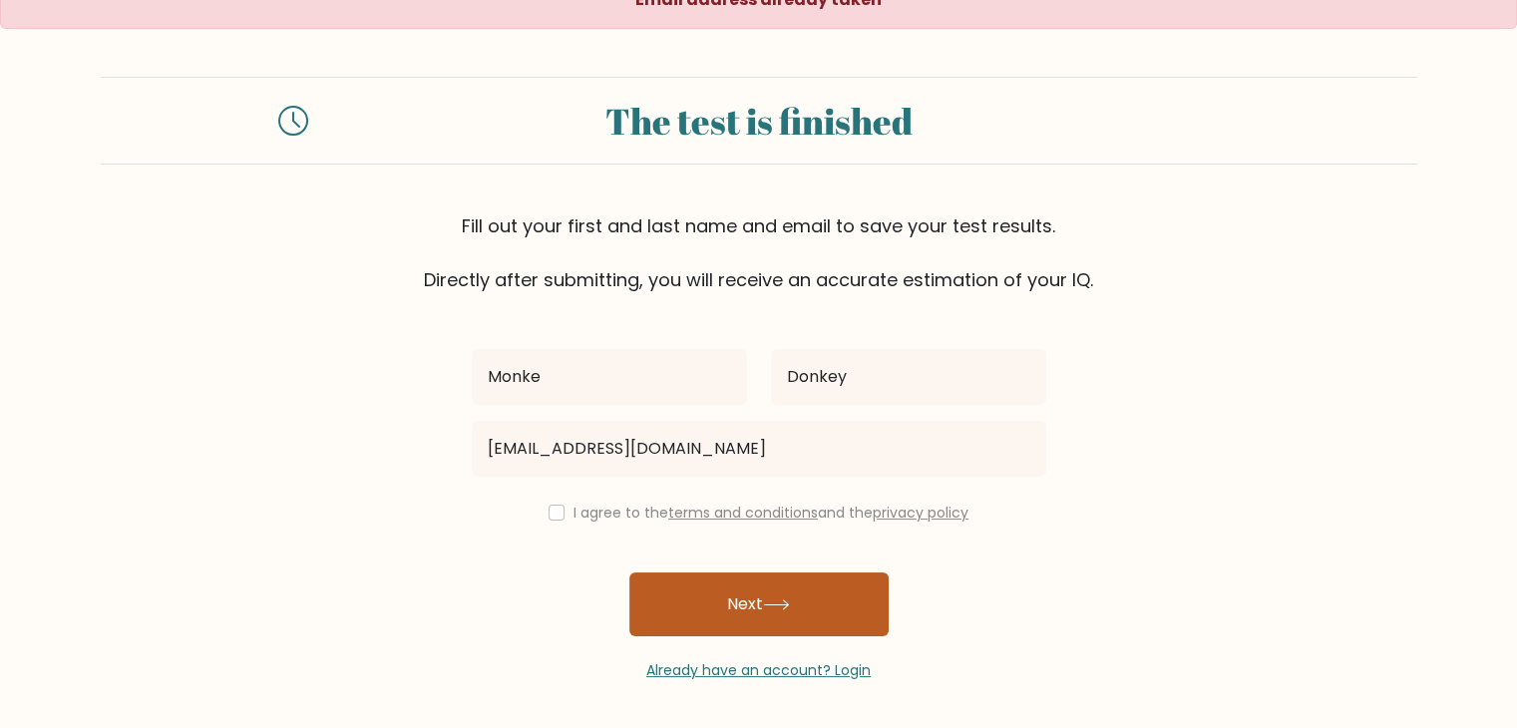
click at [783, 608] on icon at bounding box center [776, 605] width 27 height 11
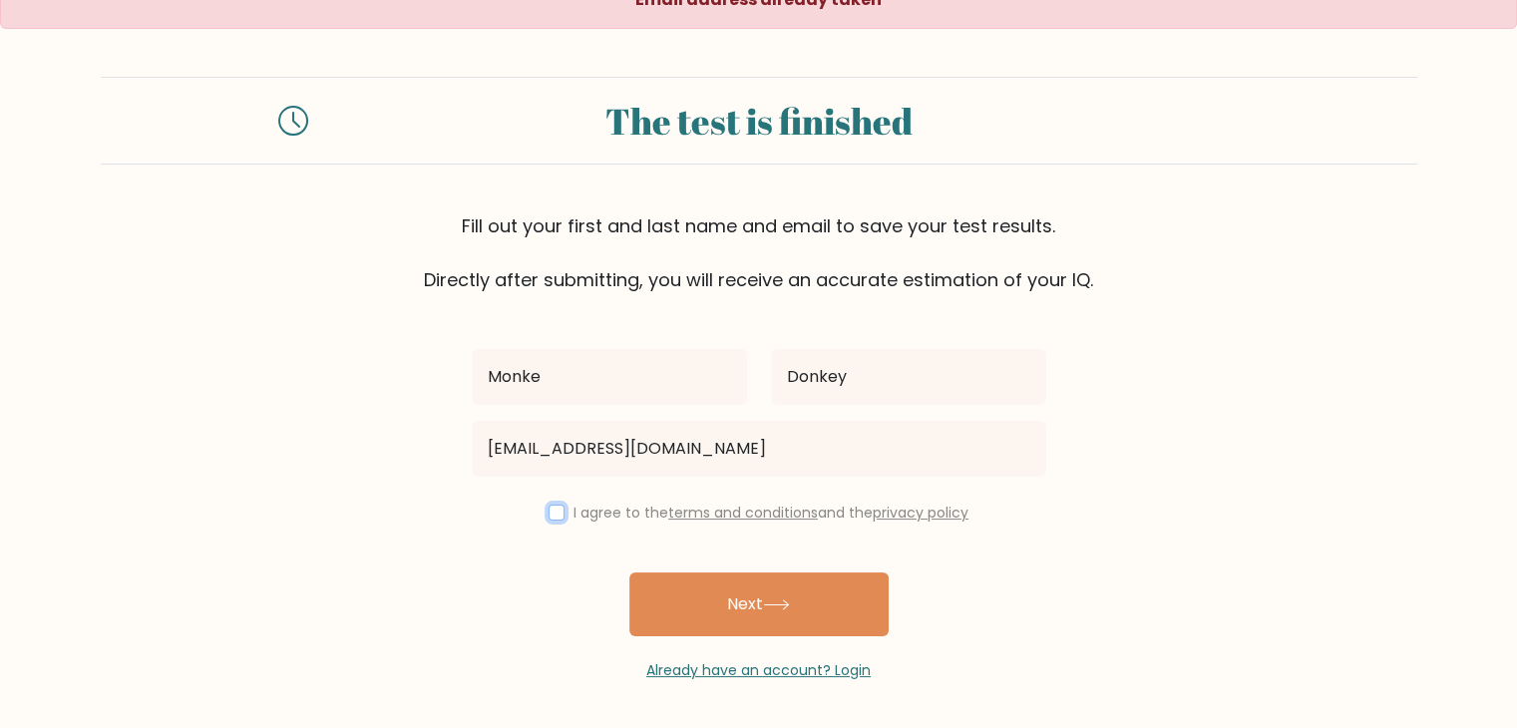
click at [551, 512] on input "checkbox" at bounding box center [557, 513] width 16 height 16
checkbox input "true"
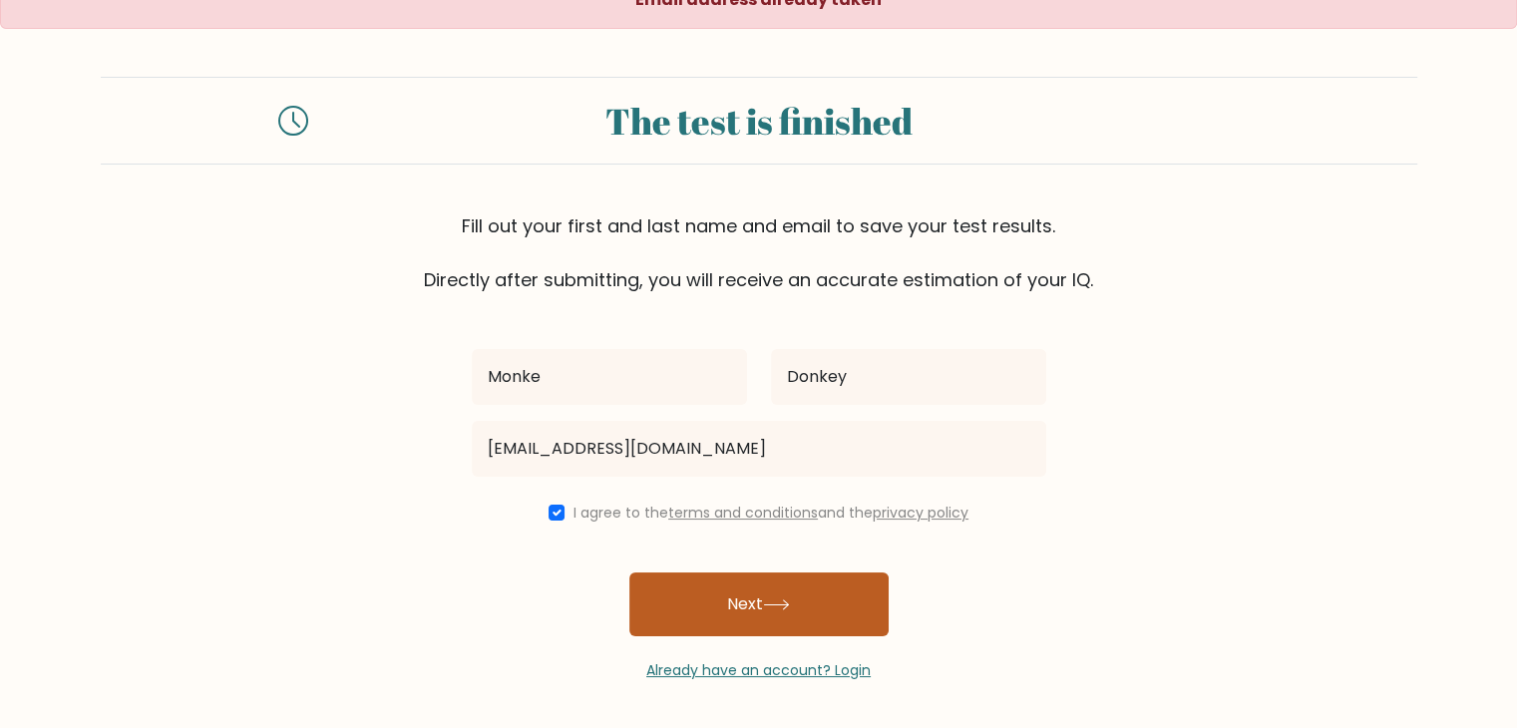
click at [690, 603] on button "Next" at bounding box center [758, 605] width 259 height 64
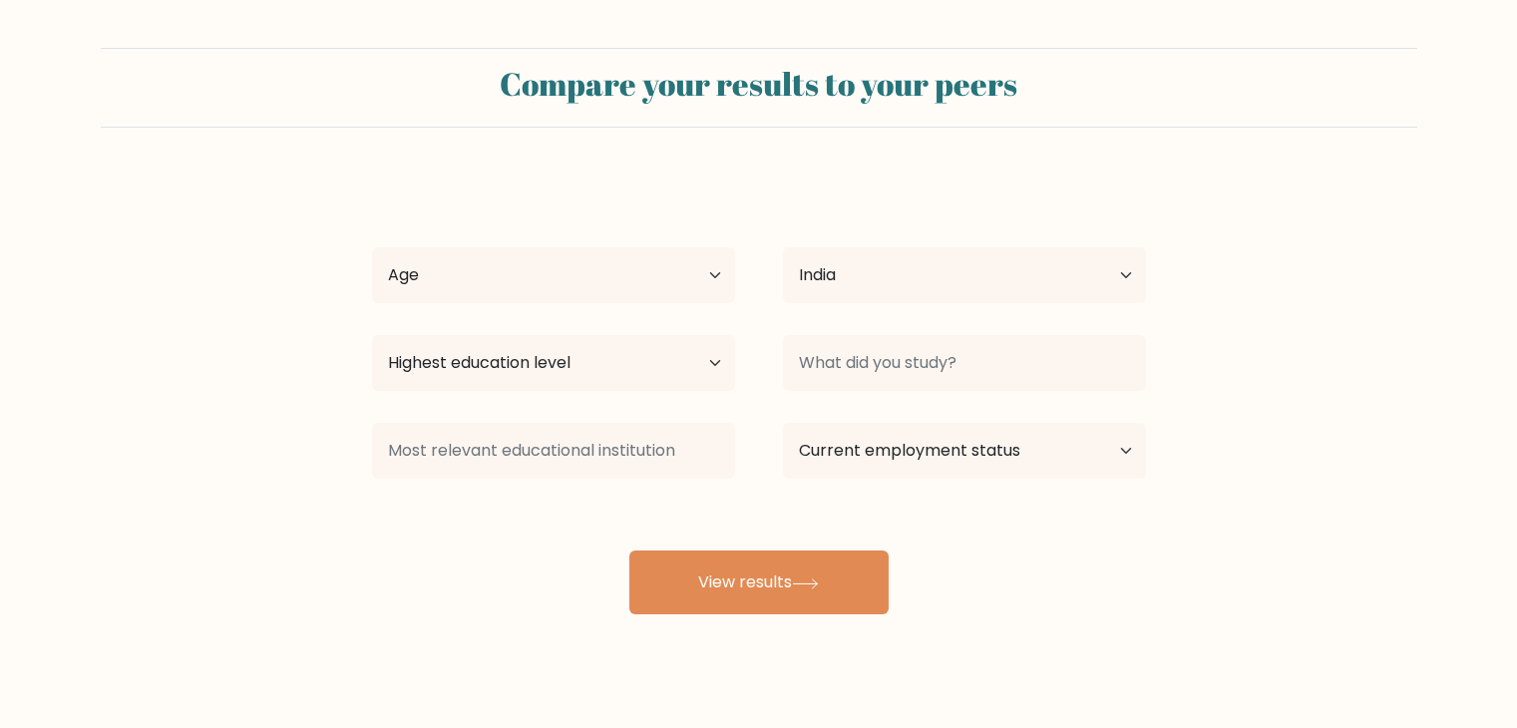
select select "IN"
click at [674, 282] on select "Age Under [DEMOGRAPHIC_DATA] [DEMOGRAPHIC_DATA] [DEMOGRAPHIC_DATA] [DEMOGRAPHIC…" at bounding box center [553, 275] width 363 height 56
select select "min_18"
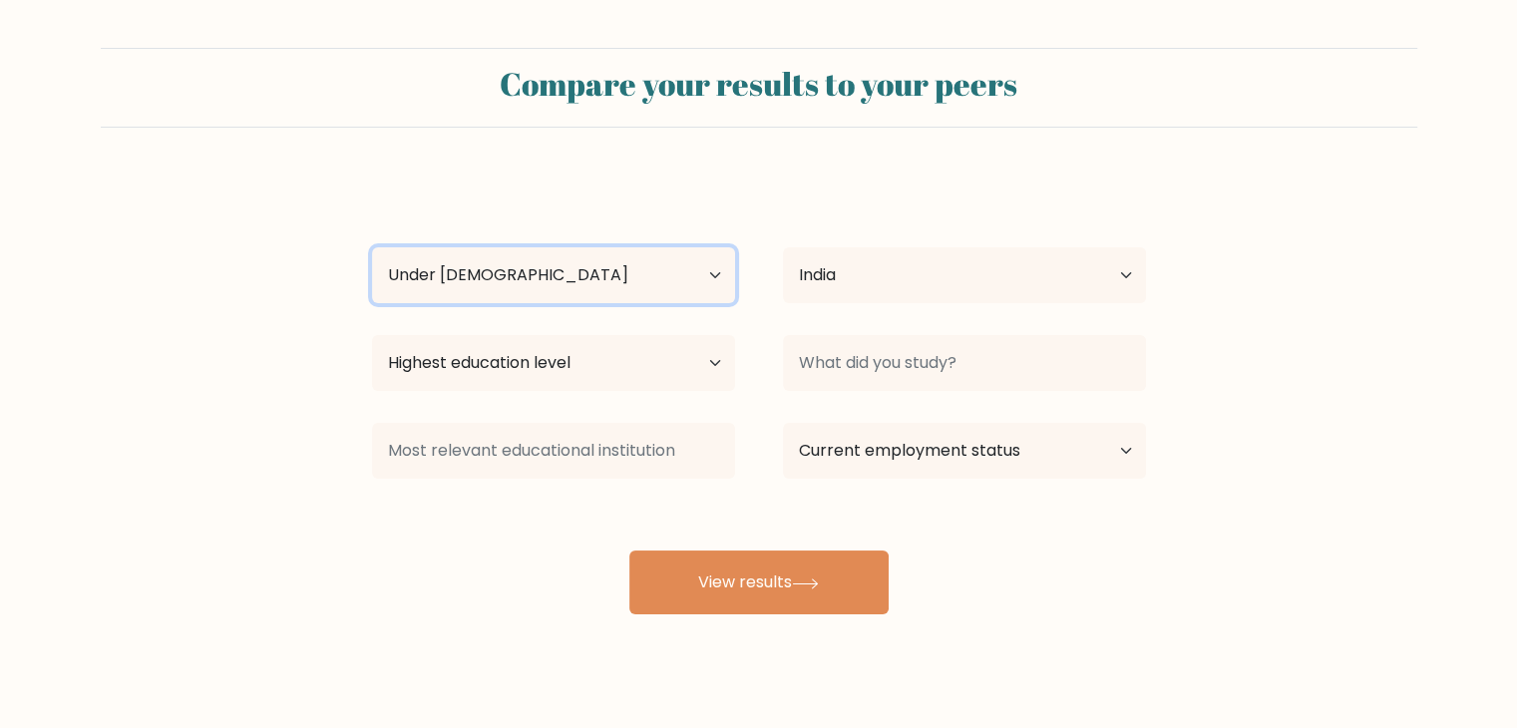
click at [372, 247] on select "Age Under [DEMOGRAPHIC_DATA] [DEMOGRAPHIC_DATA] [DEMOGRAPHIC_DATA] [DEMOGRAPHIC…" at bounding box center [553, 275] width 363 height 56
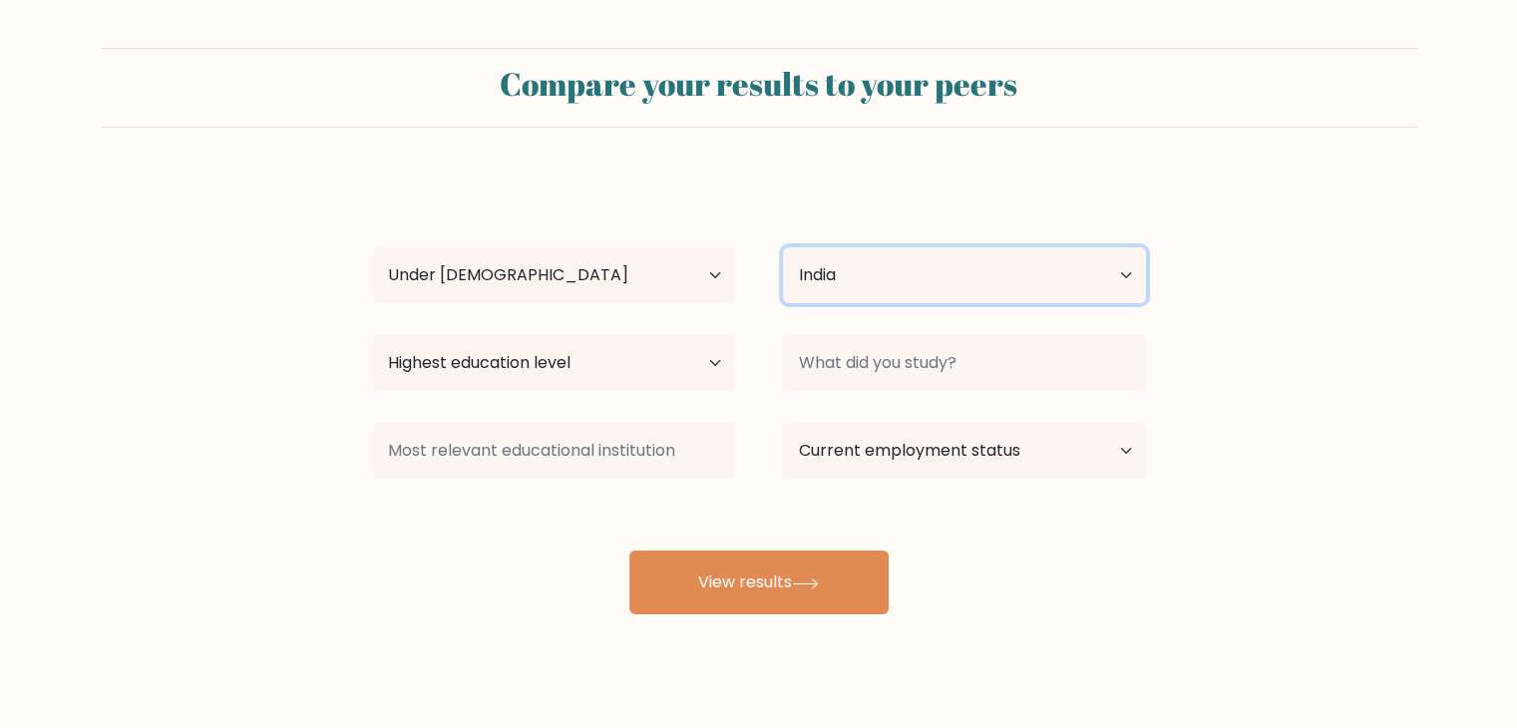
click at [874, 259] on select "Country [GEOGRAPHIC_DATA] [GEOGRAPHIC_DATA] [GEOGRAPHIC_DATA] [US_STATE] [GEOGR…" at bounding box center [964, 275] width 363 height 56
click at [1402, 343] on form "Compare your results to your peers Monke Donkey Age Under [DEMOGRAPHIC_DATA] [D…" at bounding box center [758, 331] width 1517 height 567
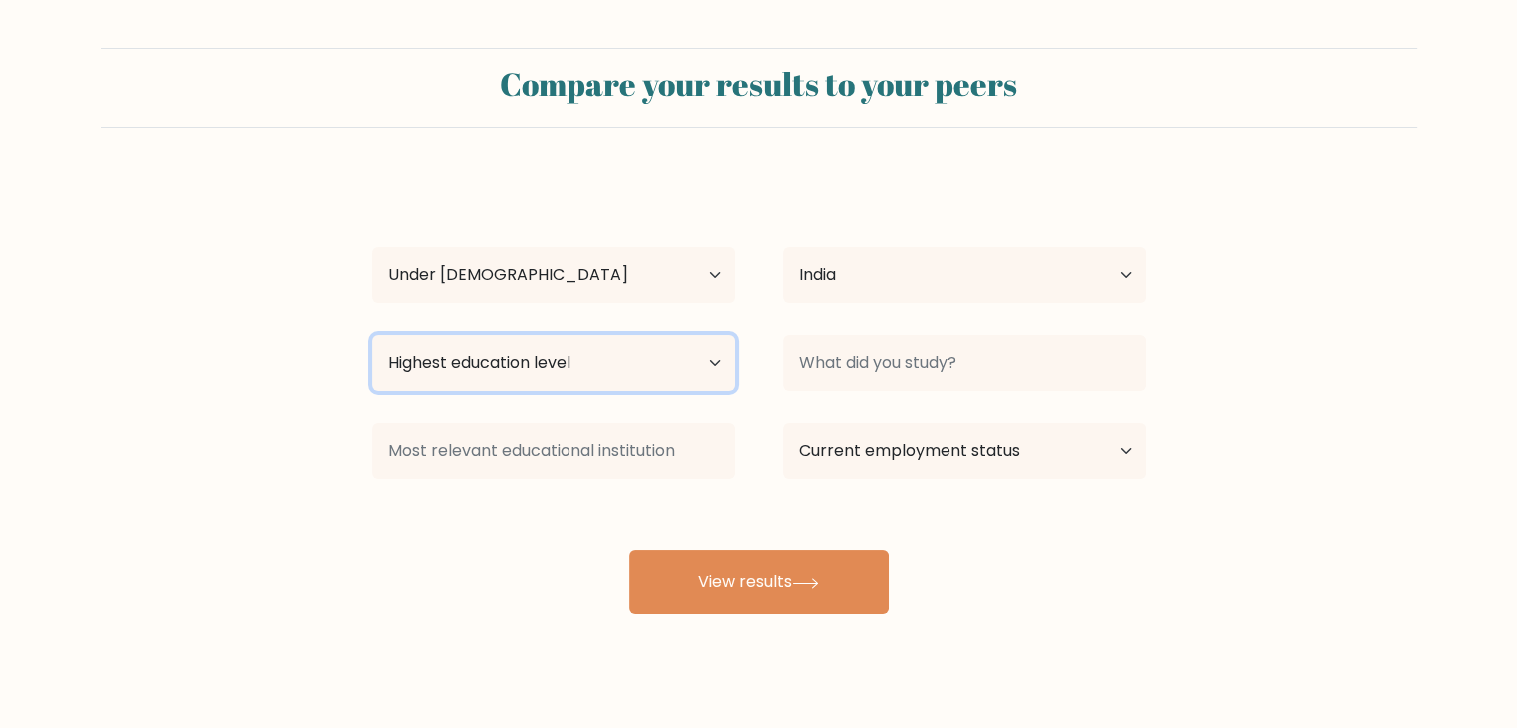
click at [563, 348] on select "Highest education level No schooling Primary Lower Secondary Upper Secondary Oc…" at bounding box center [553, 363] width 363 height 56
select select "upper_secondary"
click at [372, 335] on select "Highest education level No schooling Primary Lower Secondary Upper Secondary Oc…" at bounding box center [553, 363] width 363 height 56
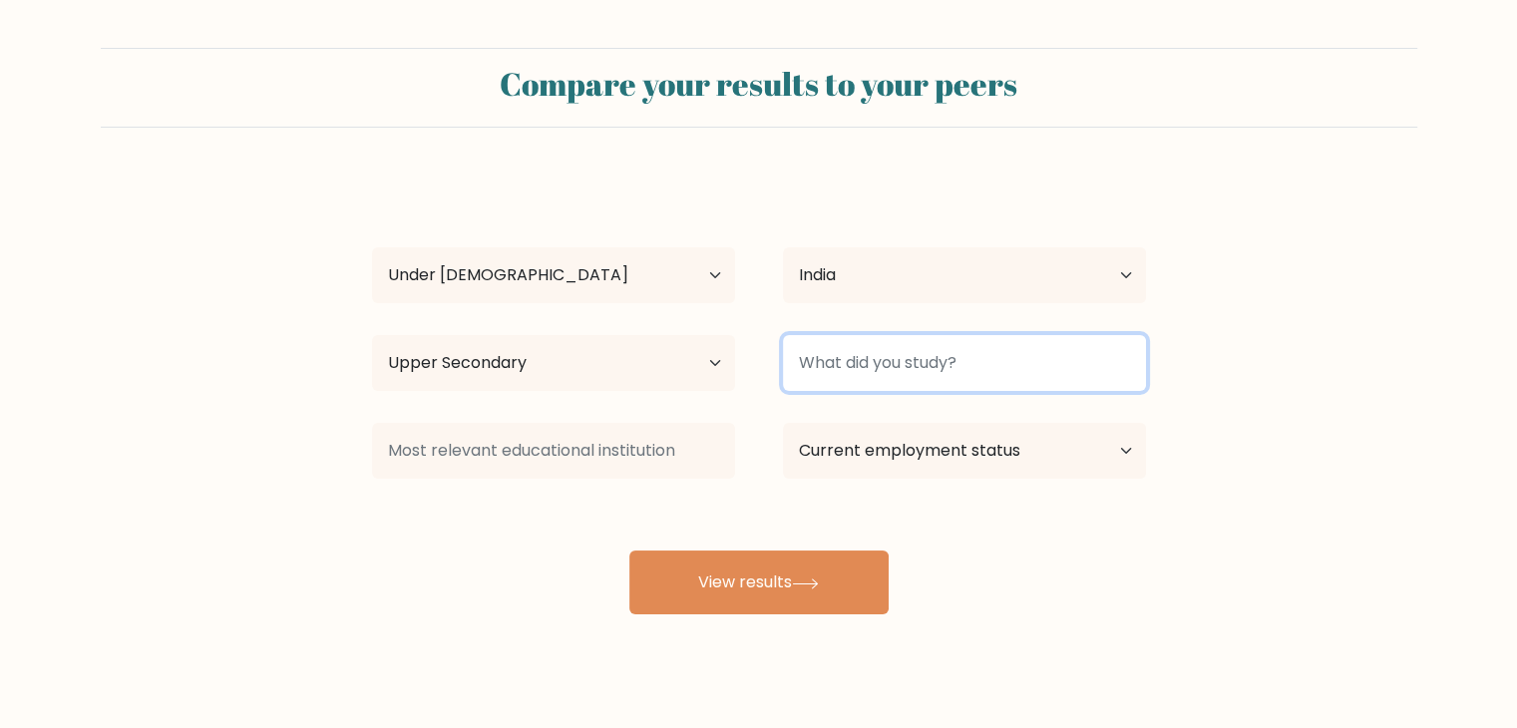
click at [931, 352] on input at bounding box center [964, 363] width 363 height 56
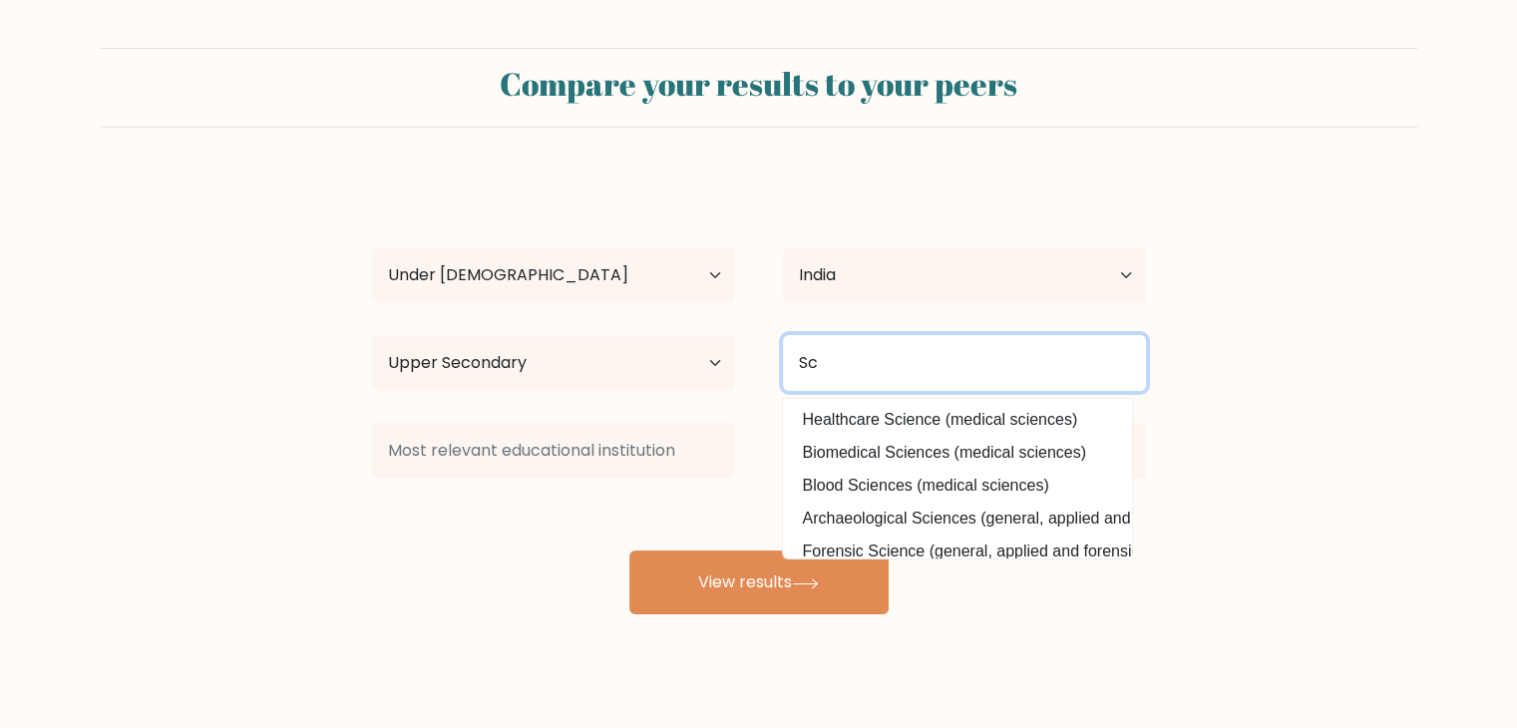
type input "S"
type input "m"
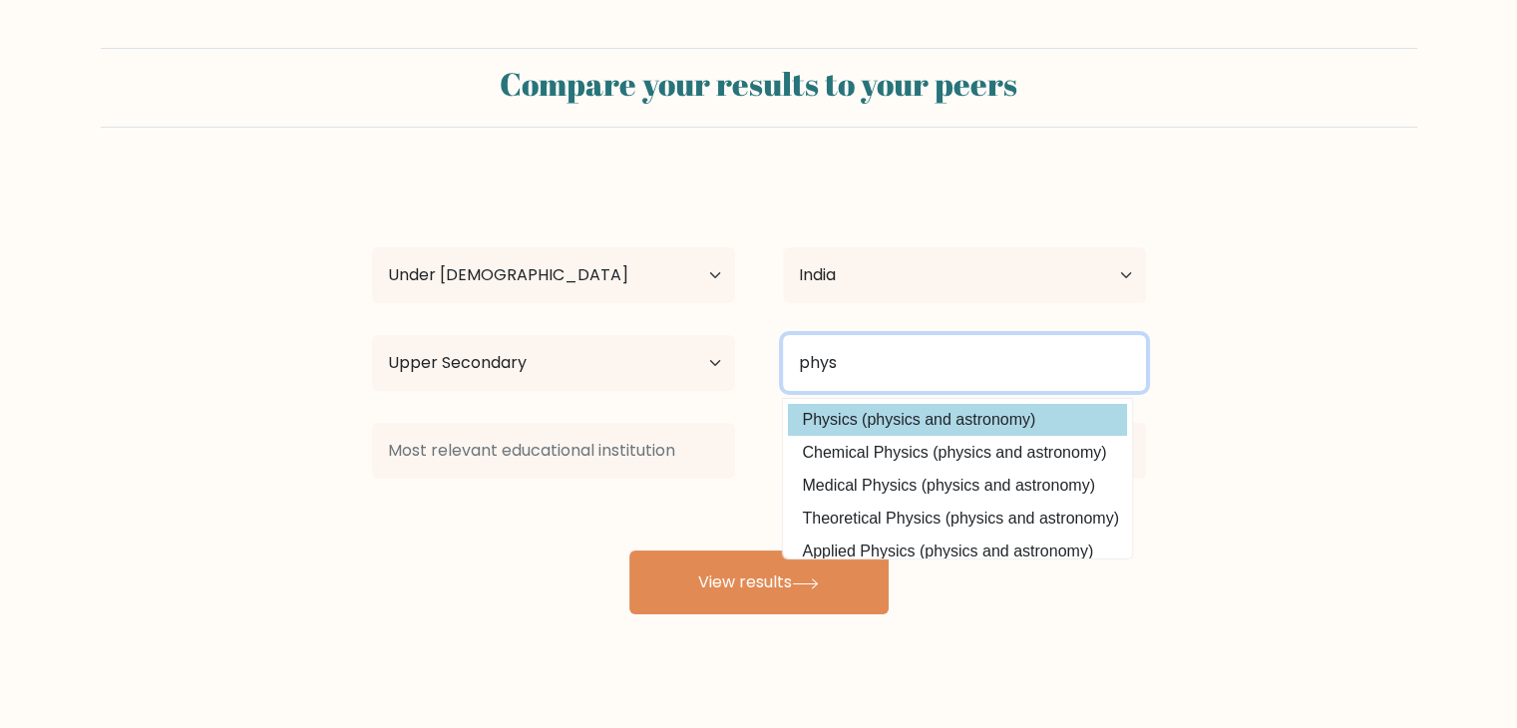
type input "phys"
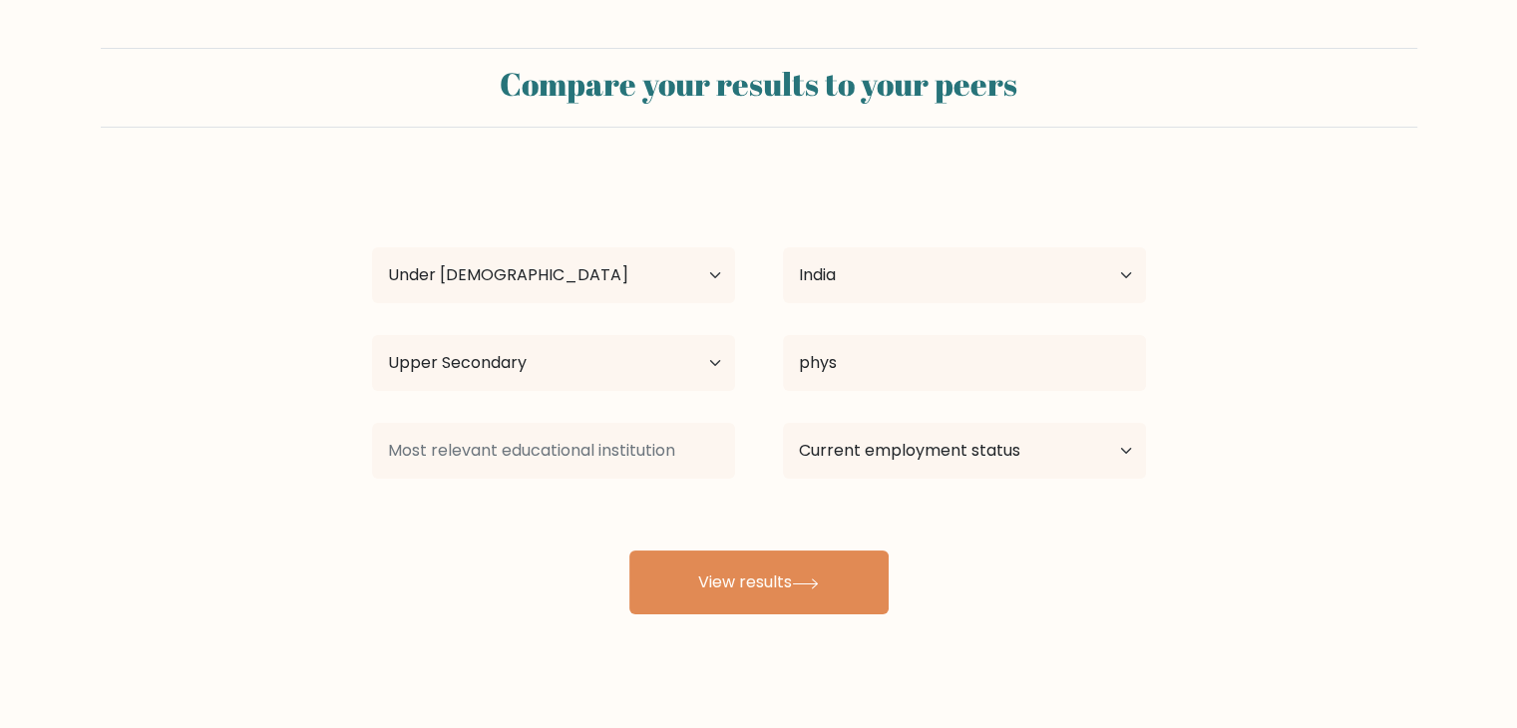
click at [882, 411] on div "Monke Donkey Age Under [DEMOGRAPHIC_DATA] [DEMOGRAPHIC_DATA] [DEMOGRAPHIC_DATA]…" at bounding box center [759, 395] width 798 height 439
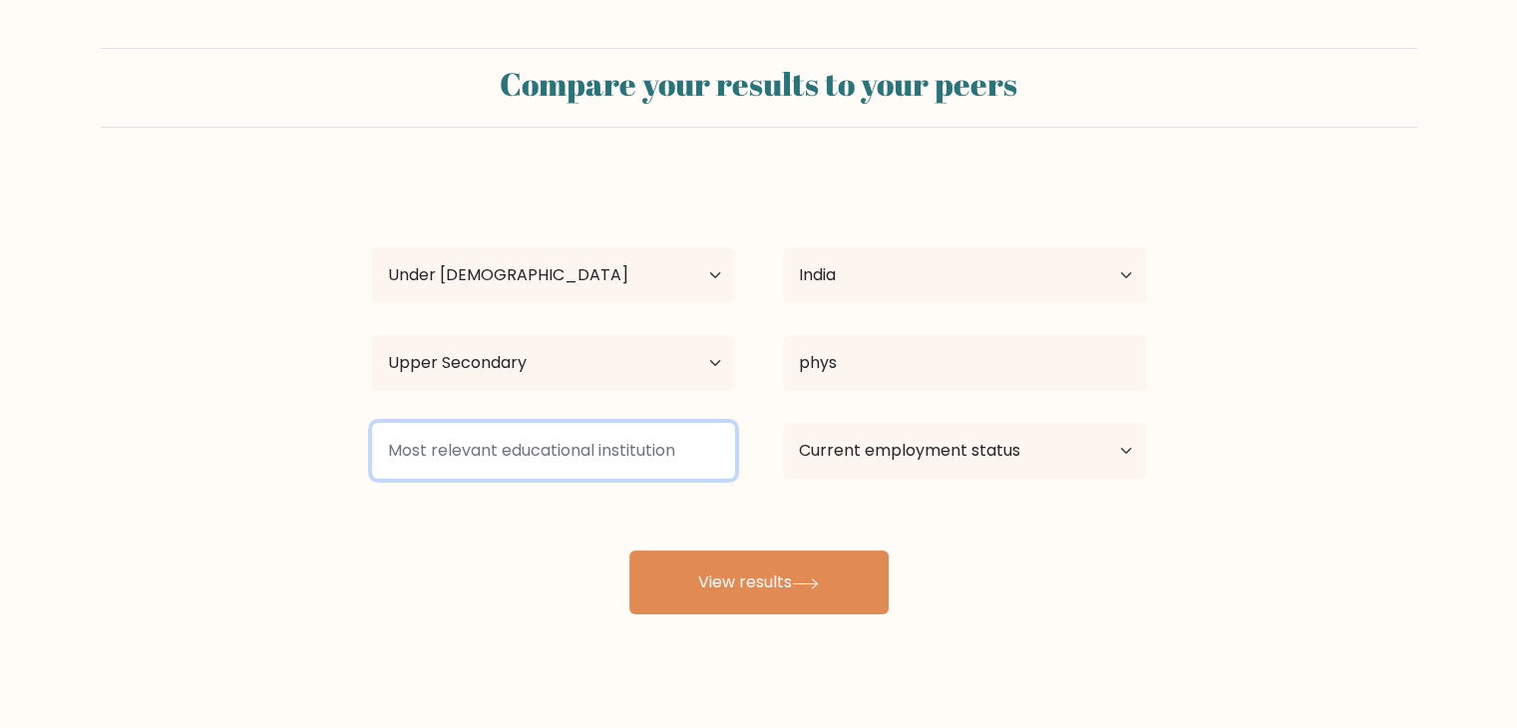
click at [572, 448] on input at bounding box center [553, 451] width 363 height 56
type input "SXI"
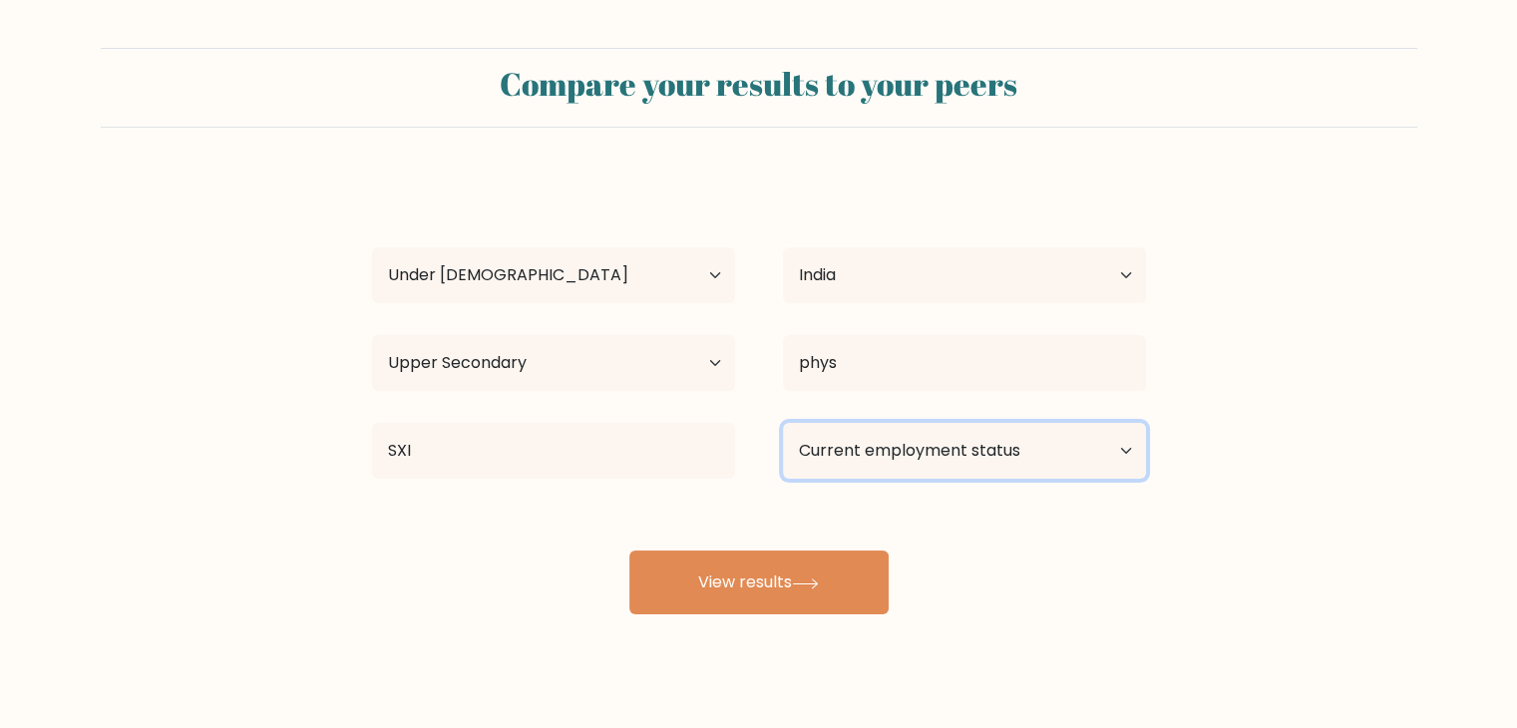
click at [859, 464] on select "Current employment status Employed Student Retired Other / prefer not to answer" at bounding box center [964, 451] width 363 height 56
select select "student"
click at [783, 423] on select "Current employment status Employed Student Retired Other / prefer not to answer" at bounding box center [964, 451] width 363 height 56
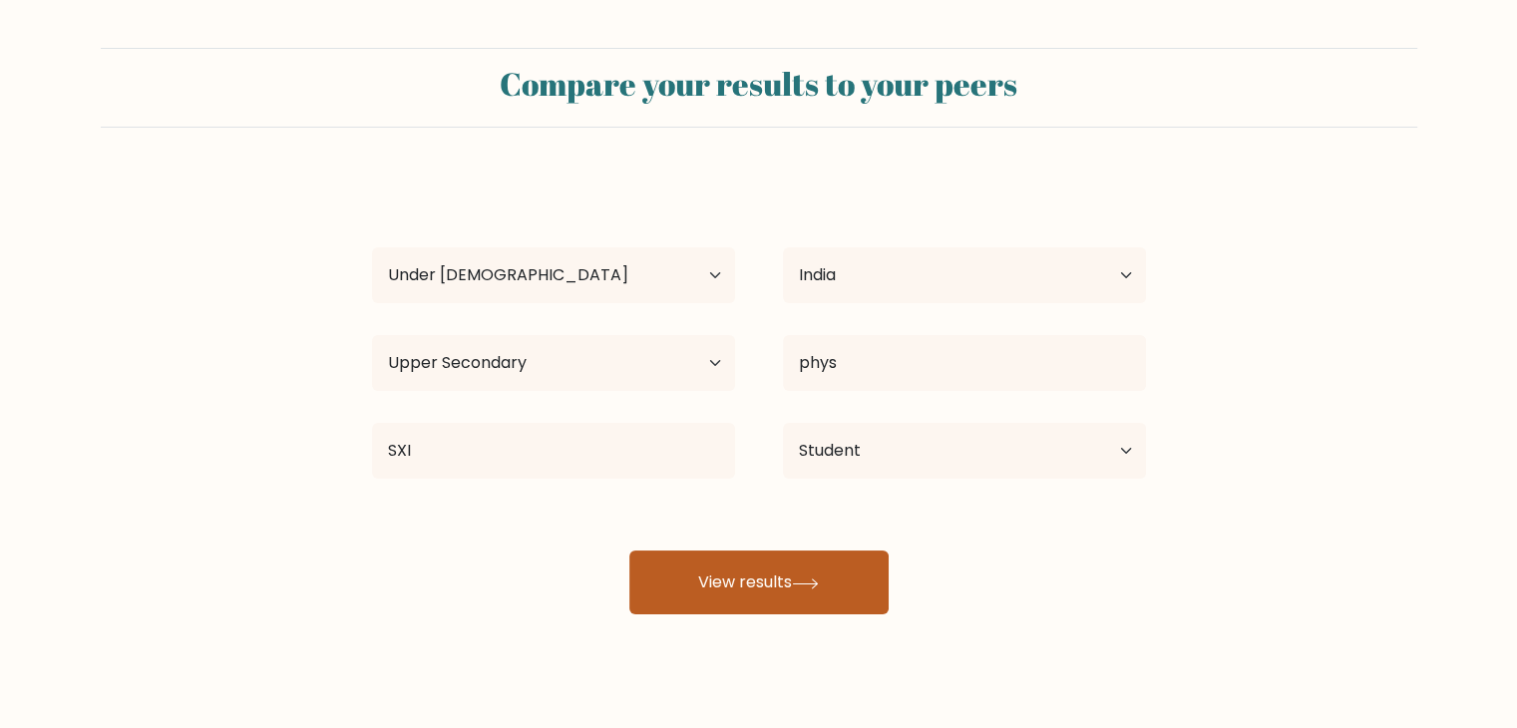
click at [753, 579] on button "View results" at bounding box center [758, 583] width 259 height 64
